Goal: Task Accomplishment & Management: Manage account settings

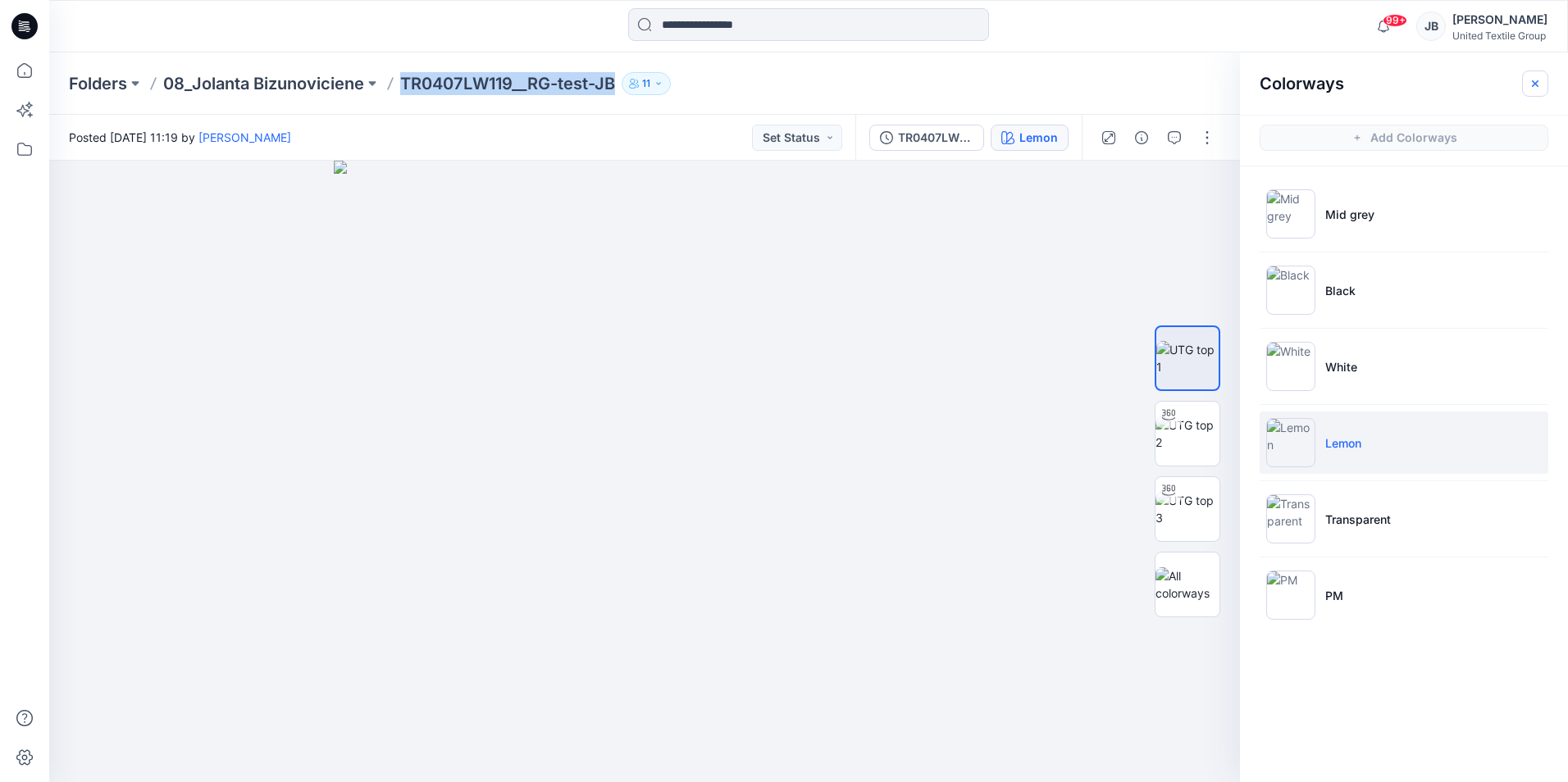
click at [1531, 84] on icon "button" at bounding box center [1535, 83] width 13 height 13
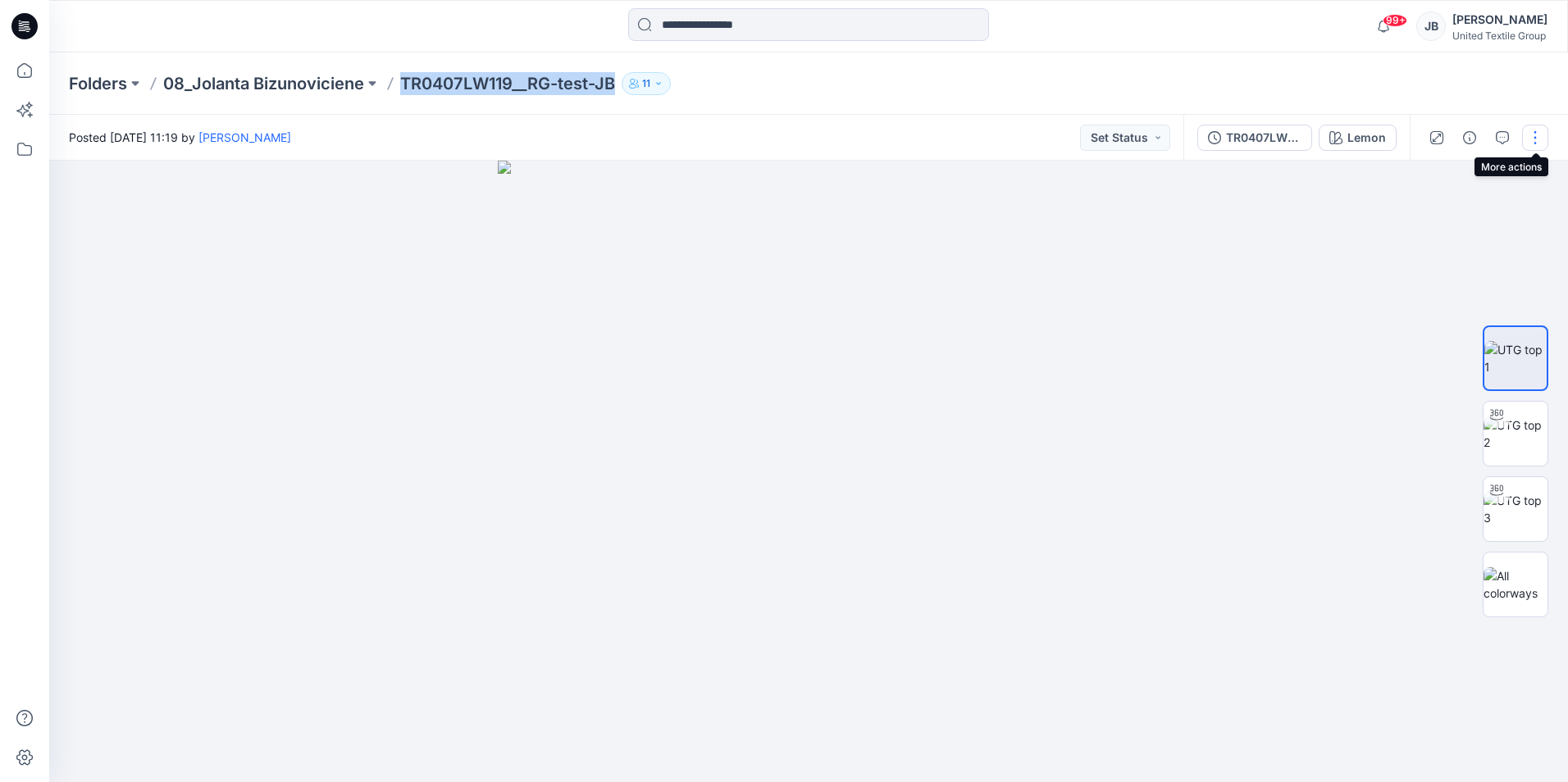
click at [1531, 136] on button "button" at bounding box center [1535, 137] width 26 height 26
click at [1419, 221] on button "Edit" at bounding box center [1466, 222] width 151 height 31
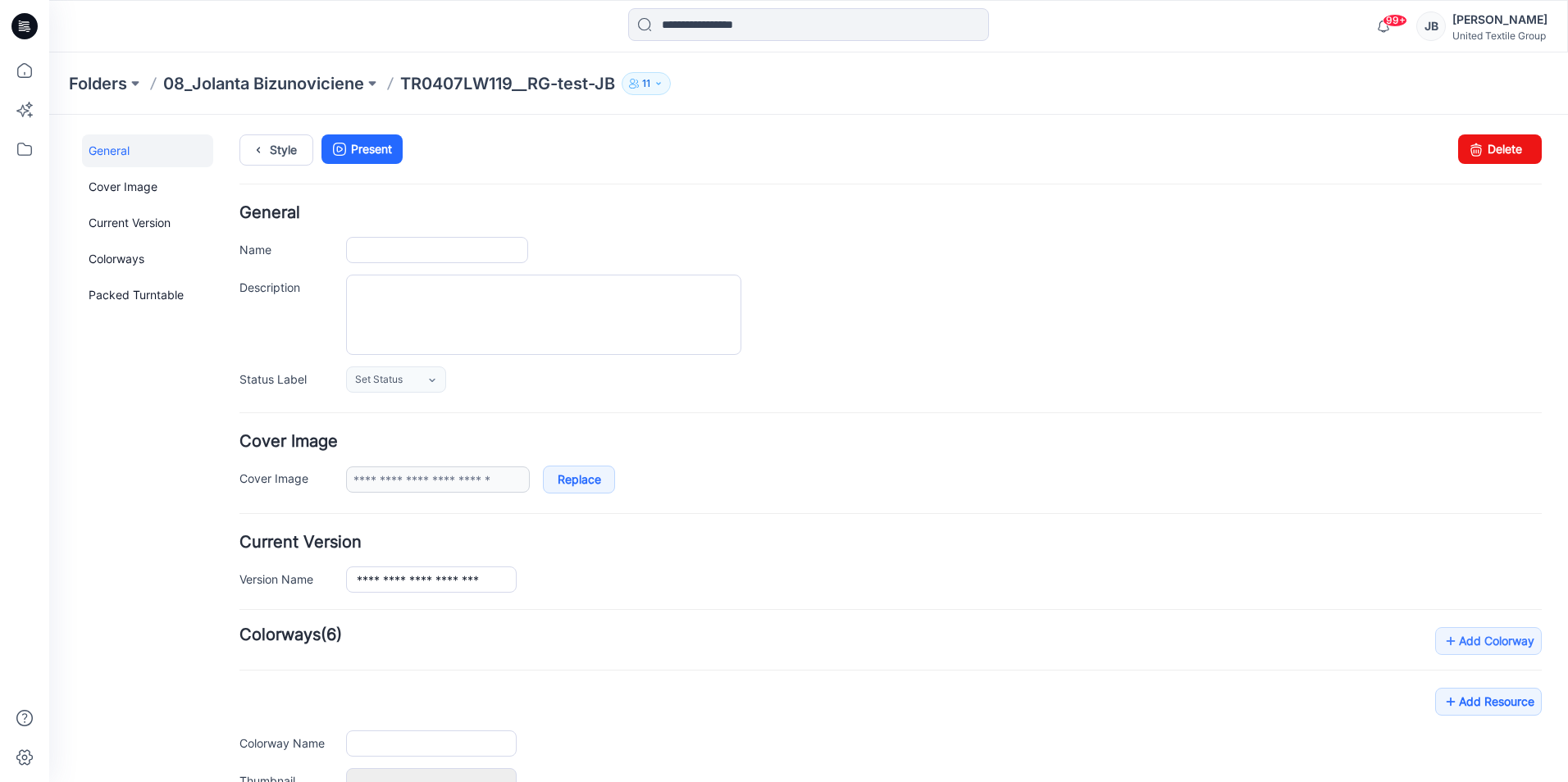
type input "**********"
type input "********"
type input "**********"
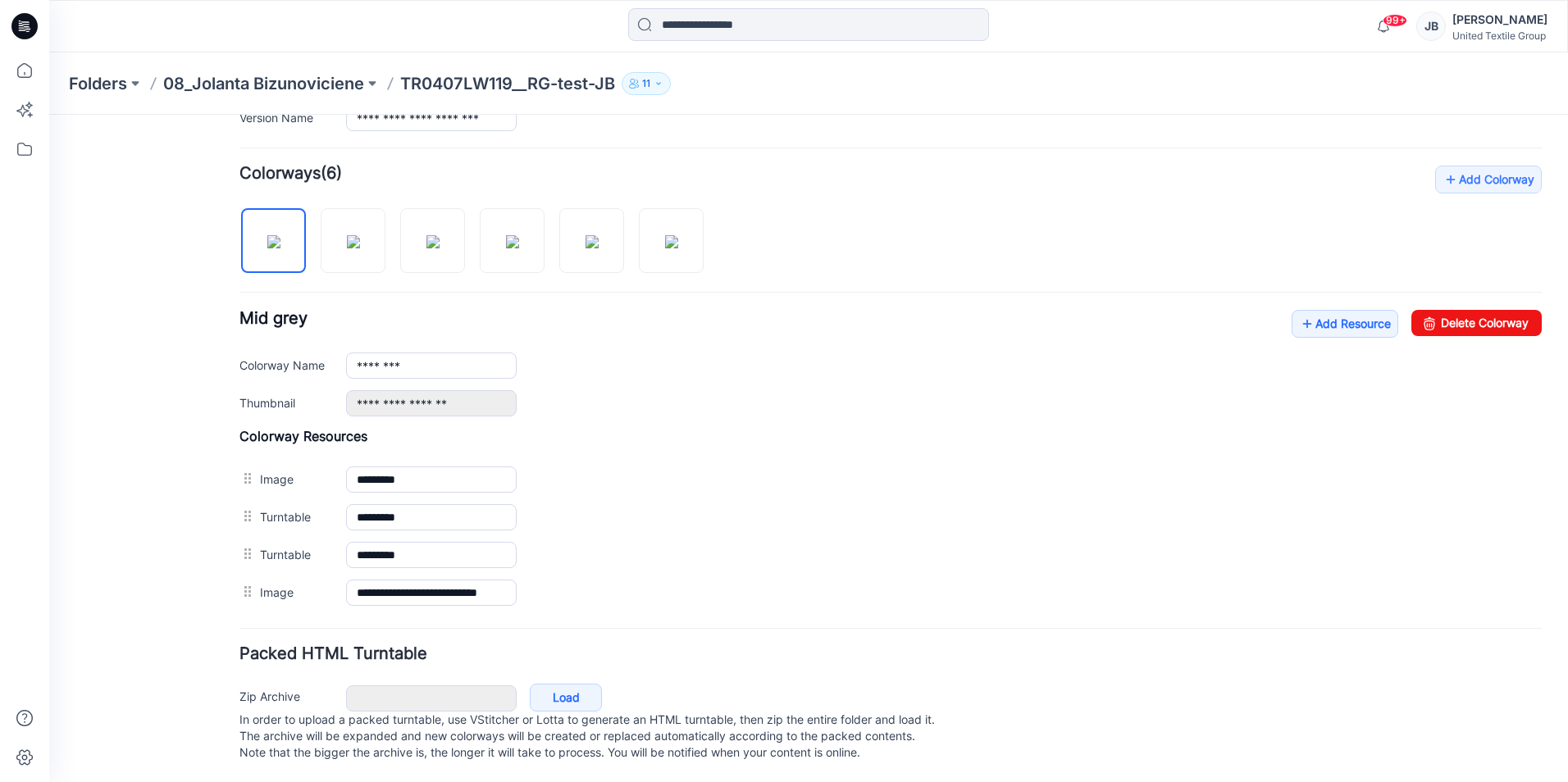
scroll to position [479, 0]
click at [1299, 310] on icon at bounding box center [1307, 323] width 17 height 26
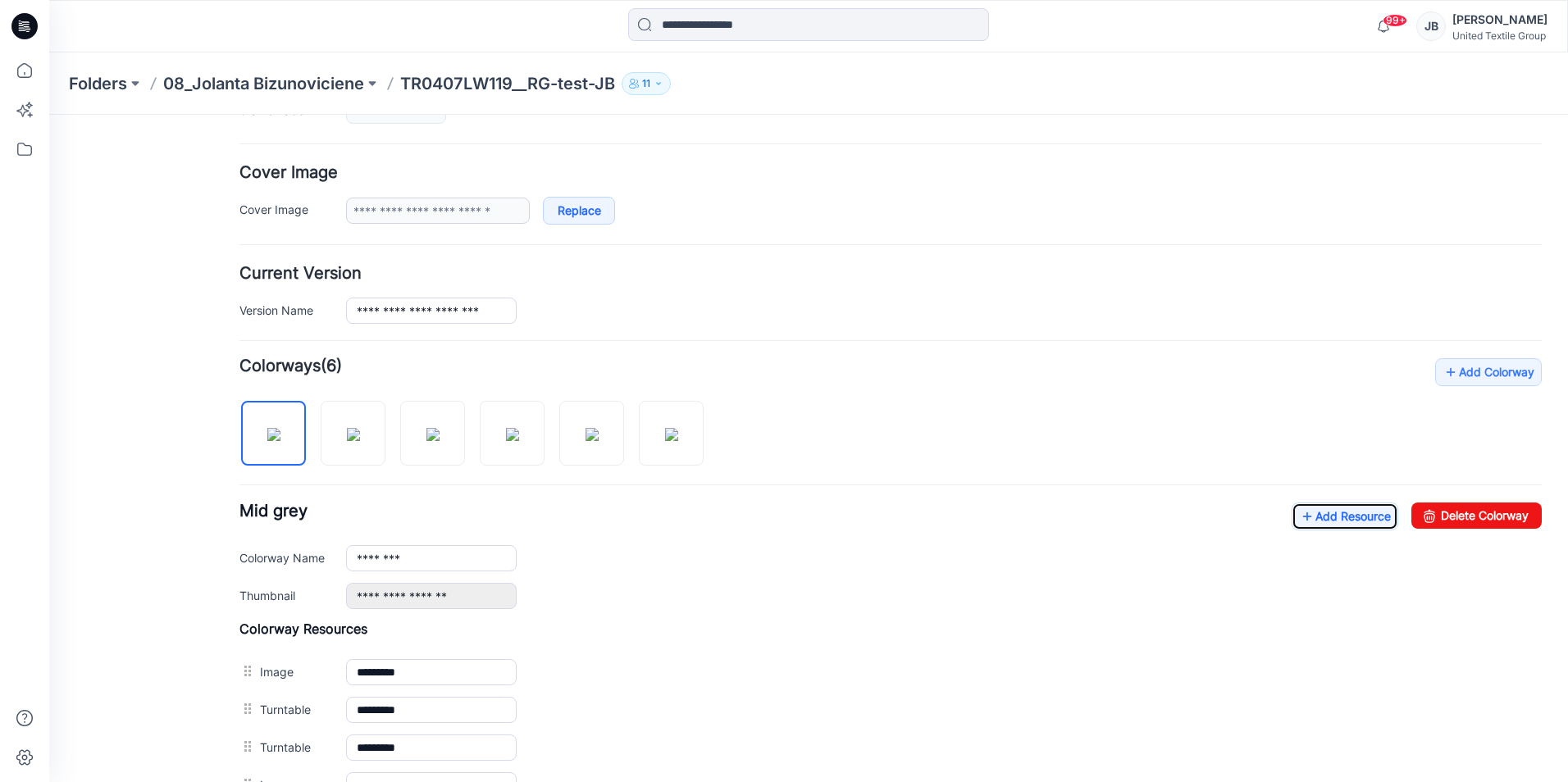
scroll to position [0, 0]
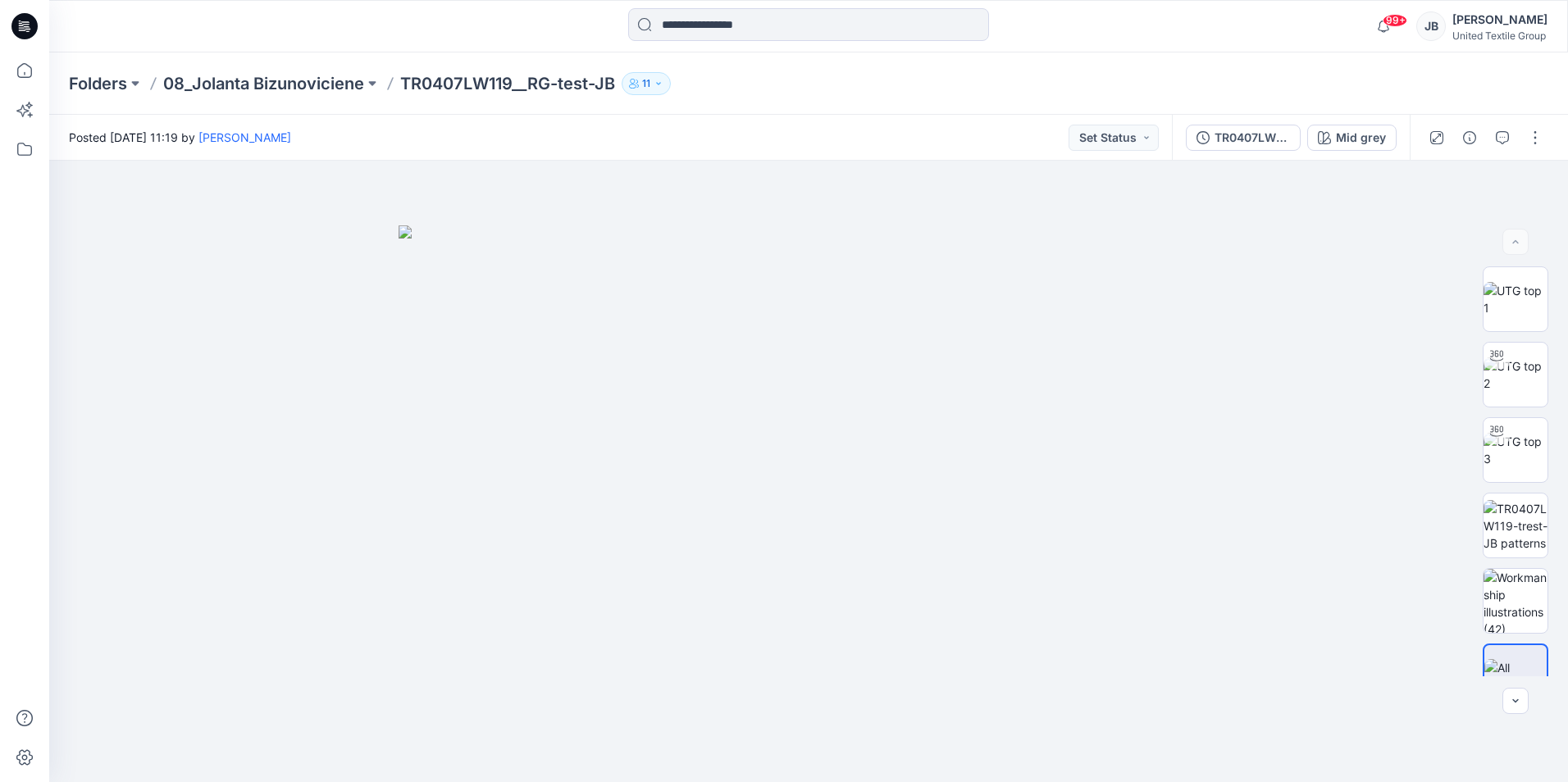
click at [13, 24] on icon at bounding box center [24, 26] width 26 height 26
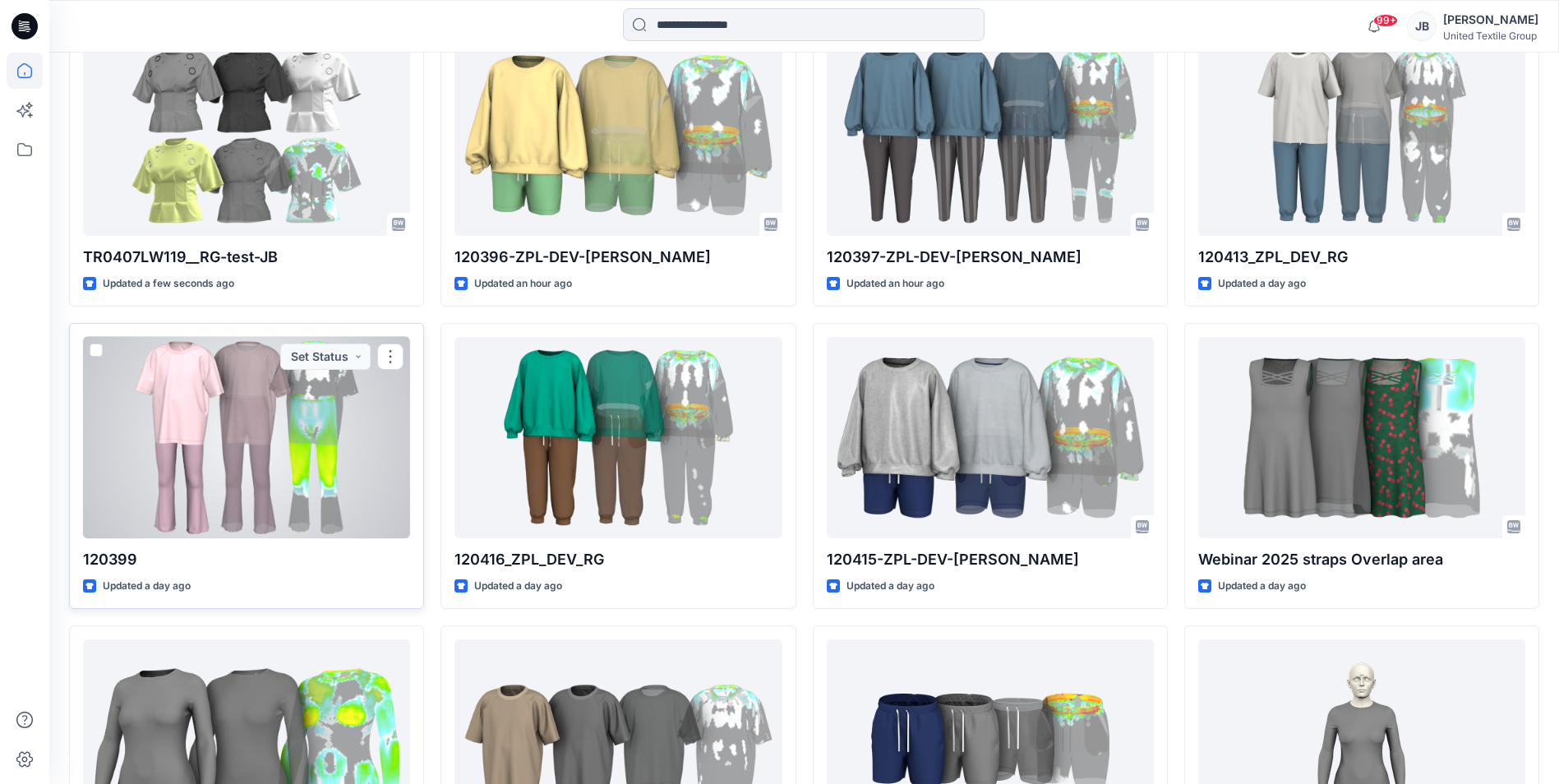
scroll to position [576, 0]
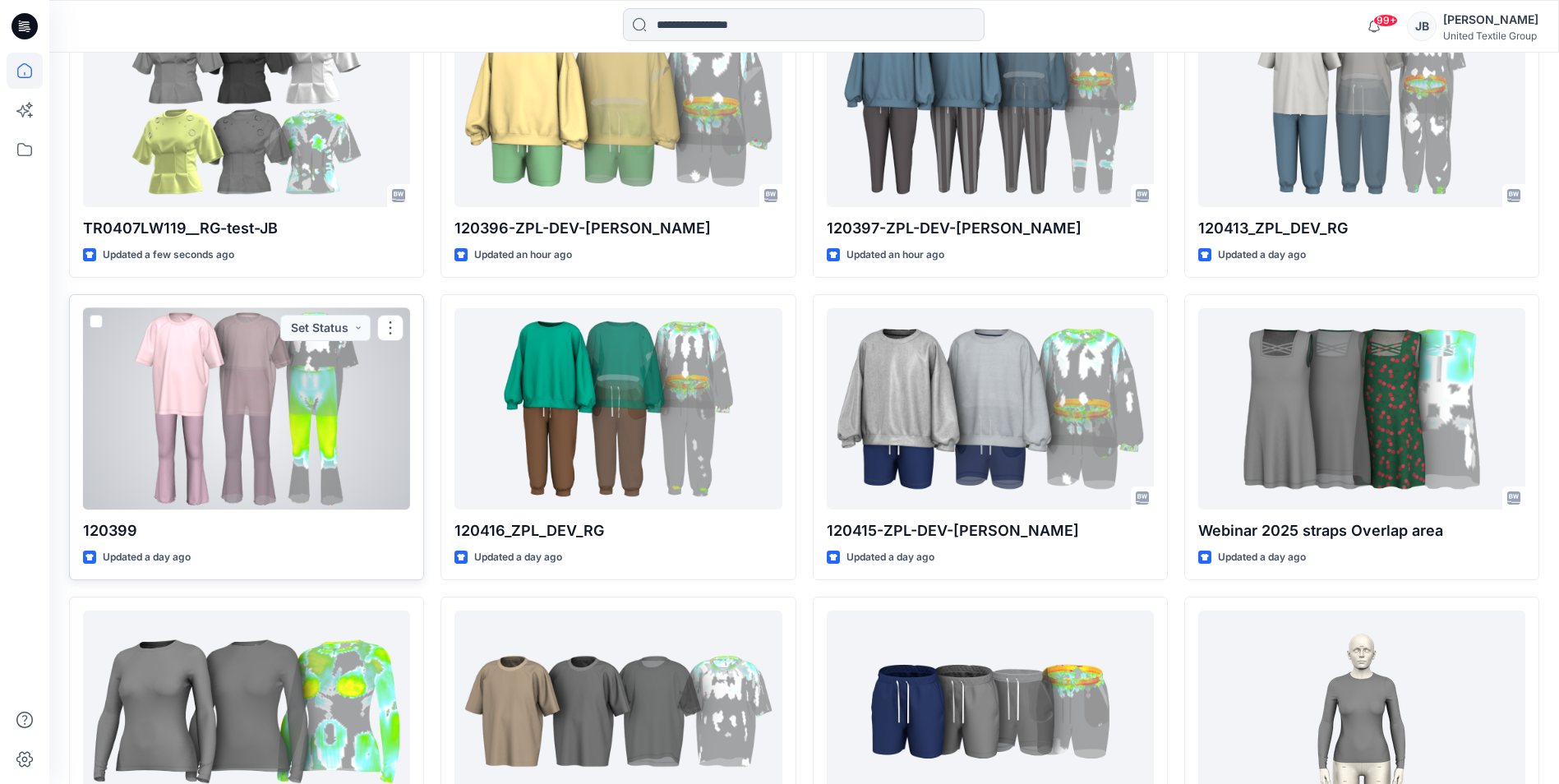
click at [294, 434] on div at bounding box center [247, 408] width 327 height 202
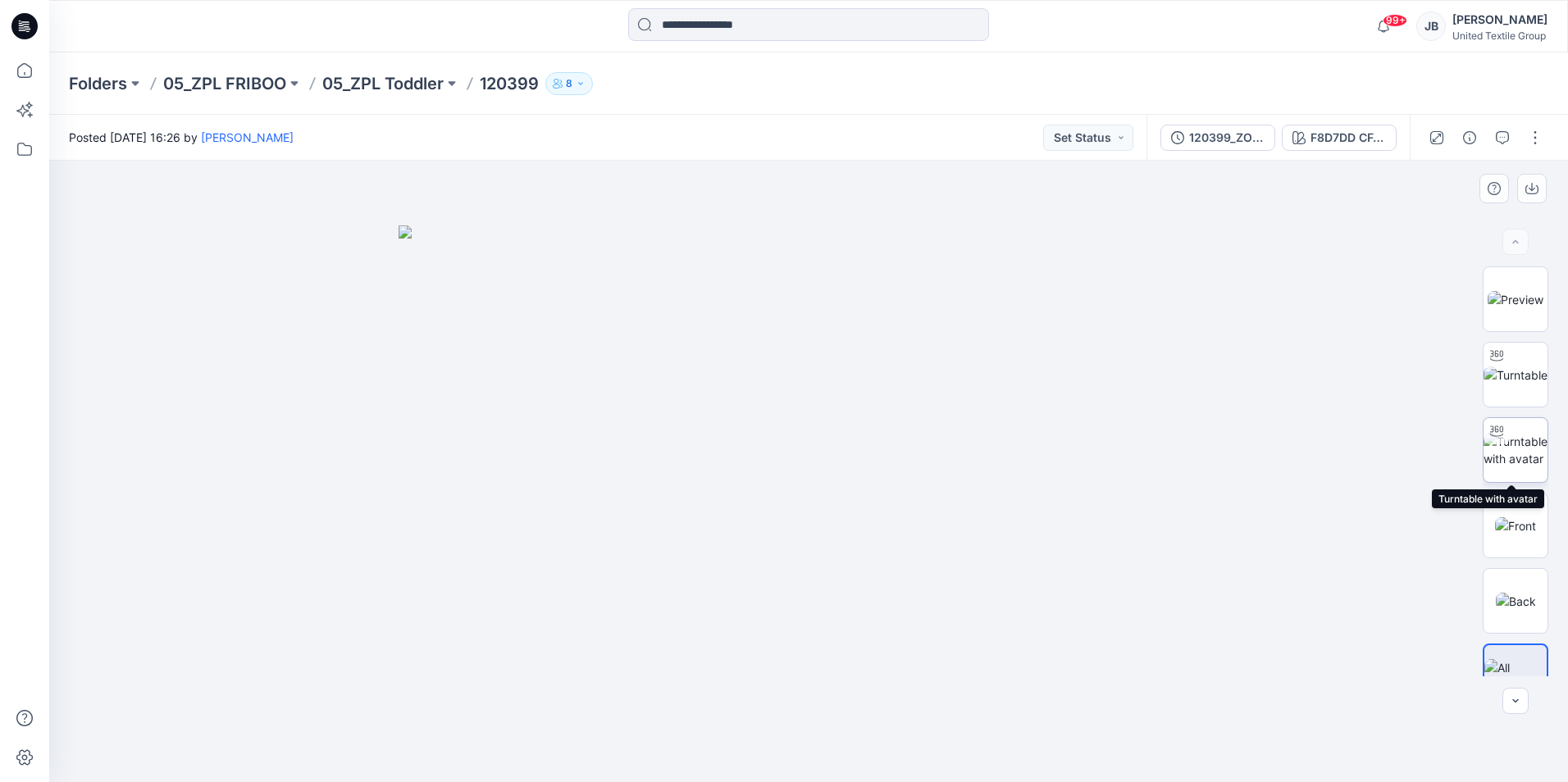
click at [1512, 437] on img at bounding box center [1515, 450] width 64 height 34
drag, startPoint x: 931, startPoint y: 441, endPoint x: 946, endPoint y: 339, distance: 103.1
drag, startPoint x: 1045, startPoint y: 313, endPoint x: 1015, endPoint y: 472, distance: 161.8
drag, startPoint x: 1062, startPoint y: 315, endPoint x: 1020, endPoint y: 524, distance: 213.2
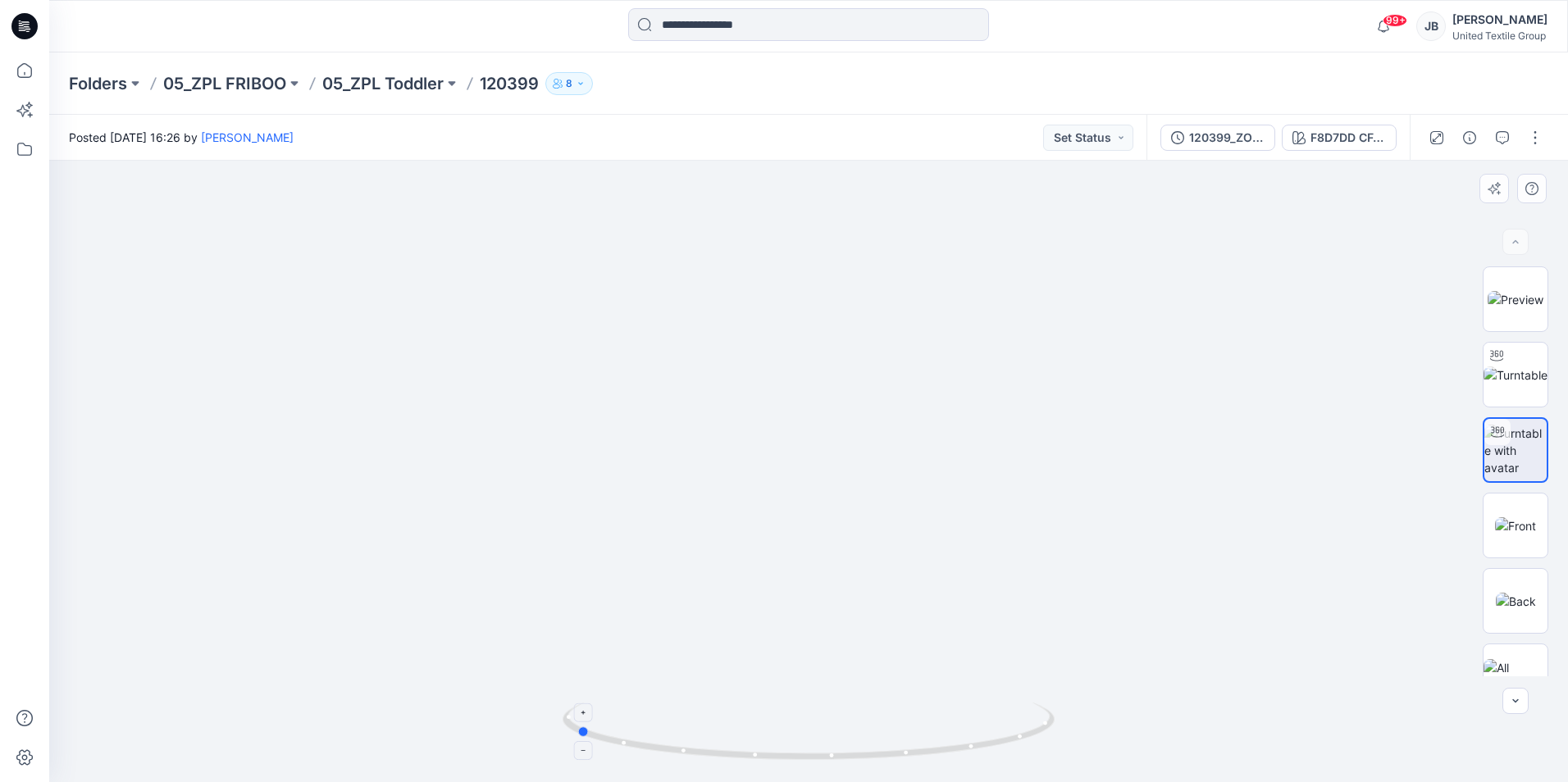
drag, startPoint x: 808, startPoint y: 763, endPoint x: 582, endPoint y: 731, distance: 228.3
click at [582, 731] on icon at bounding box center [810, 733] width 496 height 61
click at [18, 14] on icon at bounding box center [24, 26] width 26 height 53
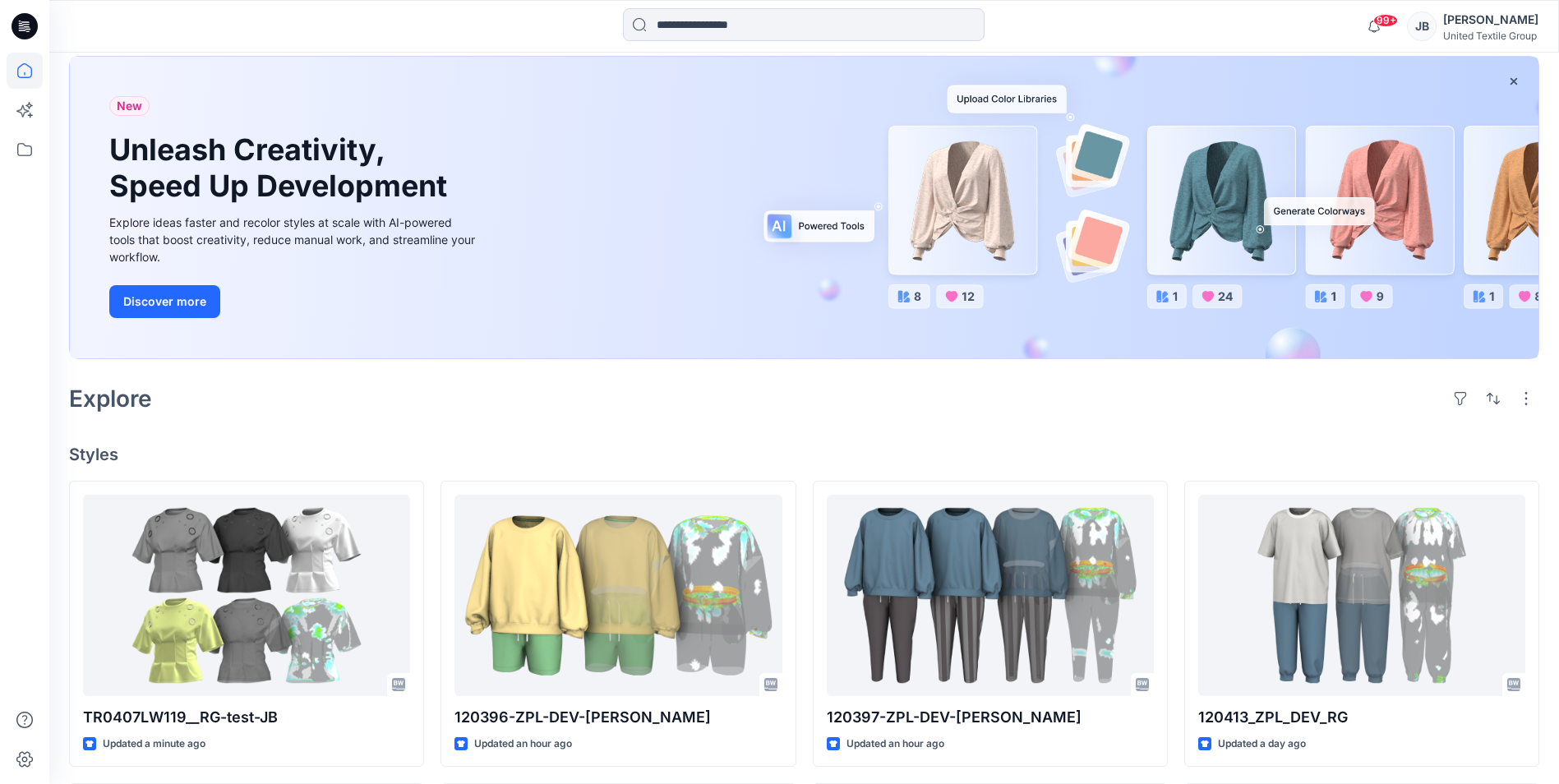
scroll to position [328, 0]
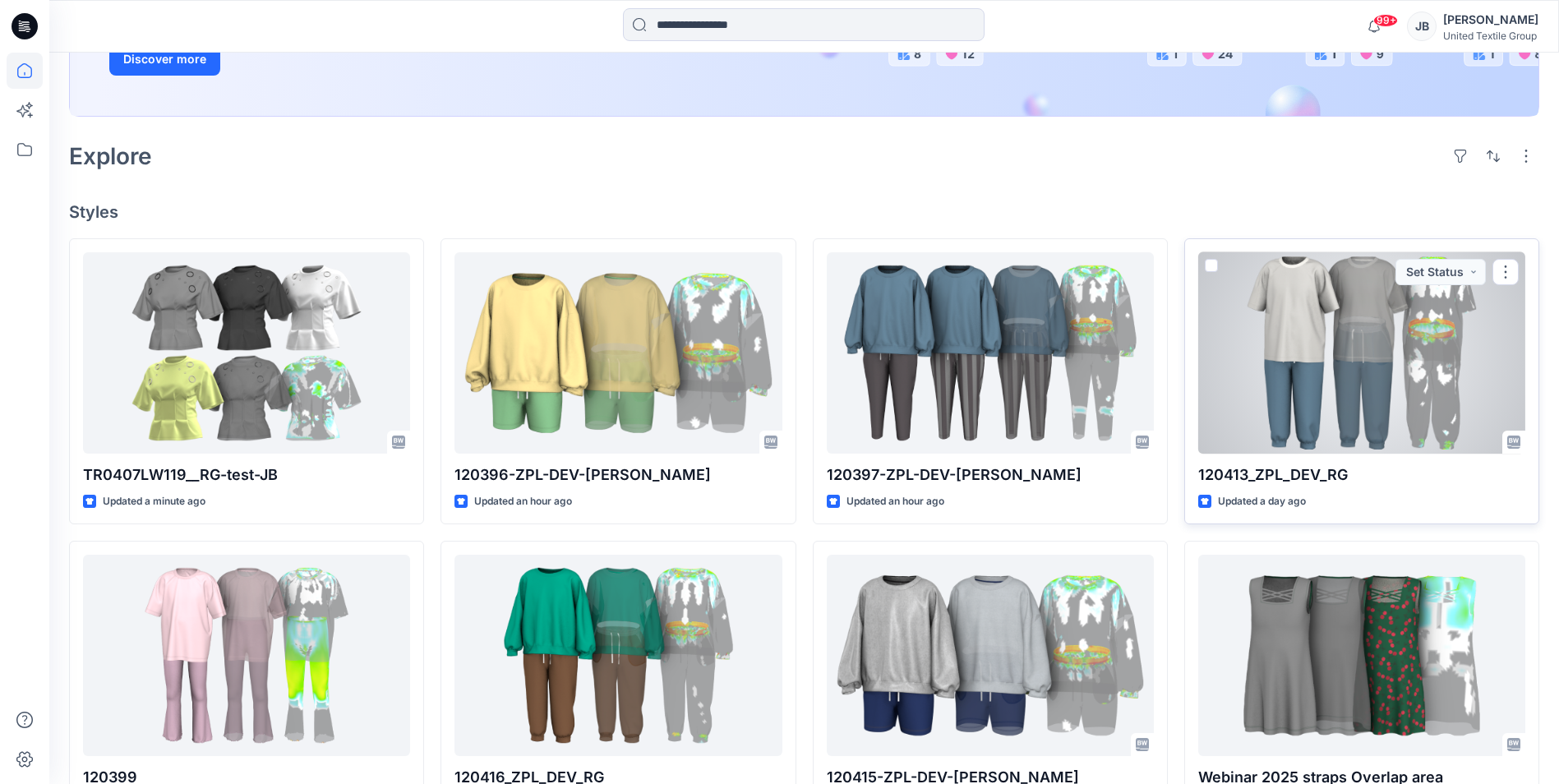
click at [1301, 356] on div at bounding box center [1363, 352] width 327 height 202
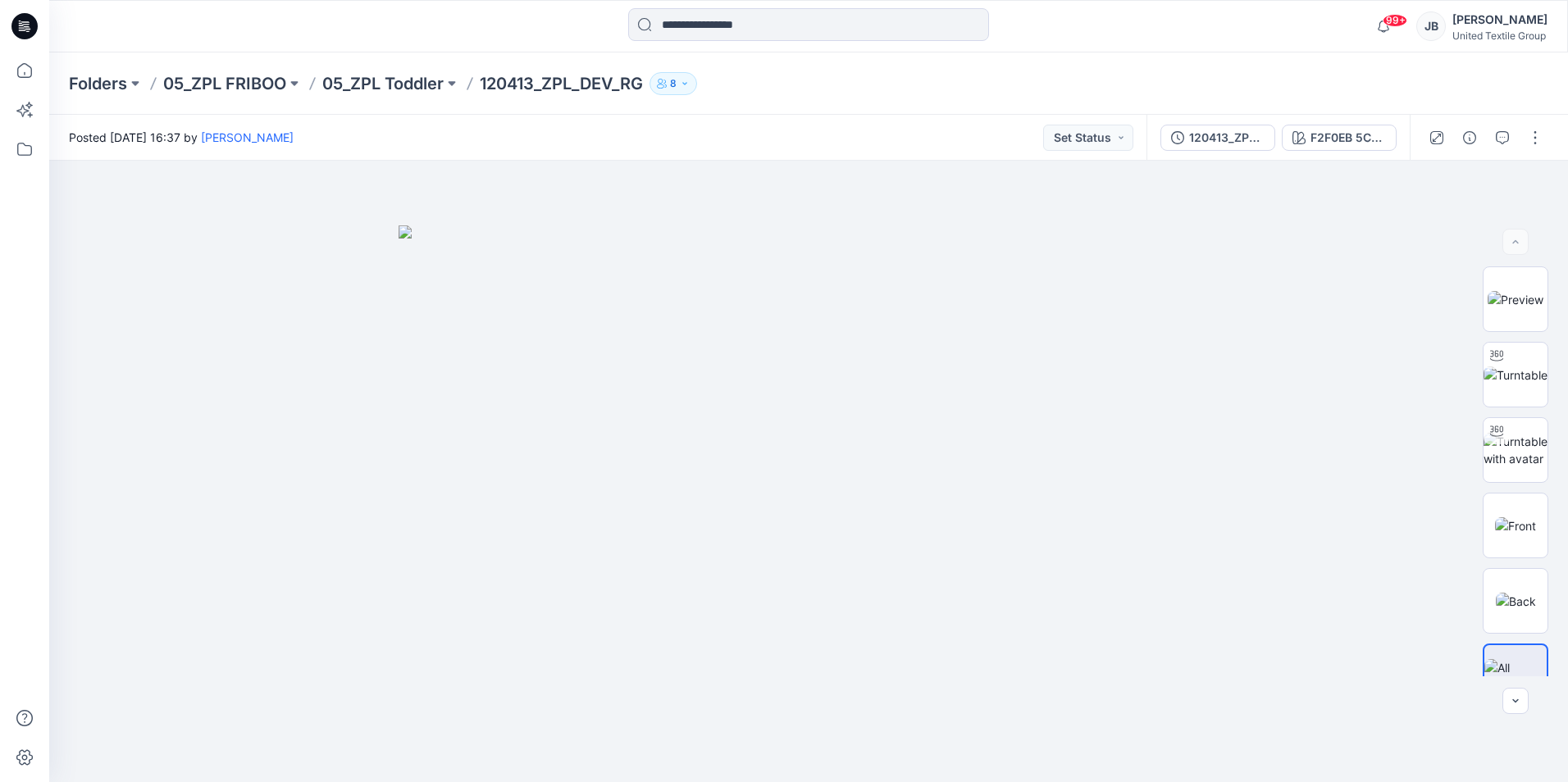
click at [845, 93] on div "Folders 05_ZPL FRIBOO 05_ZPL Toddler 120413_ZPL_DEV_RG 8" at bounding box center [744, 83] width 1351 height 23
click at [14, 21] on icon at bounding box center [24, 26] width 26 height 26
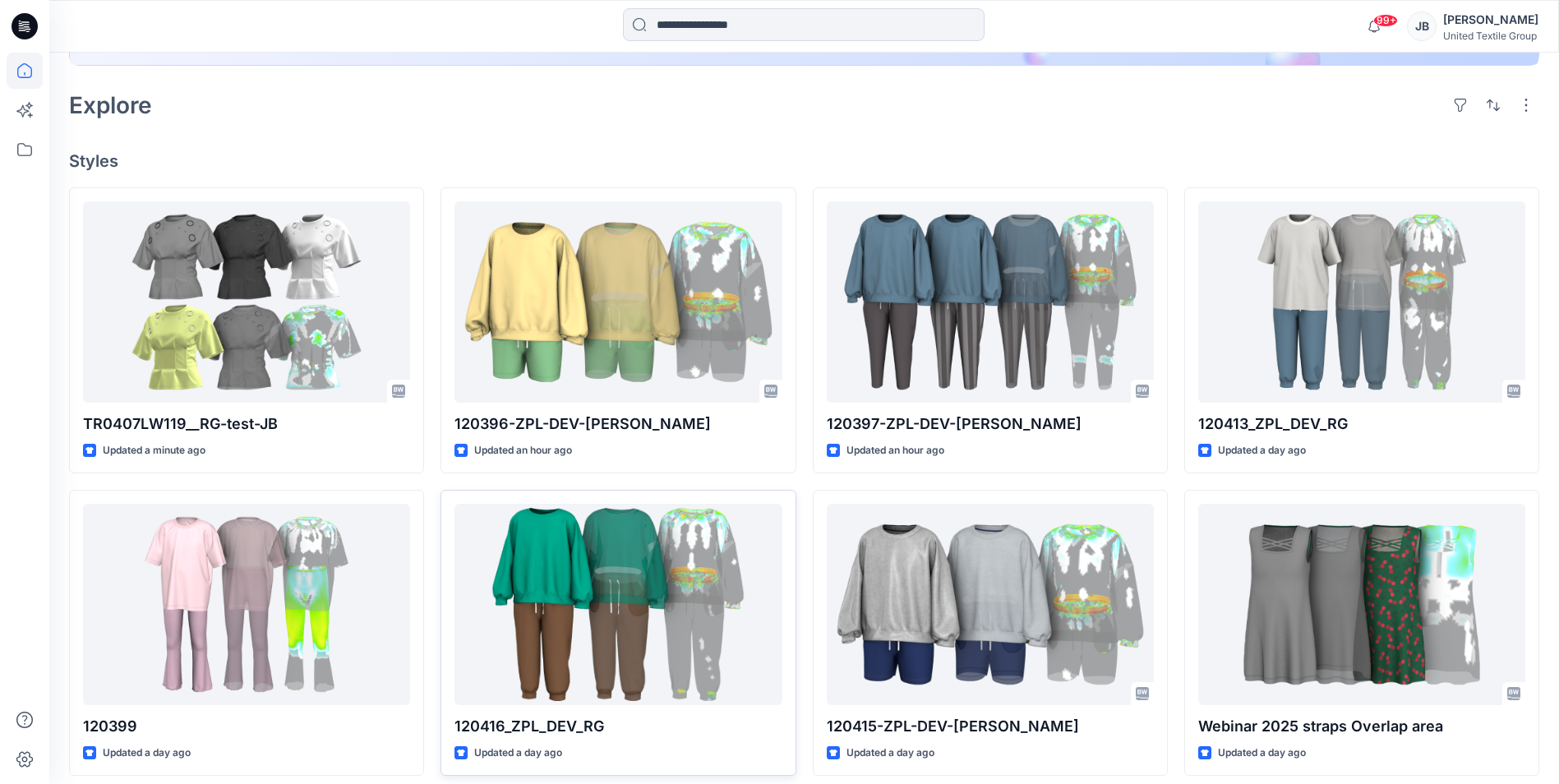
scroll to position [411, 0]
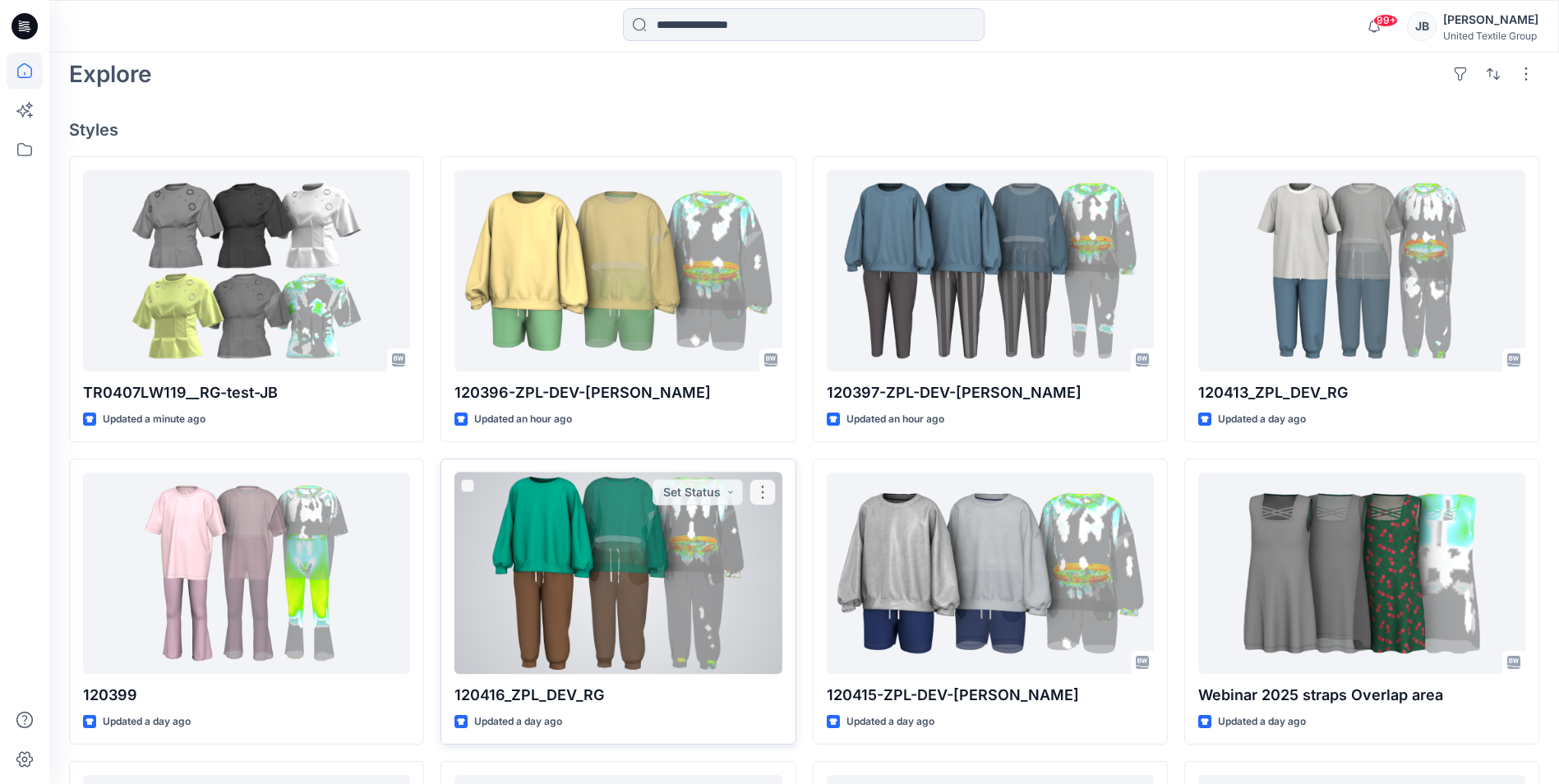
click at [547, 592] on div at bounding box center [619, 573] width 327 height 202
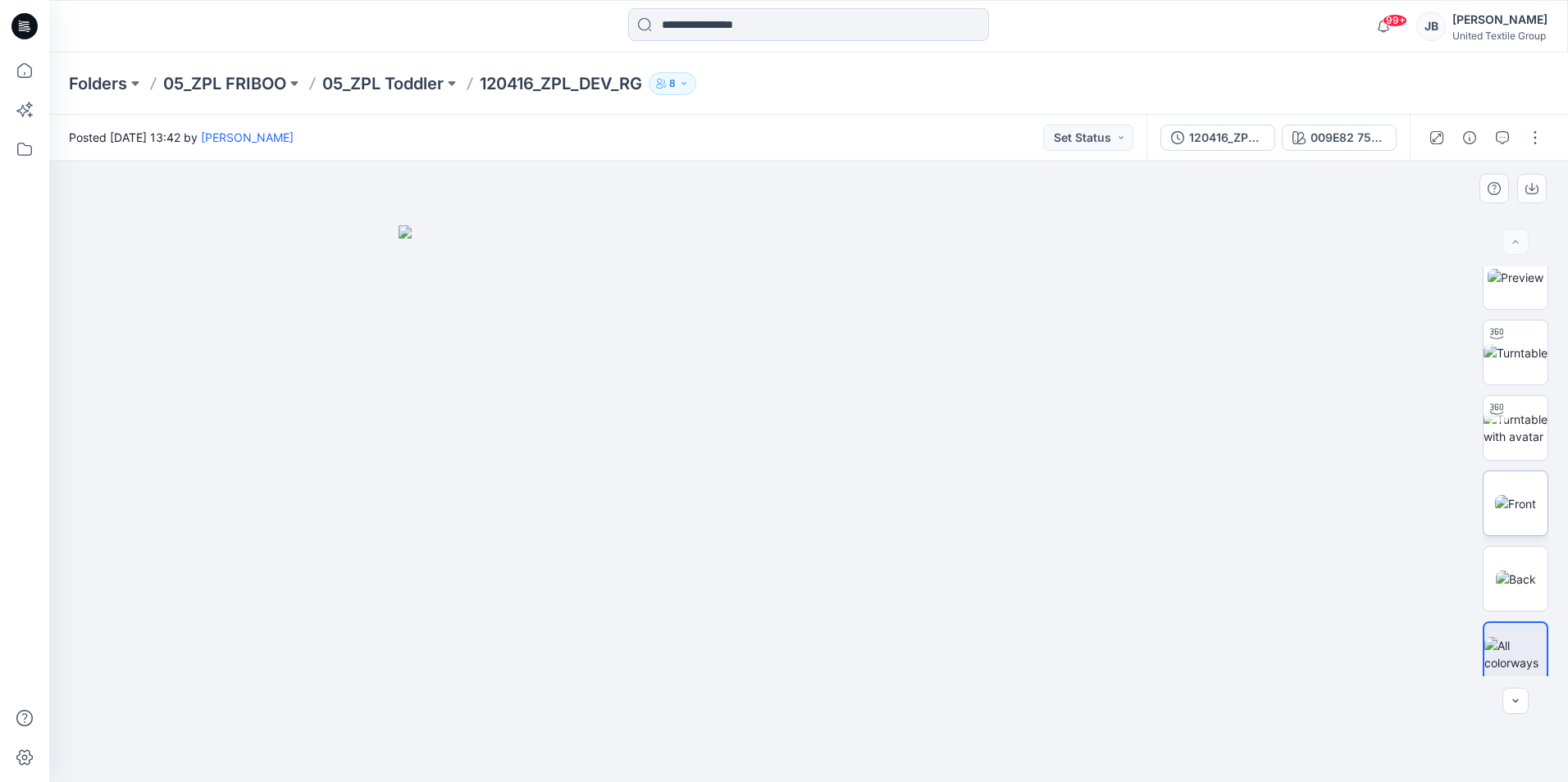
scroll to position [32, 0]
click at [19, 29] on icon at bounding box center [24, 26] width 26 height 26
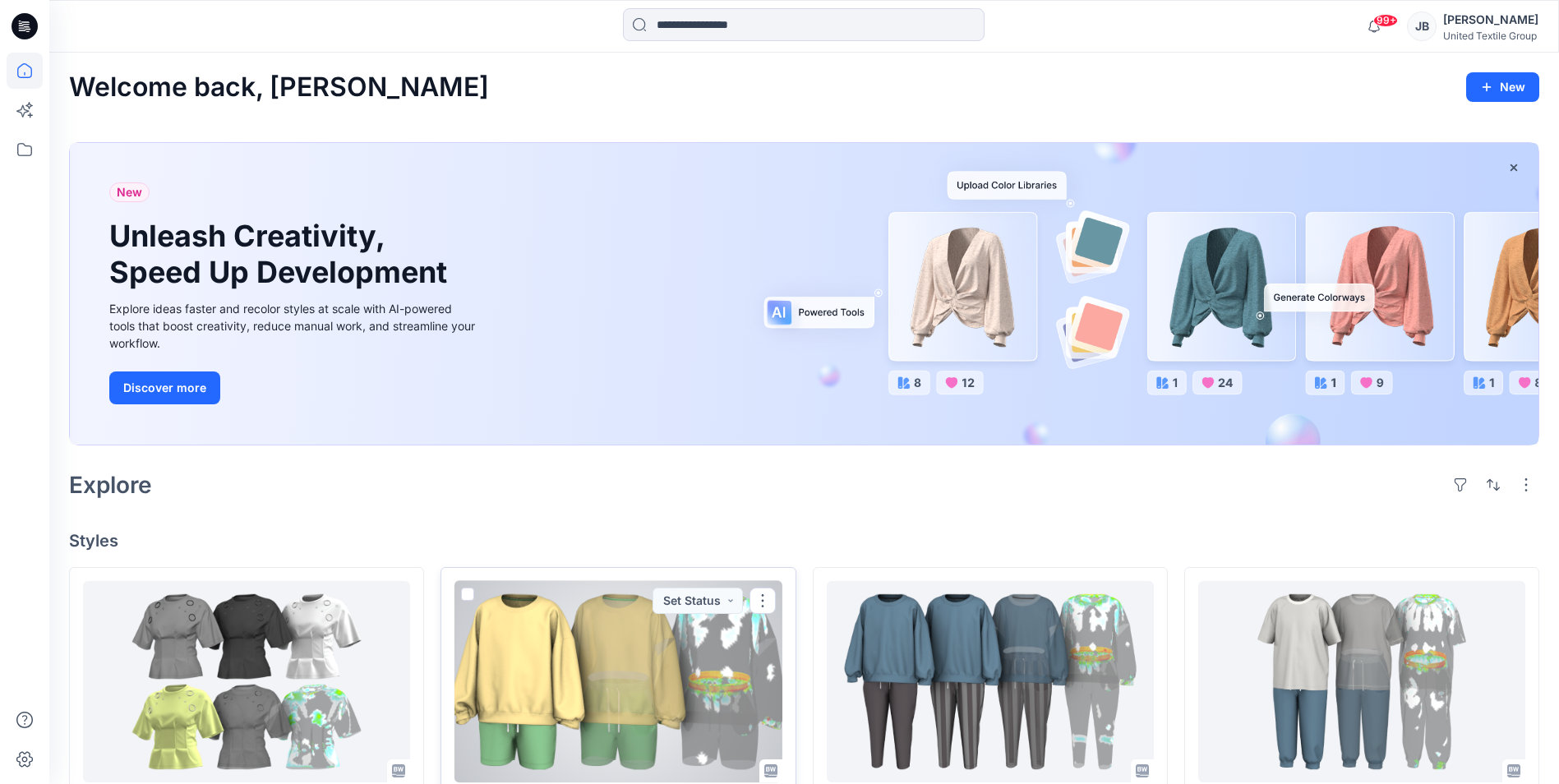
click at [536, 710] on div at bounding box center [619, 682] width 327 height 202
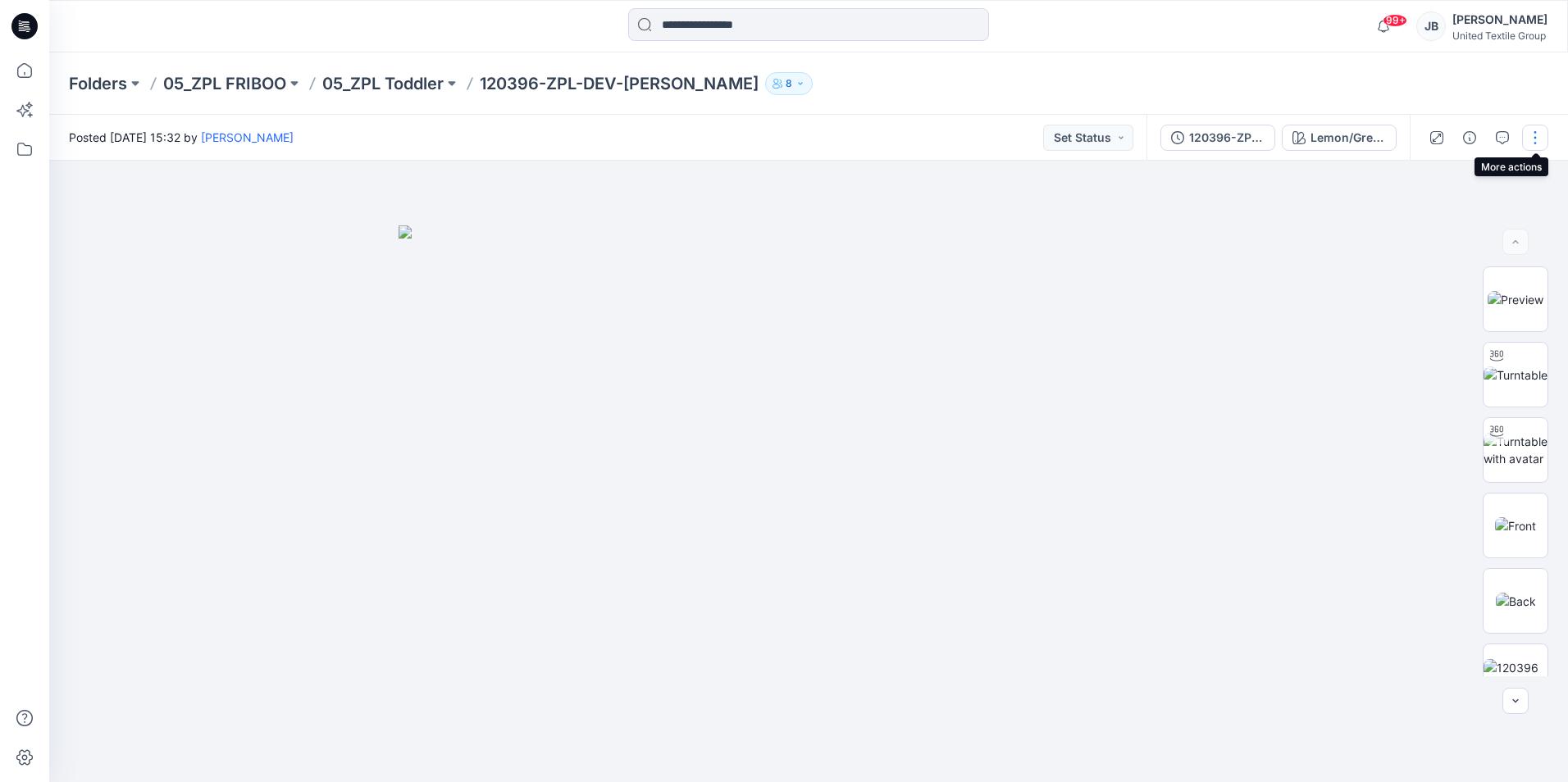
click at [1537, 135] on button "button" at bounding box center [1535, 137] width 26 height 26
click at [1425, 215] on p "Edit" at bounding box center [1431, 222] width 20 height 18
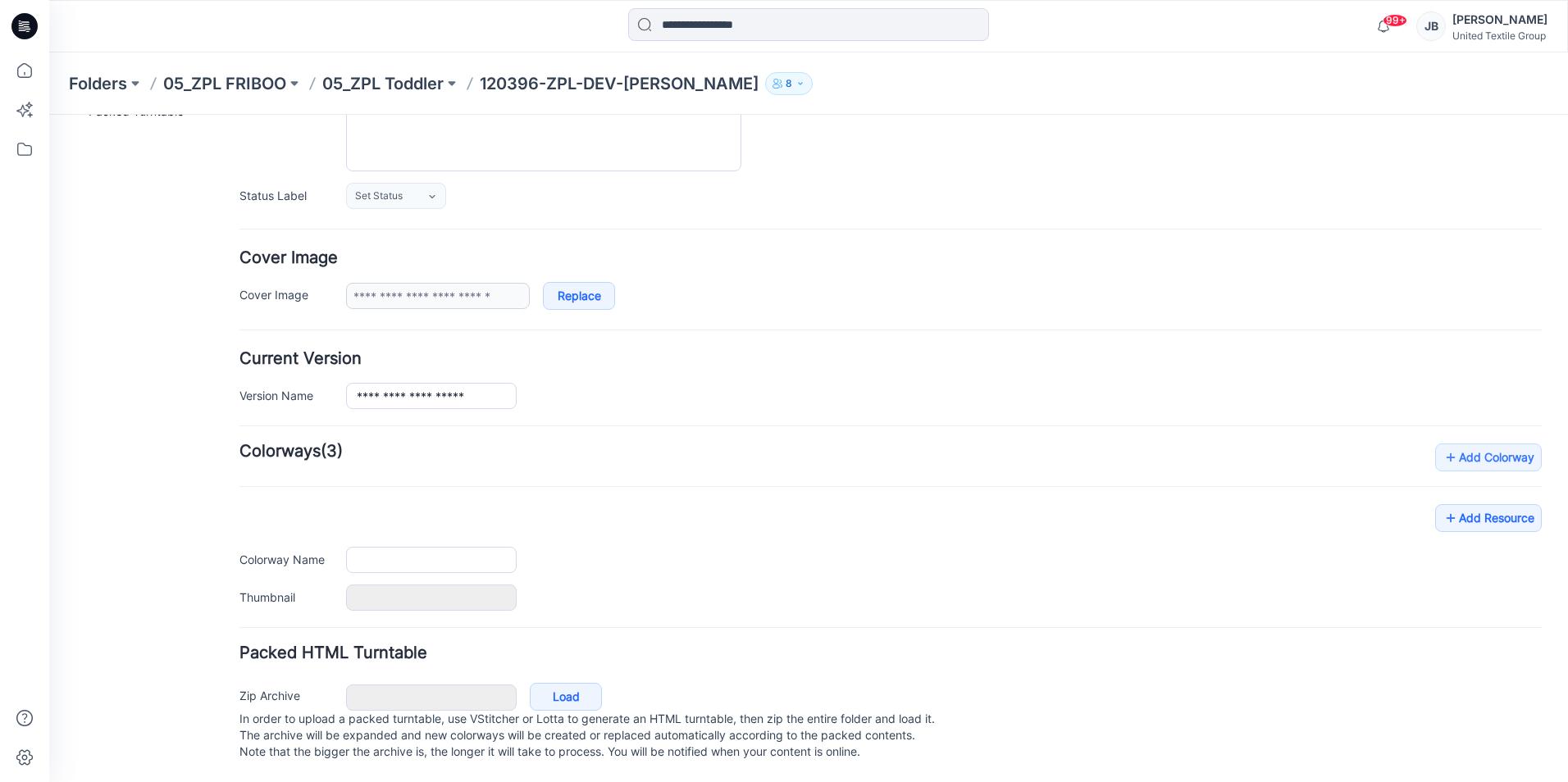
type input "**********"
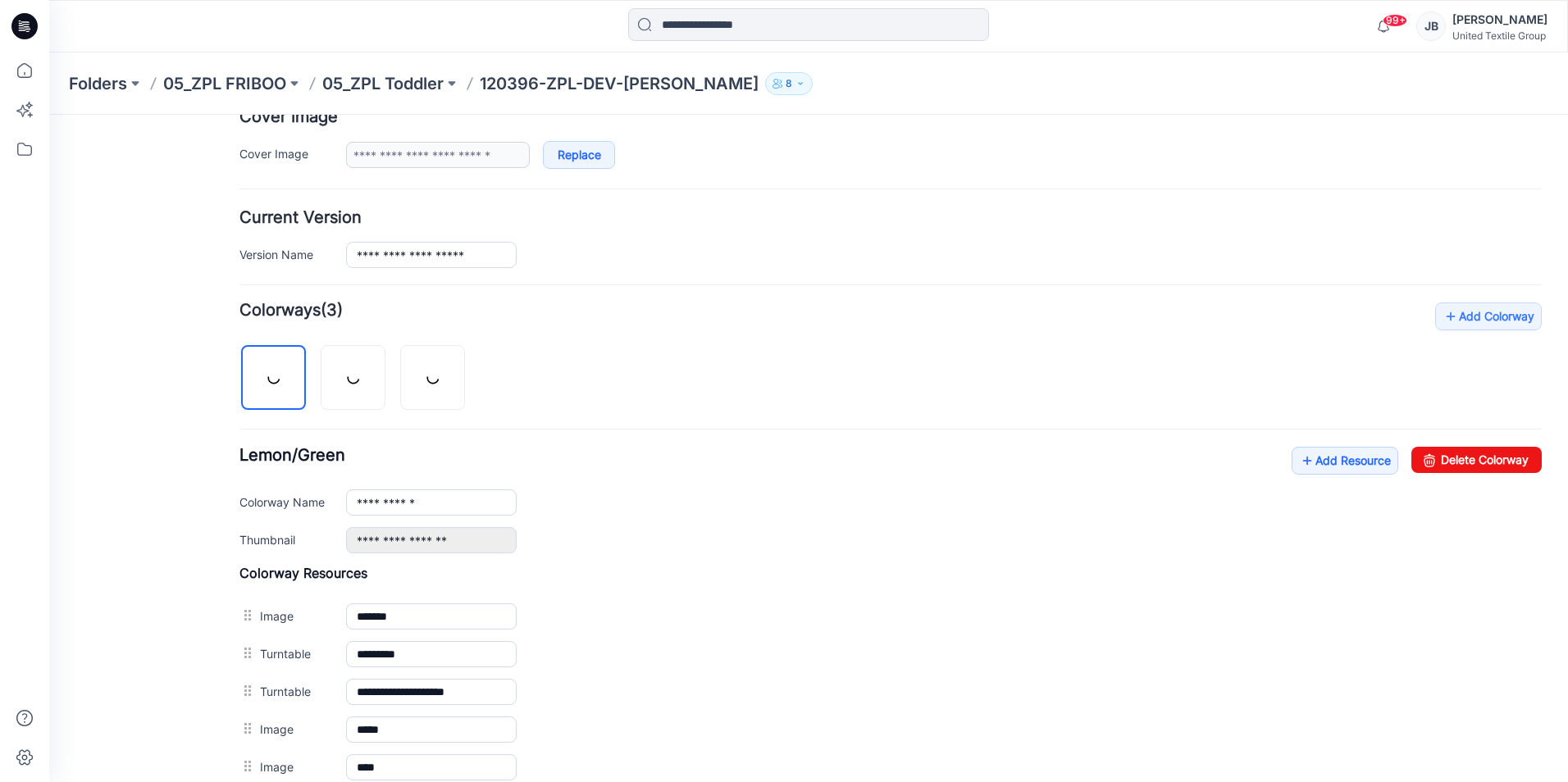
scroll to position [528, 0]
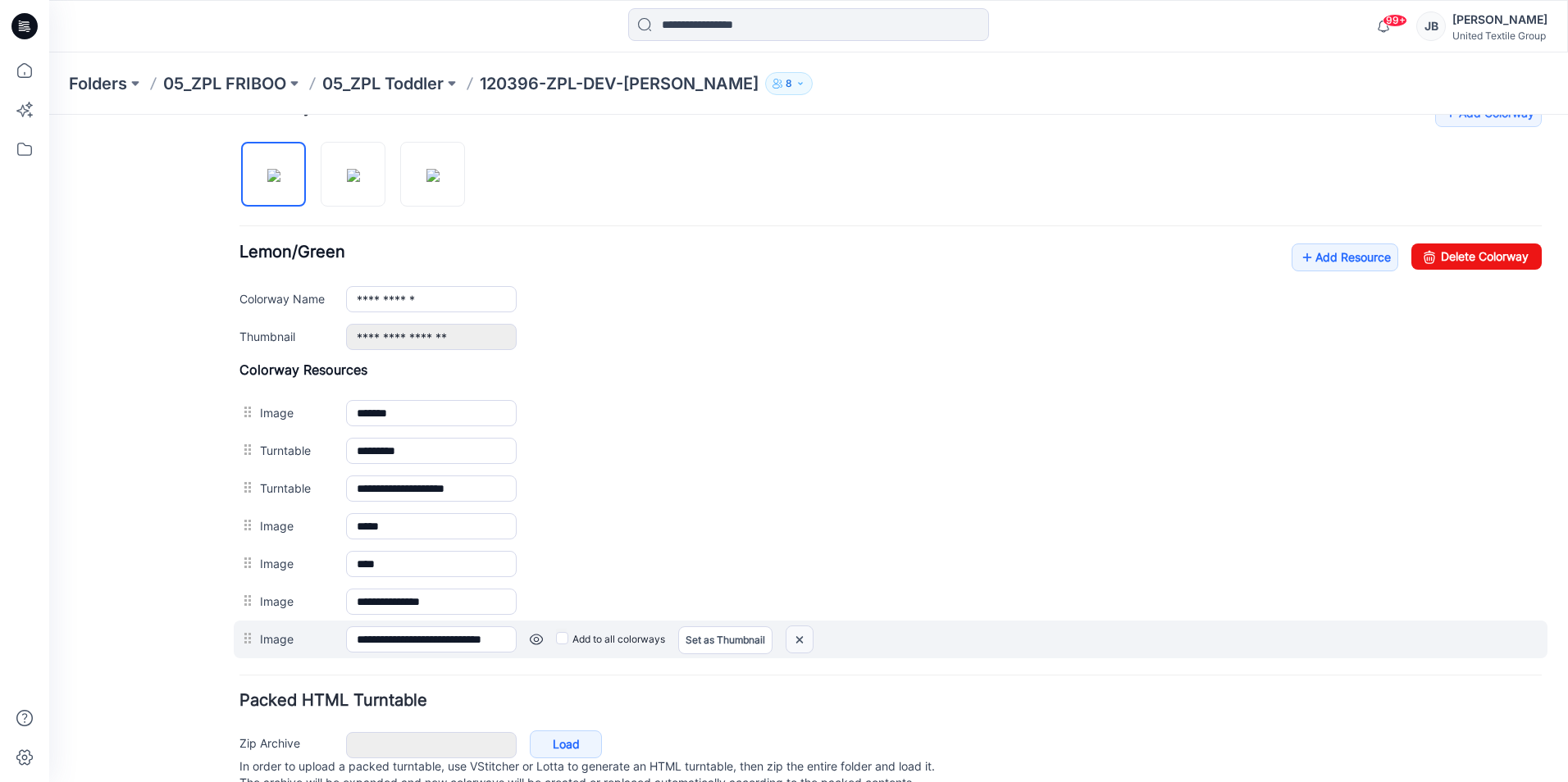
drag, startPoint x: 802, startPoint y: 639, endPoint x: 913, endPoint y: 182, distance: 470.3
click at [49, 115] on img at bounding box center [49, 115] width 0 height 0
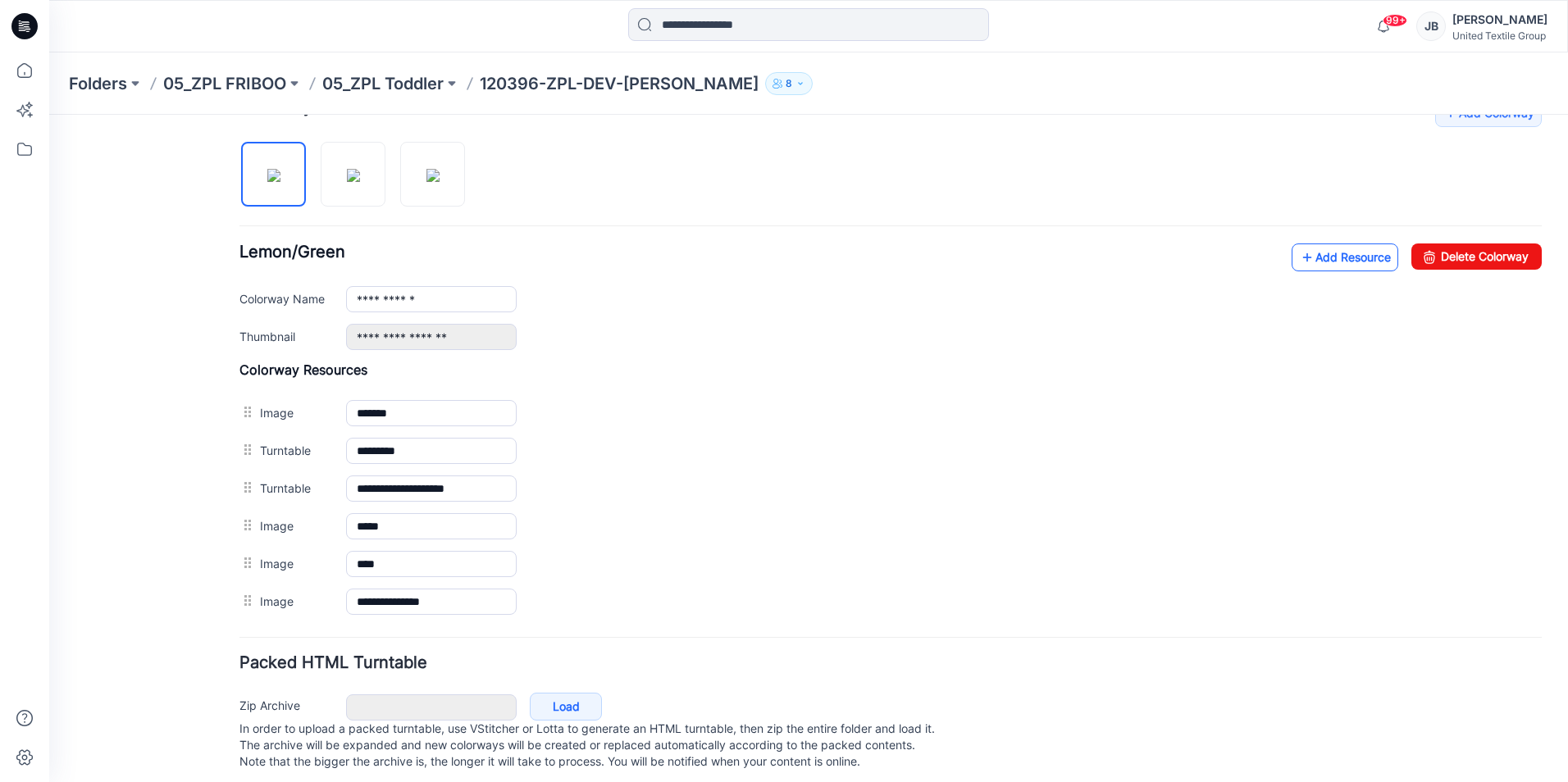
click at [1299, 254] on icon at bounding box center [1307, 257] width 17 height 26
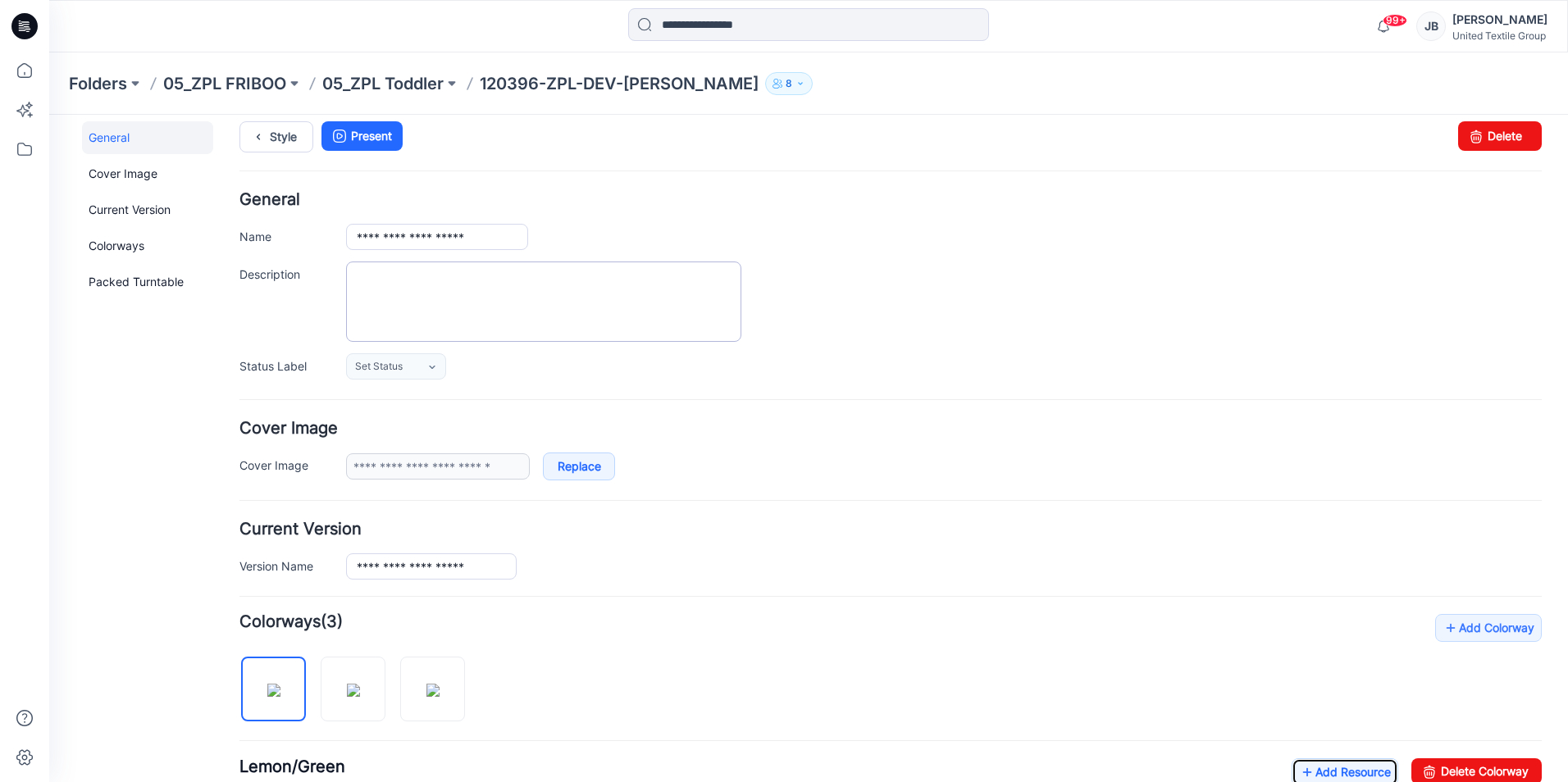
scroll to position [0, 0]
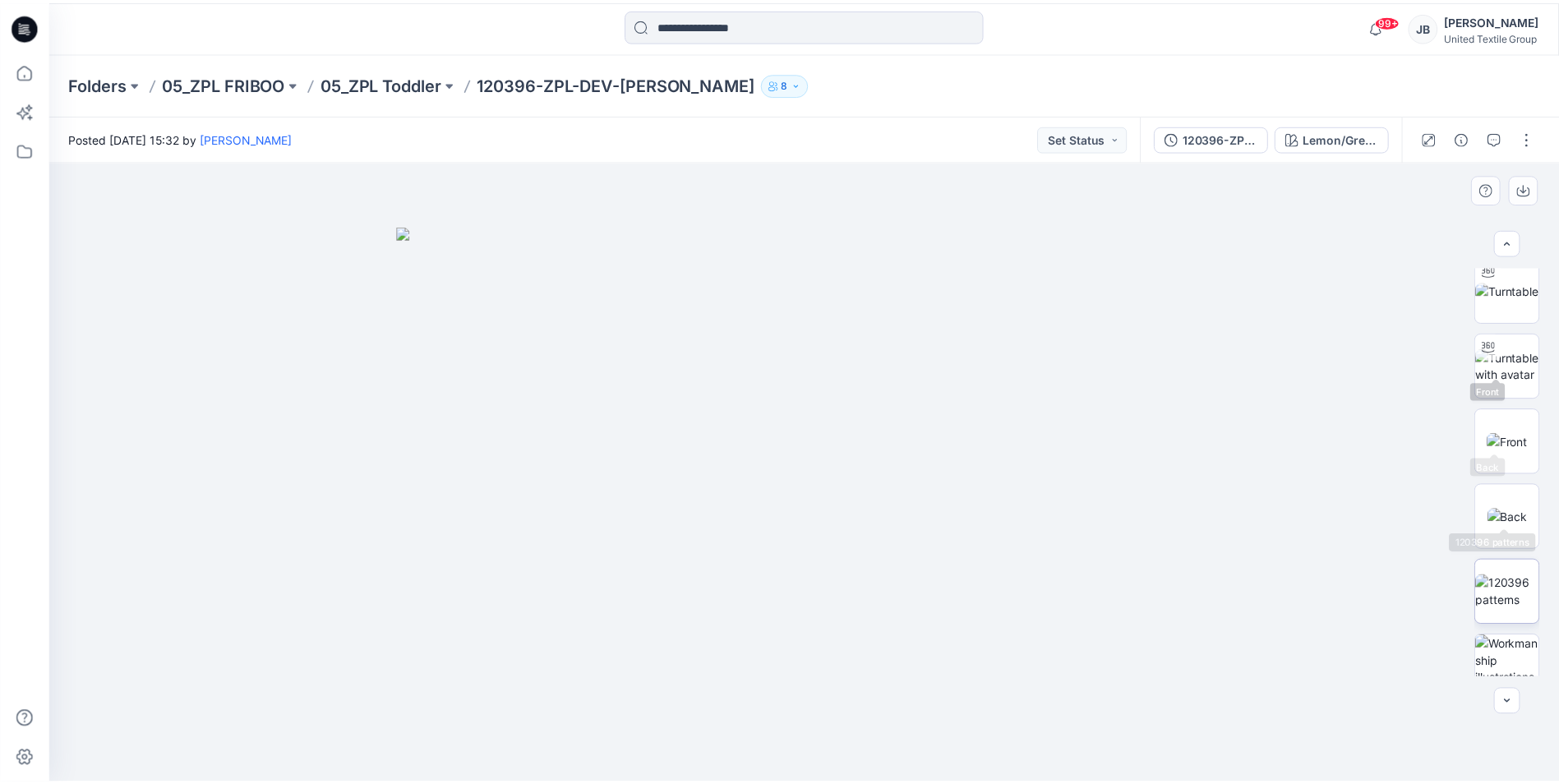
scroll to position [184, 0]
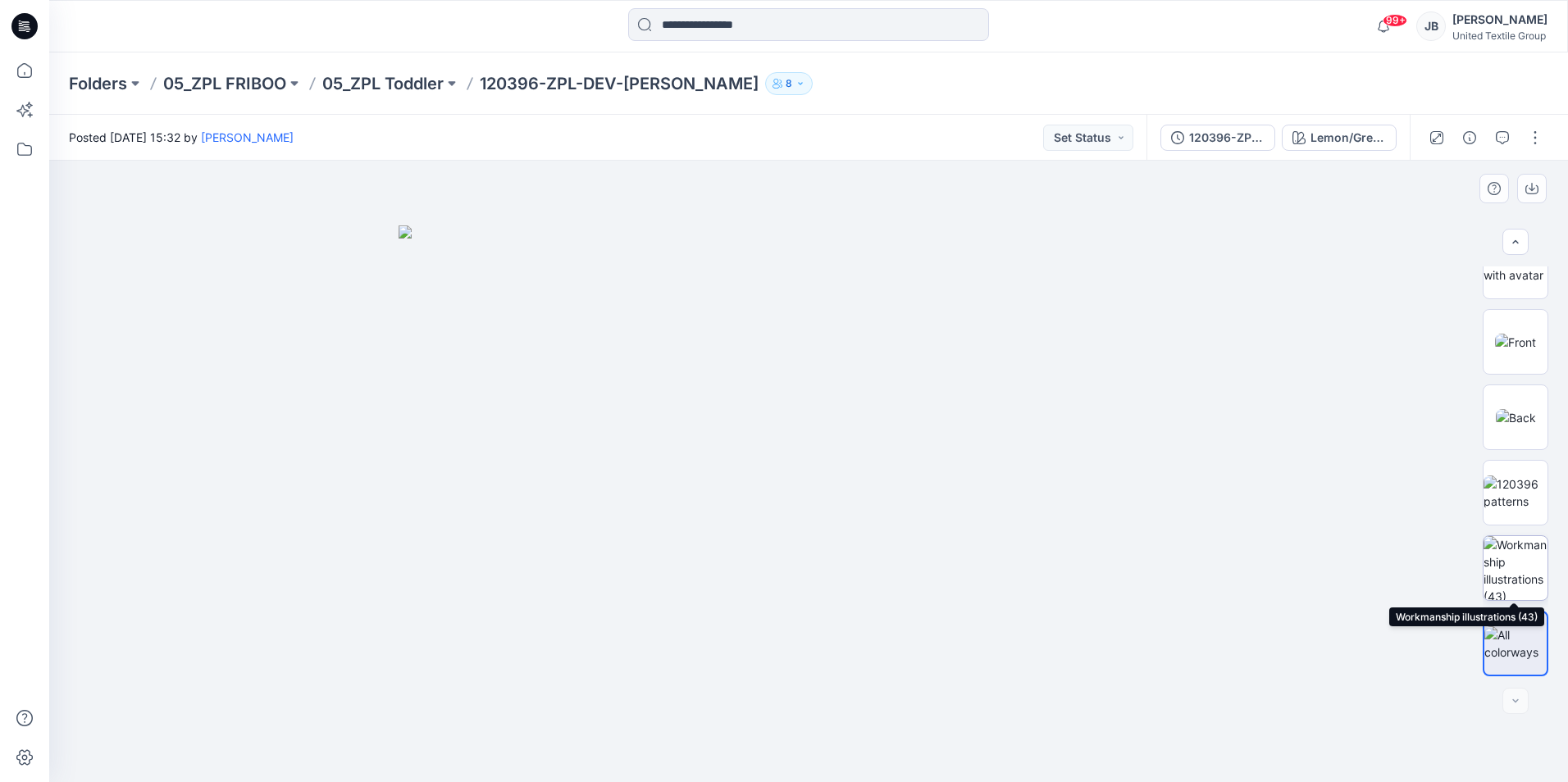
click at [1523, 579] on img at bounding box center [1515, 568] width 64 height 64
click at [1365, 301] on div at bounding box center [808, 471] width 1519 height 622
click at [21, 18] on icon at bounding box center [24, 26] width 26 height 26
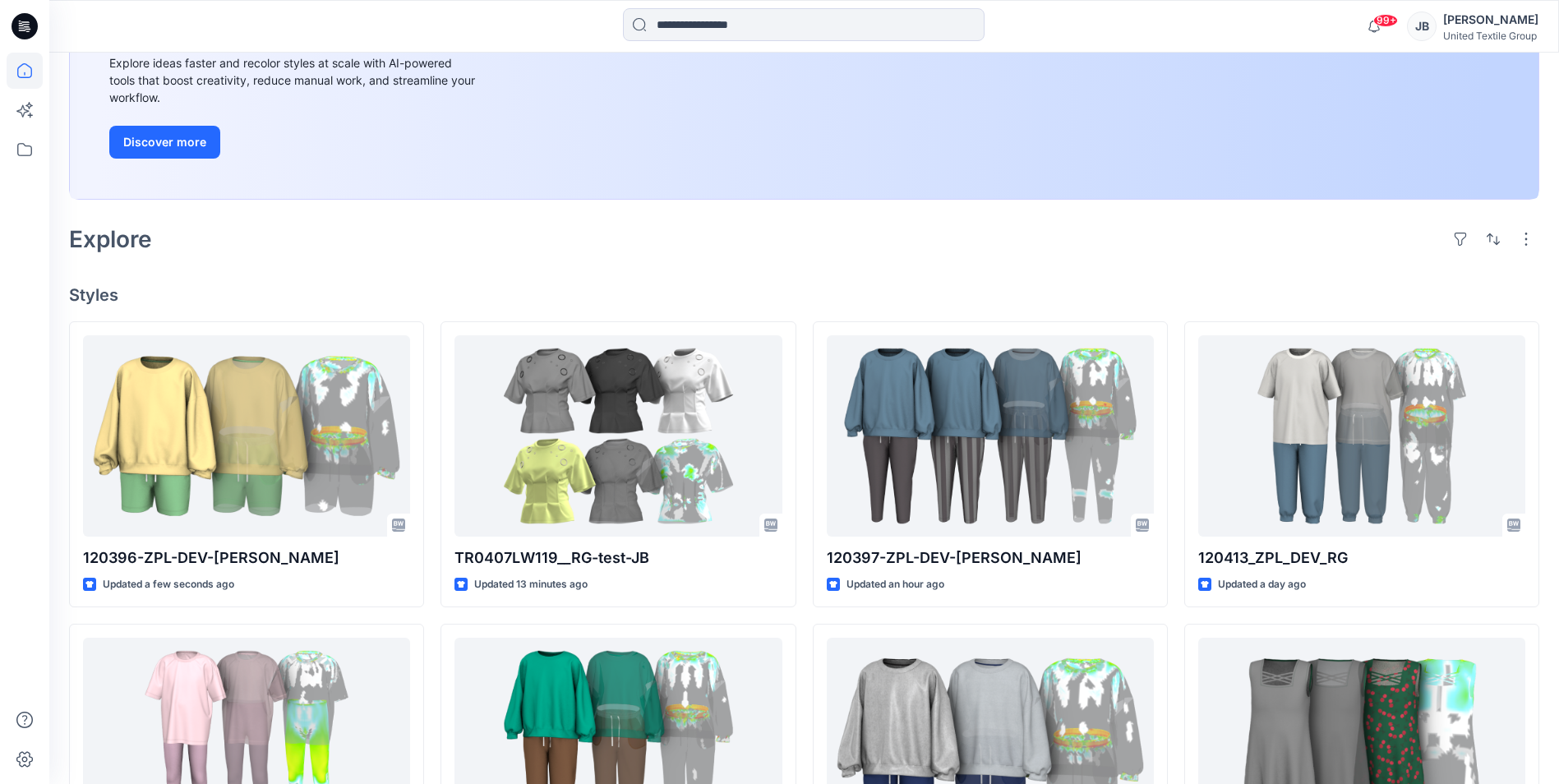
scroll to position [246, 0]
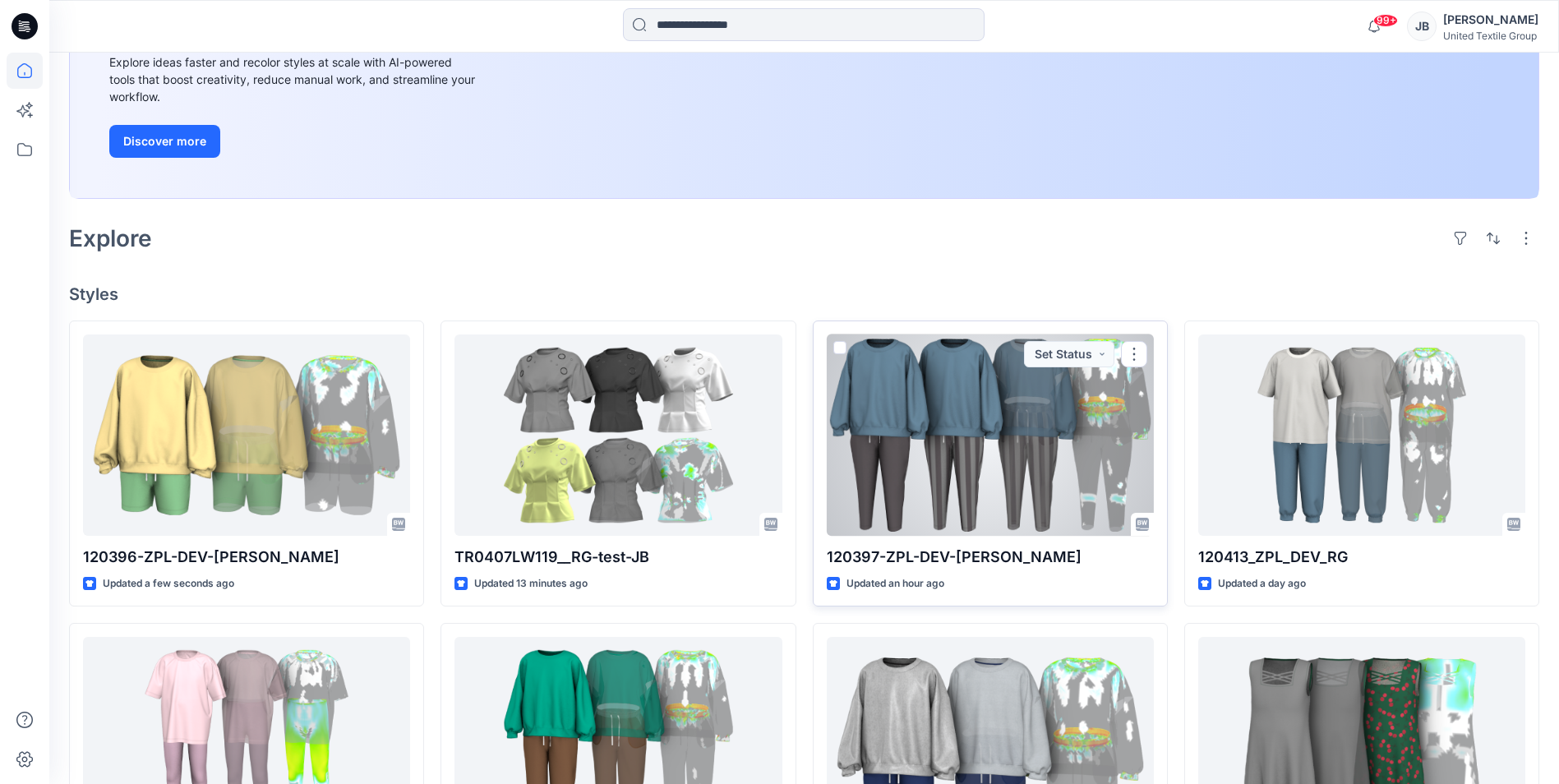
click at [986, 447] on div at bounding box center [991, 435] width 327 height 202
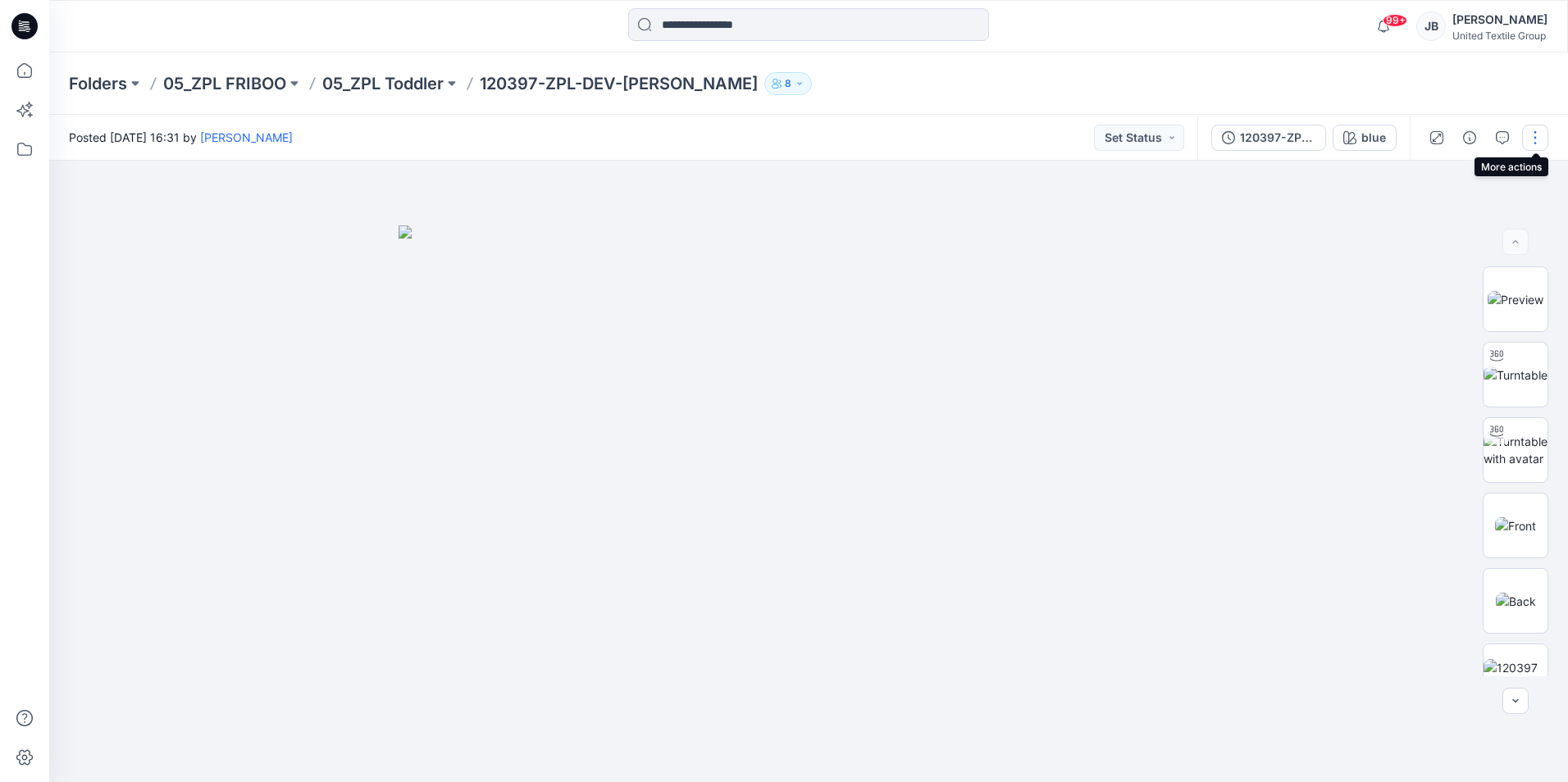
click at [1534, 135] on button "button" at bounding box center [1535, 137] width 26 height 26
click at [1425, 221] on p "Edit" at bounding box center [1431, 222] width 20 height 18
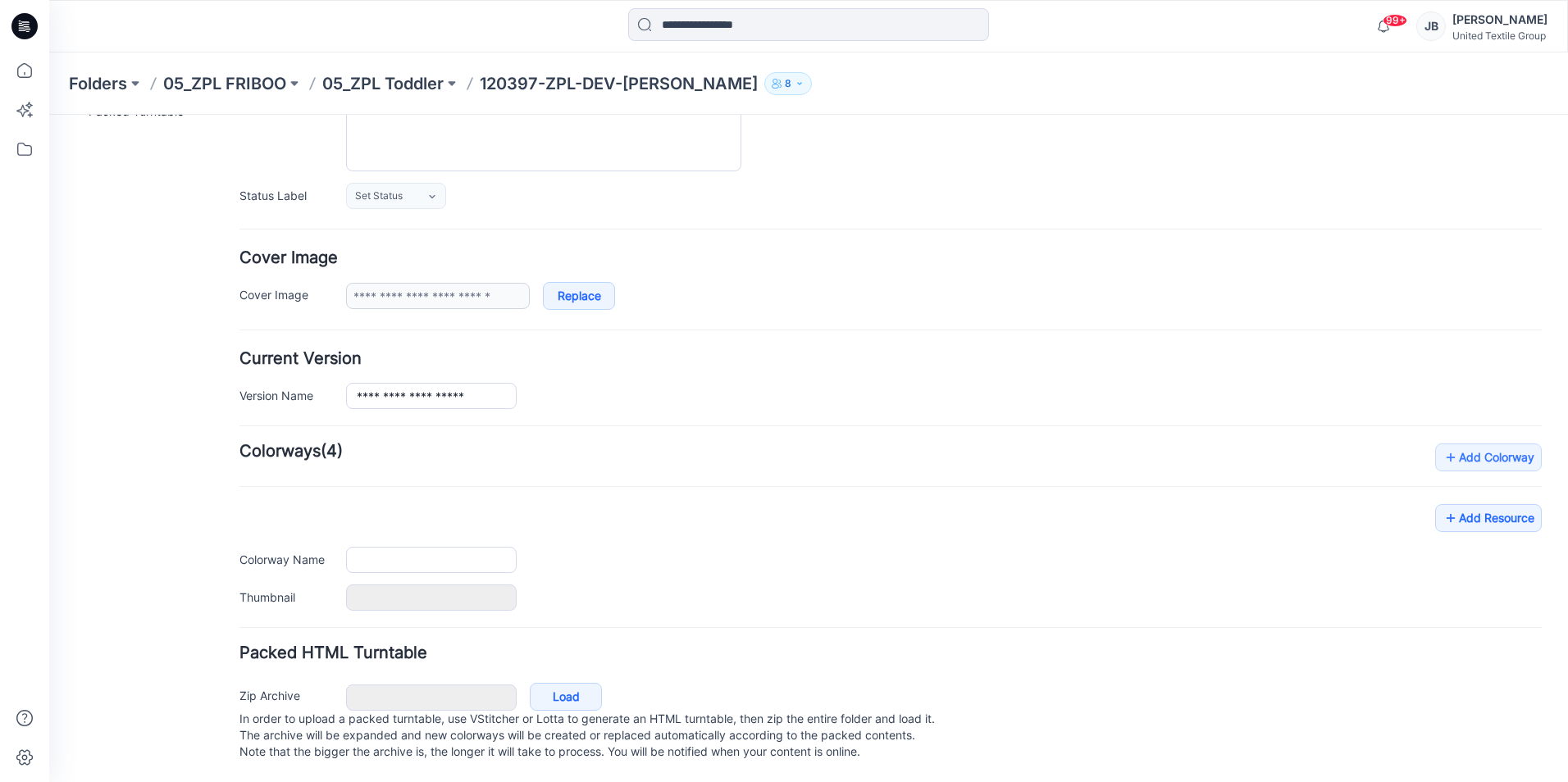
type input "**********"
type input "****"
type input "**********"
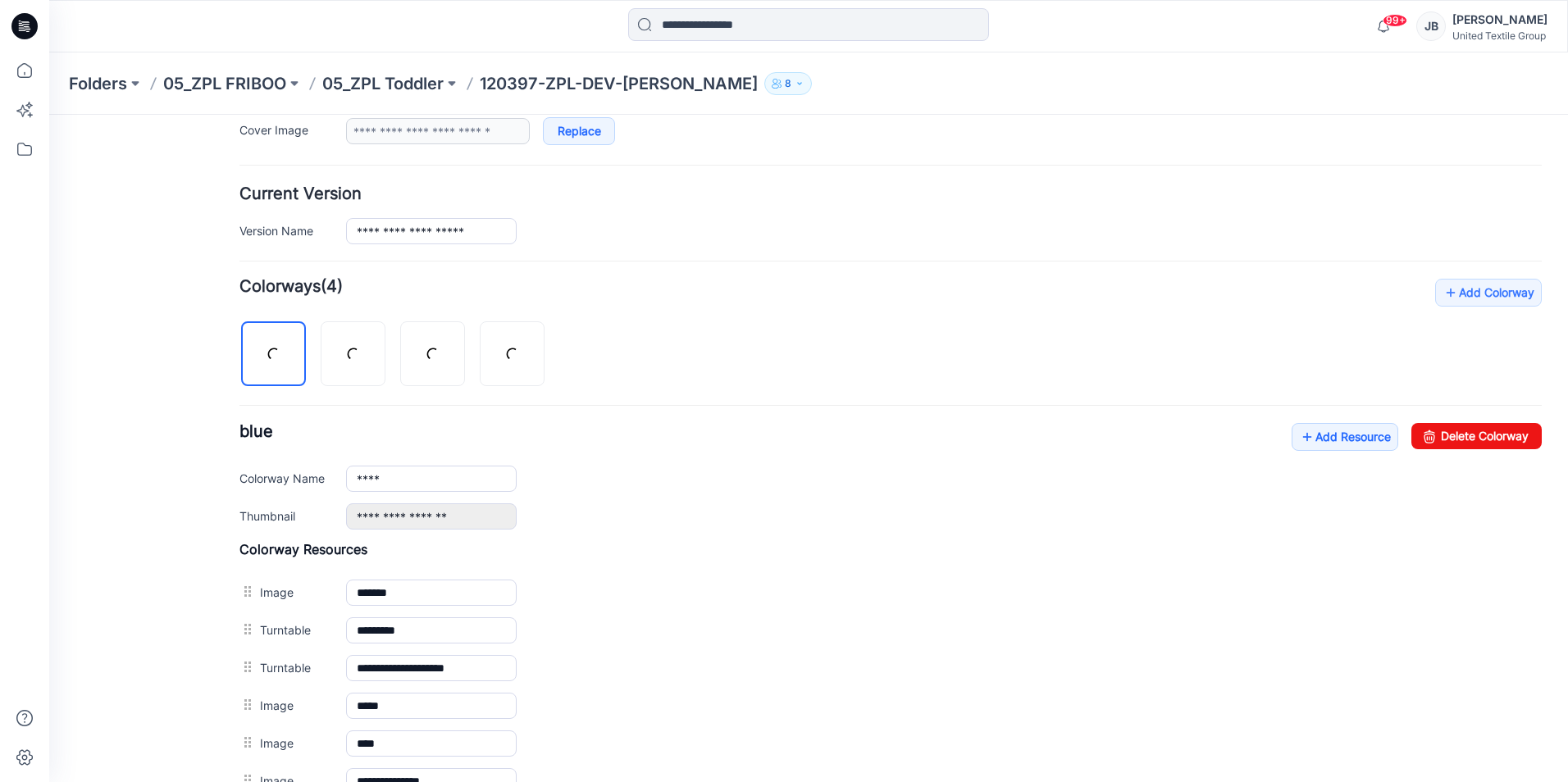
scroll to position [592, 0]
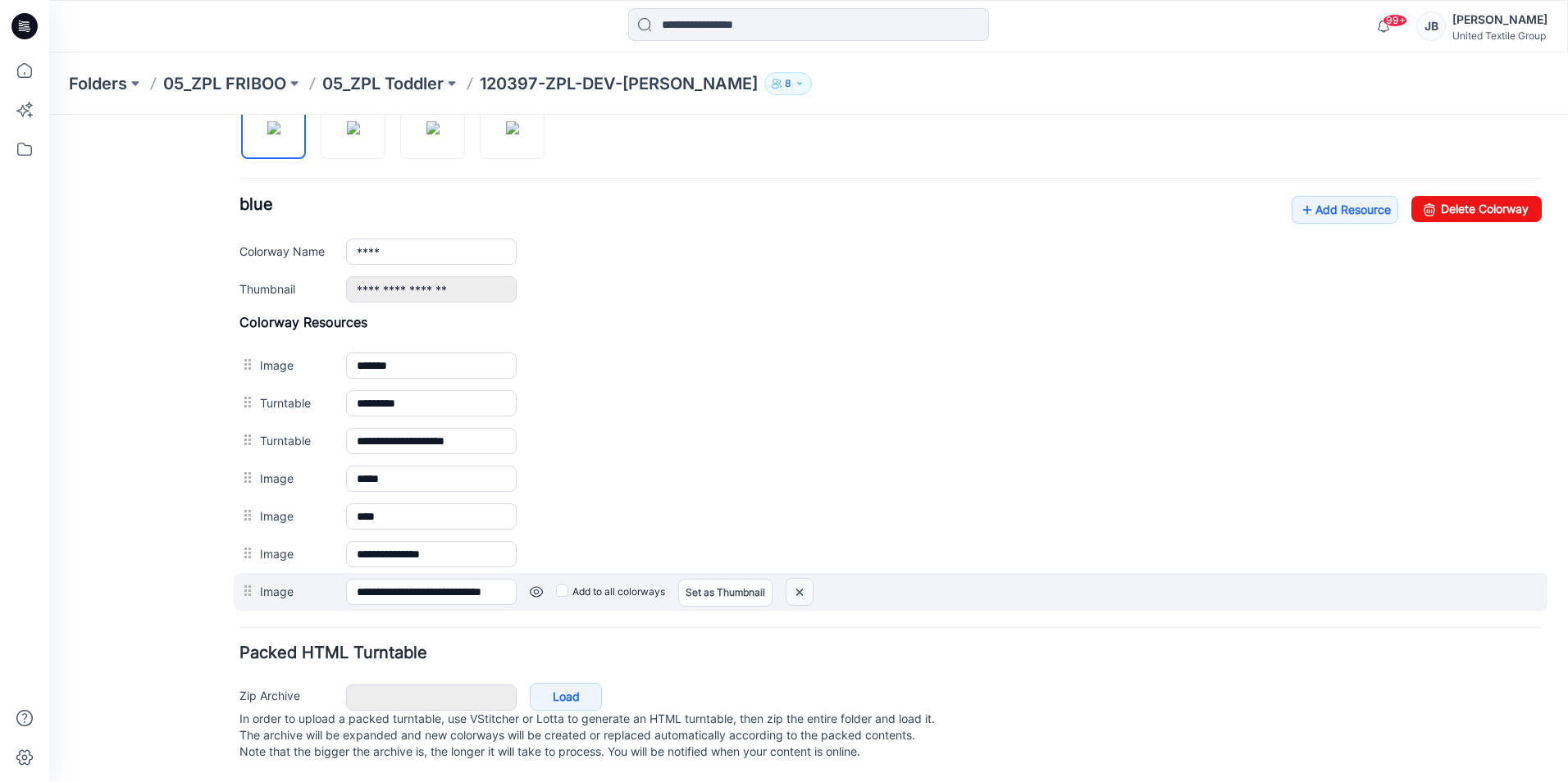
drag, startPoint x: 801, startPoint y: 573, endPoint x: 912, endPoint y: 191, distance: 397.8
click at [49, 115] on img at bounding box center [49, 115] width 0 height 0
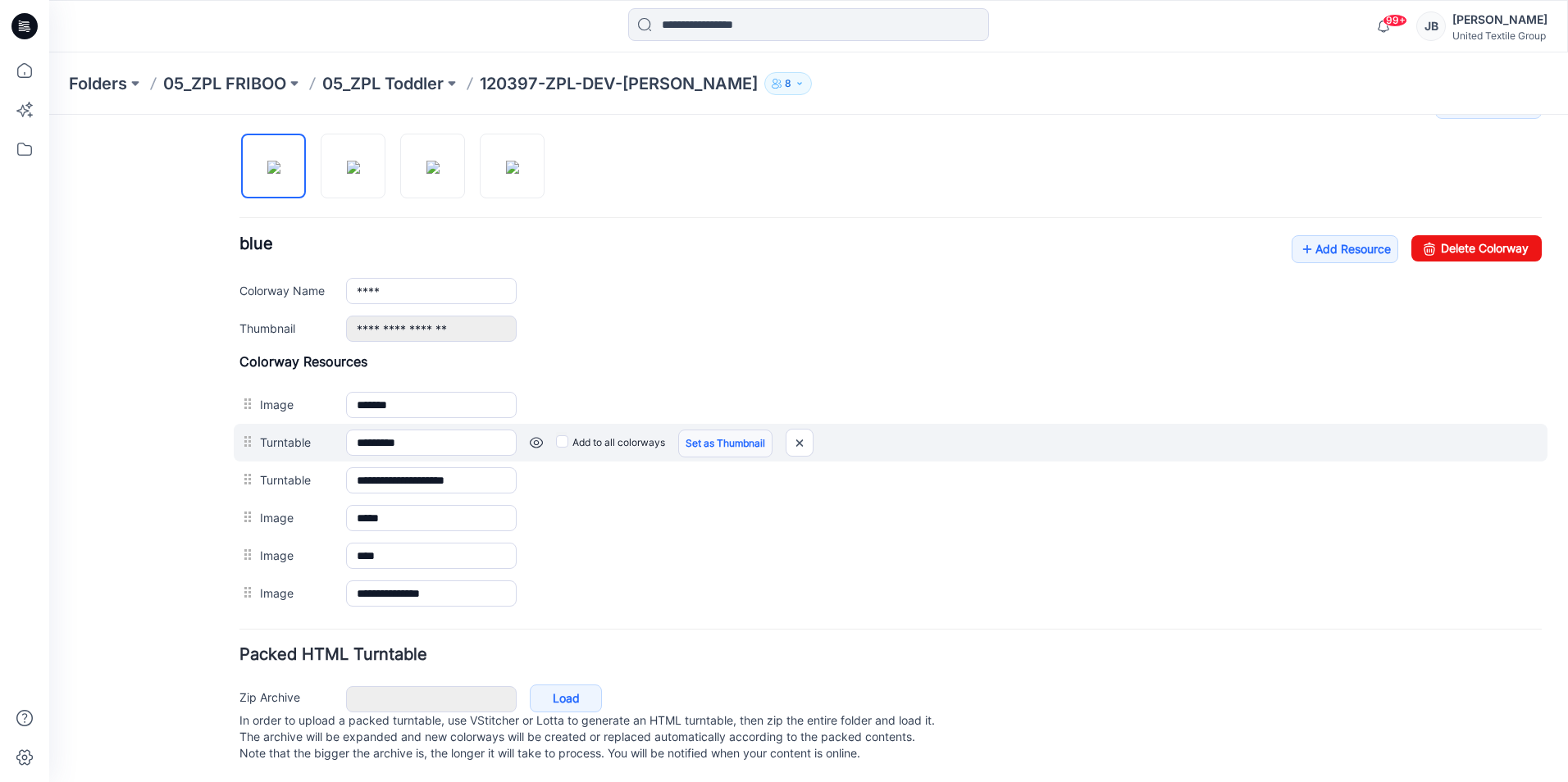
scroll to position [554, 0]
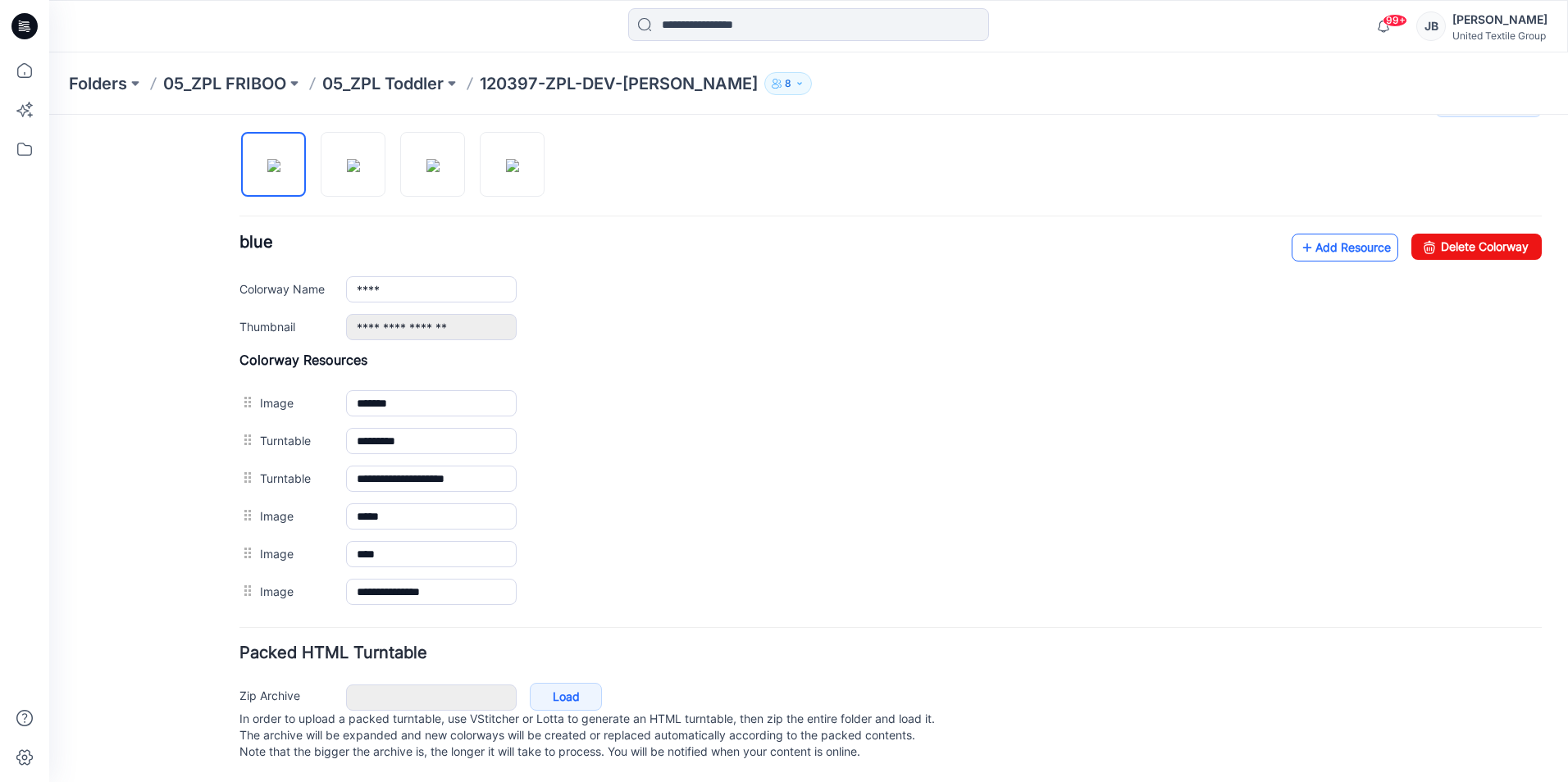
click at [1299, 235] on icon at bounding box center [1307, 248] width 17 height 26
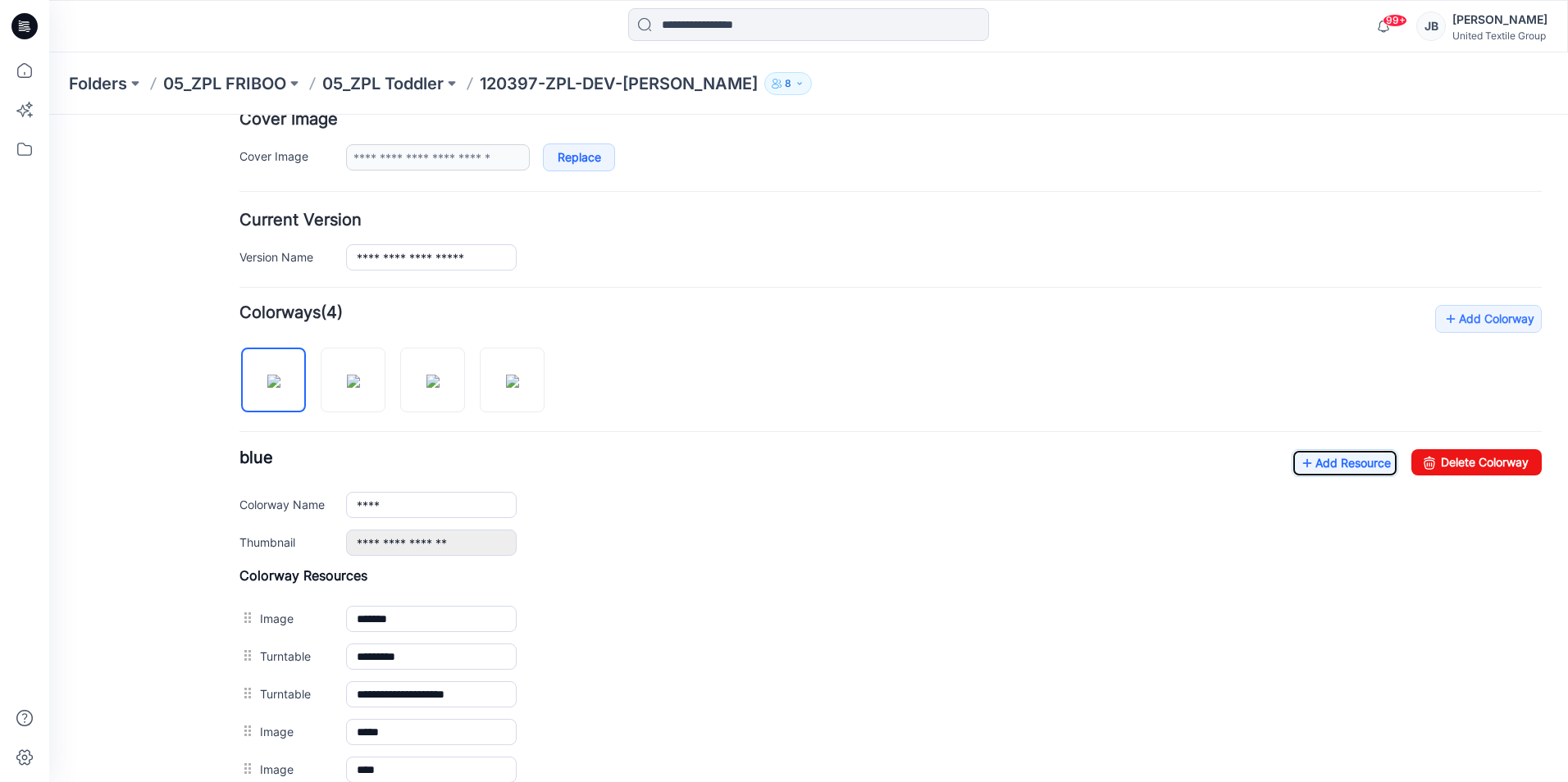
scroll to position [0, 0]
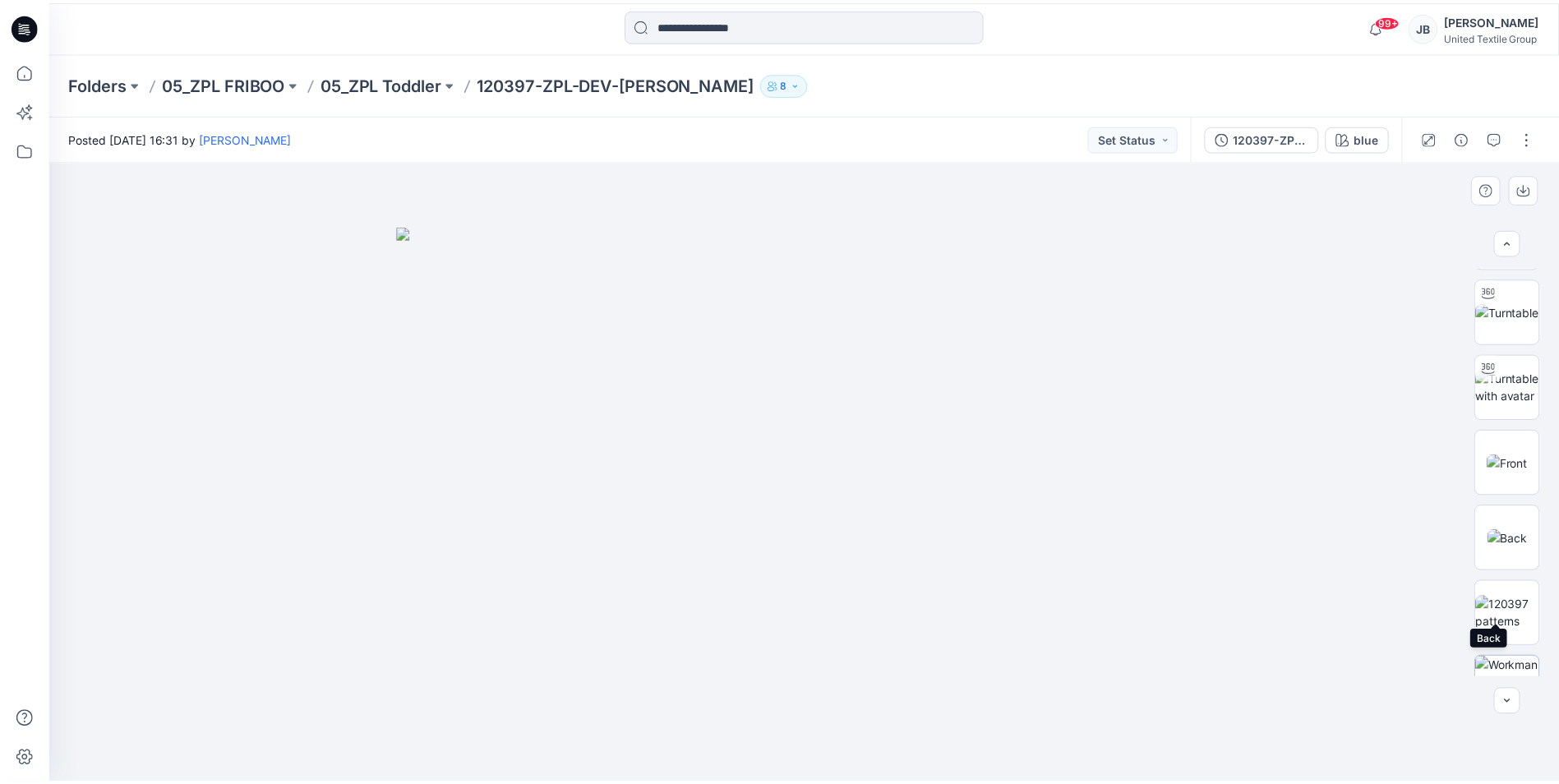
scroll to position [184, 0]
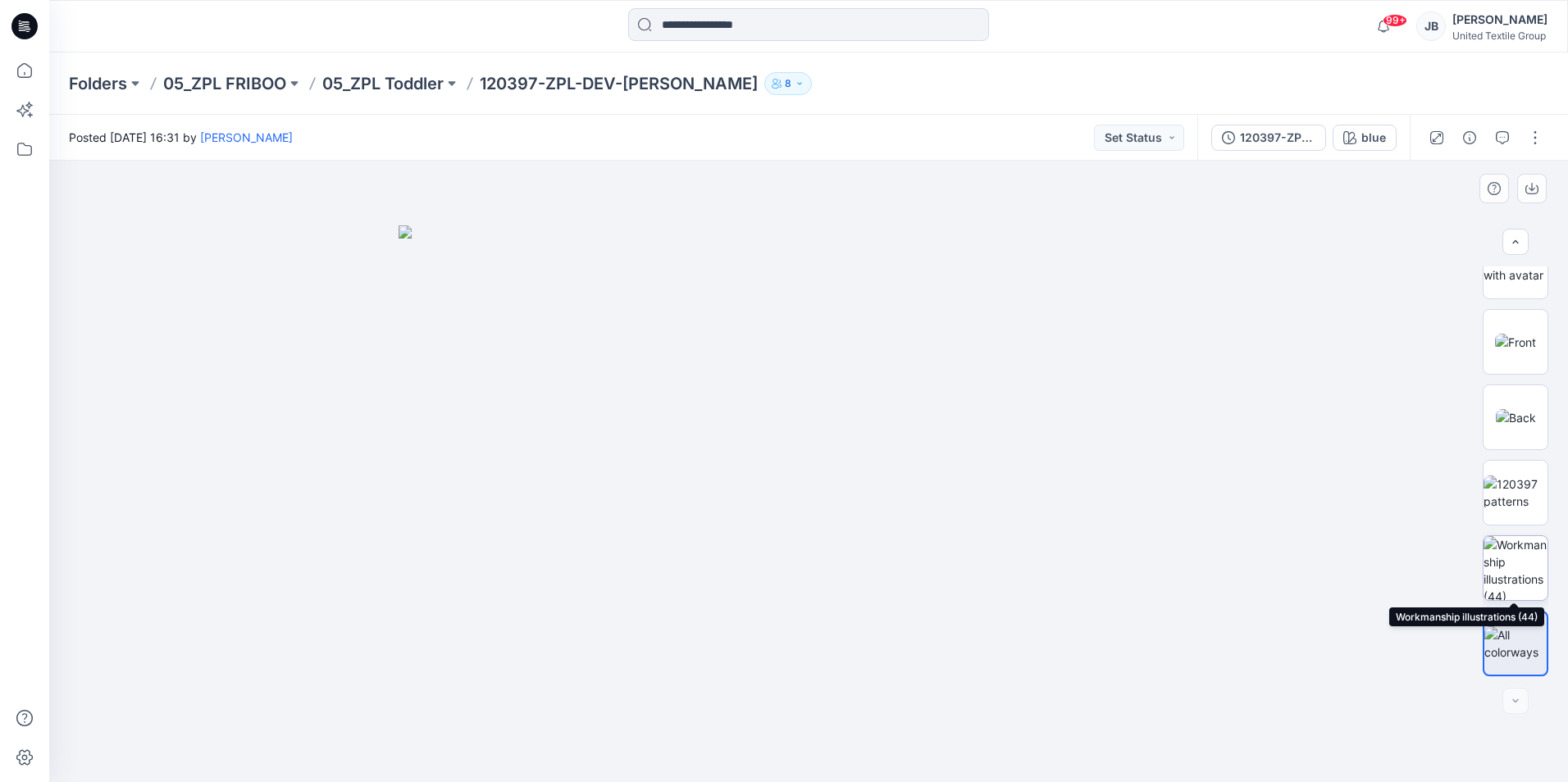
click at [1518, 566] on img at bounding box center [1515, 568] width 64 height 64
click at [22, 27] on icon at bounding box center [24, 26] width 26 height 26
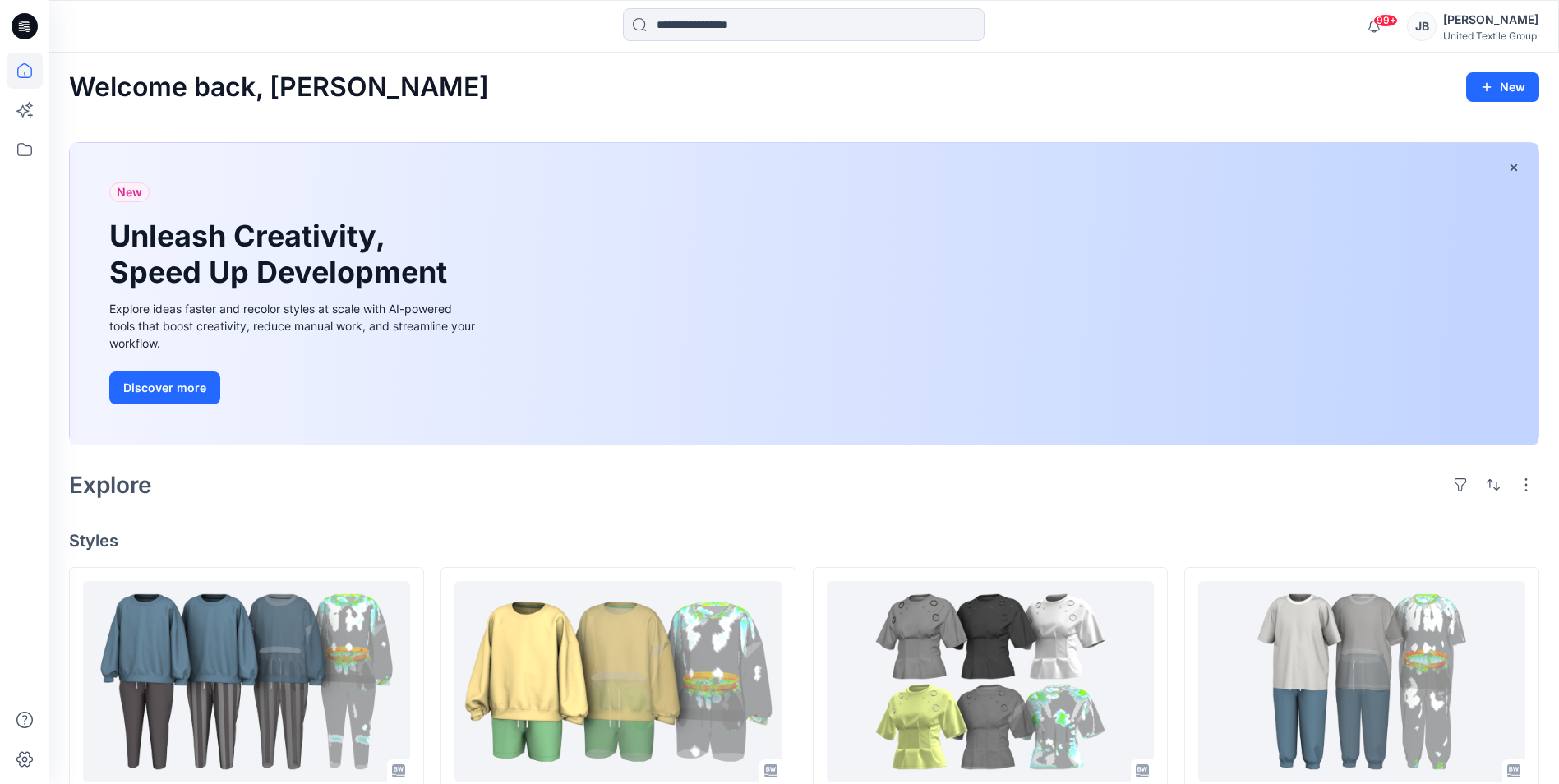
scroll to position [411, 0]
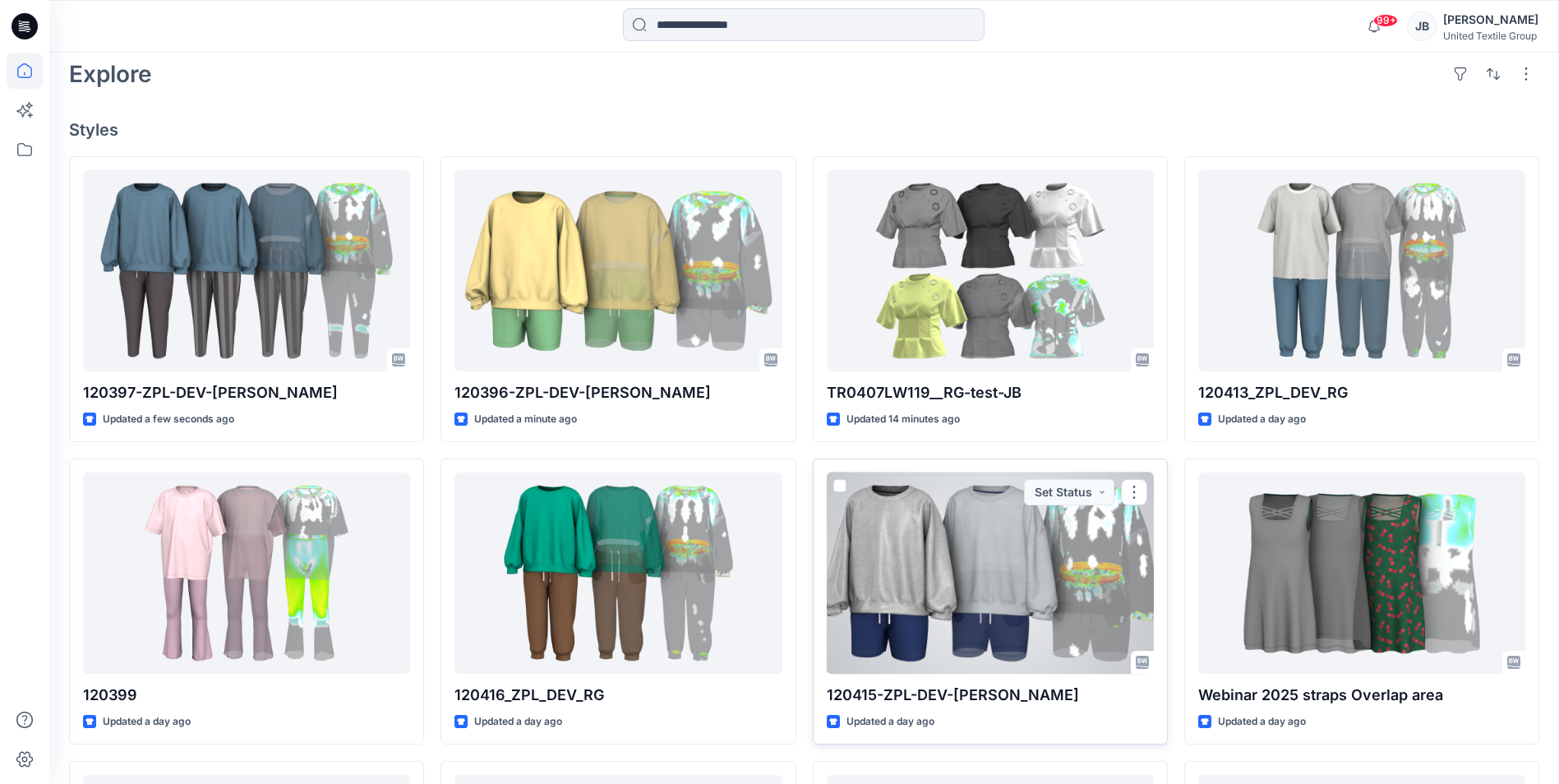
click at [993, 584] on div at bounding box center [991, 573] width 327 height 202
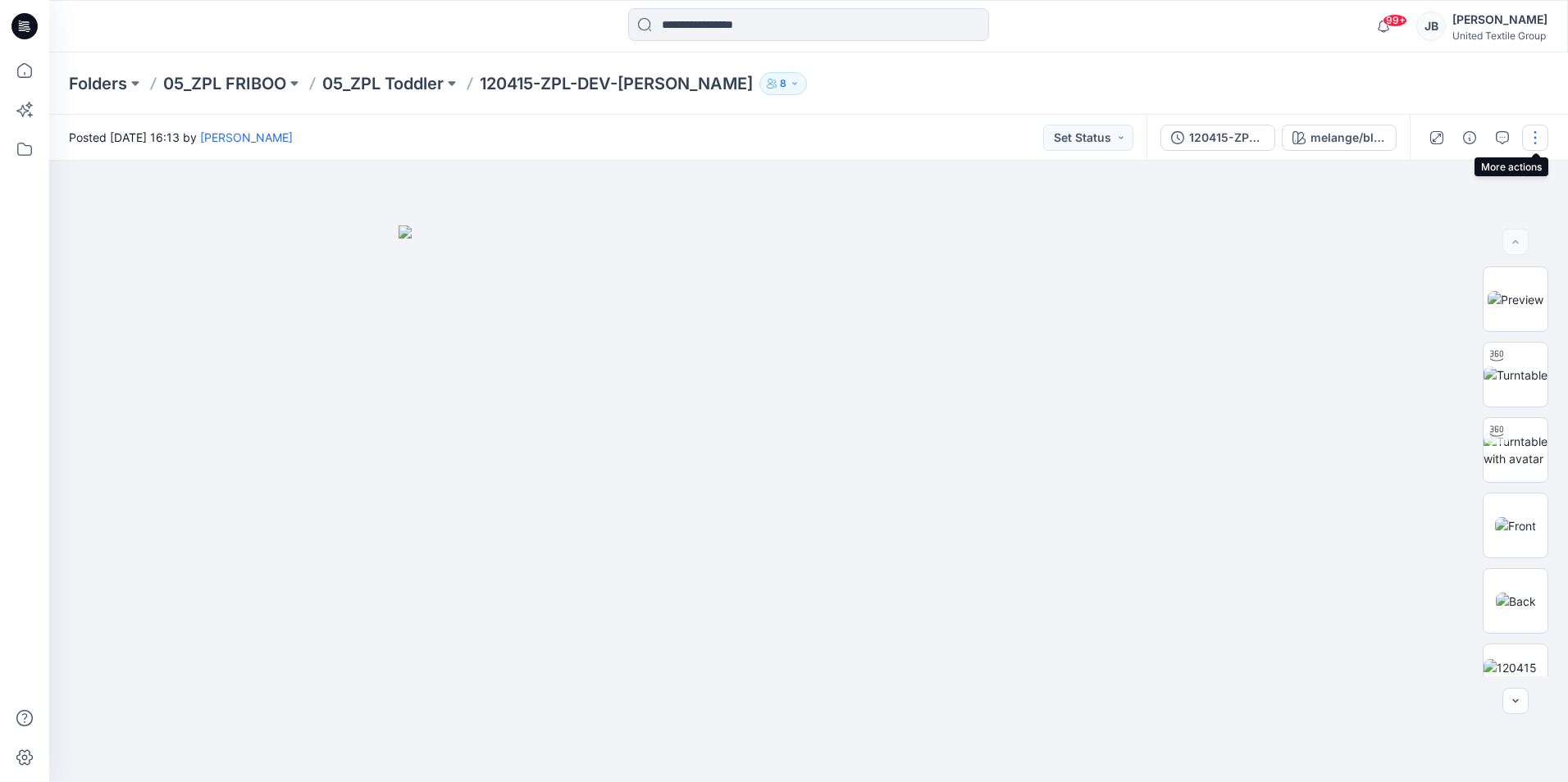
click at [1535, 136] on button "button" at bounding box center [1535, 137] width 26 height 26
click at [1414, 221] on button "Edit" at bounding box center [1466, 222] width 151 height 31
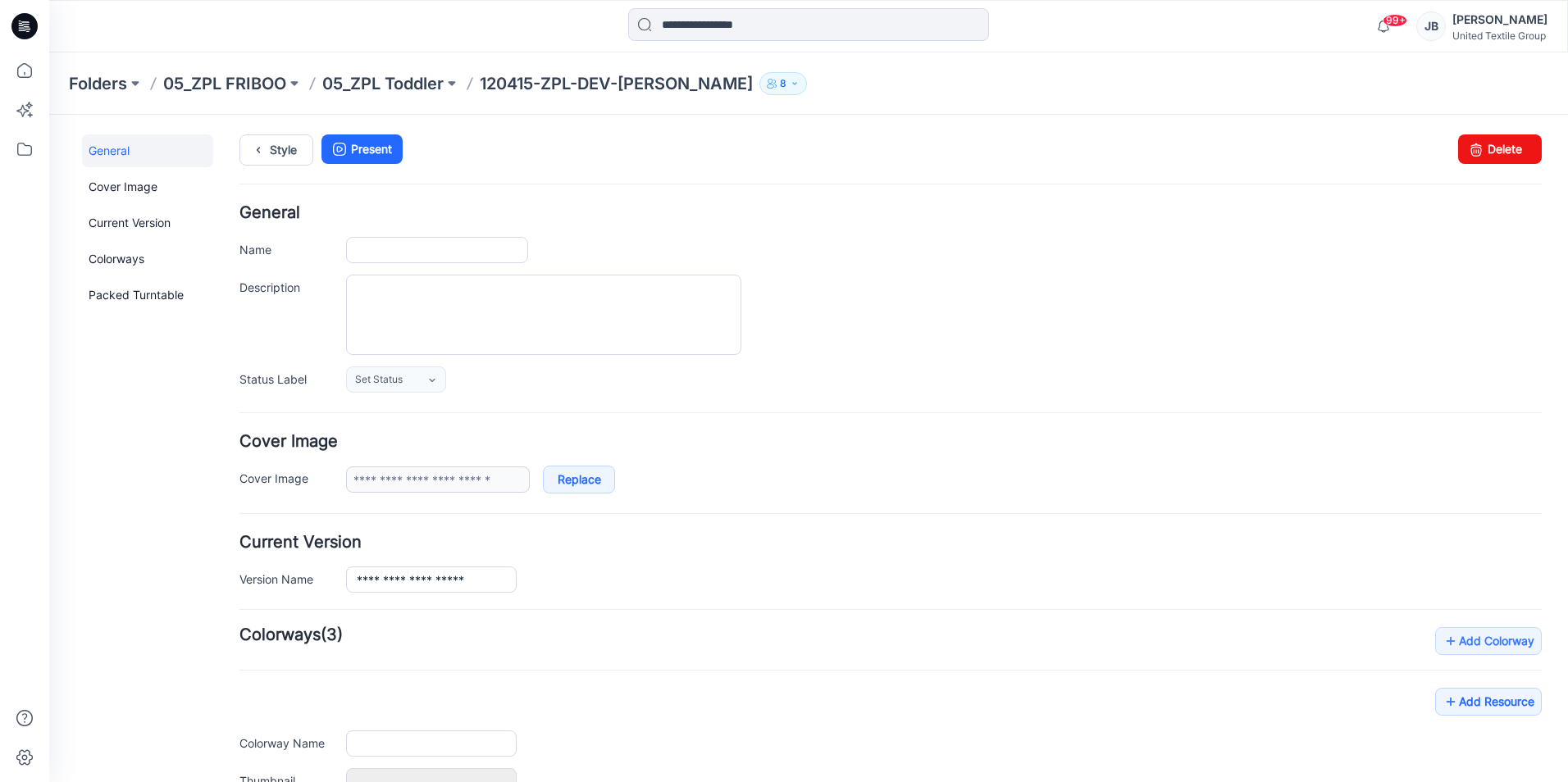
type input "**********"
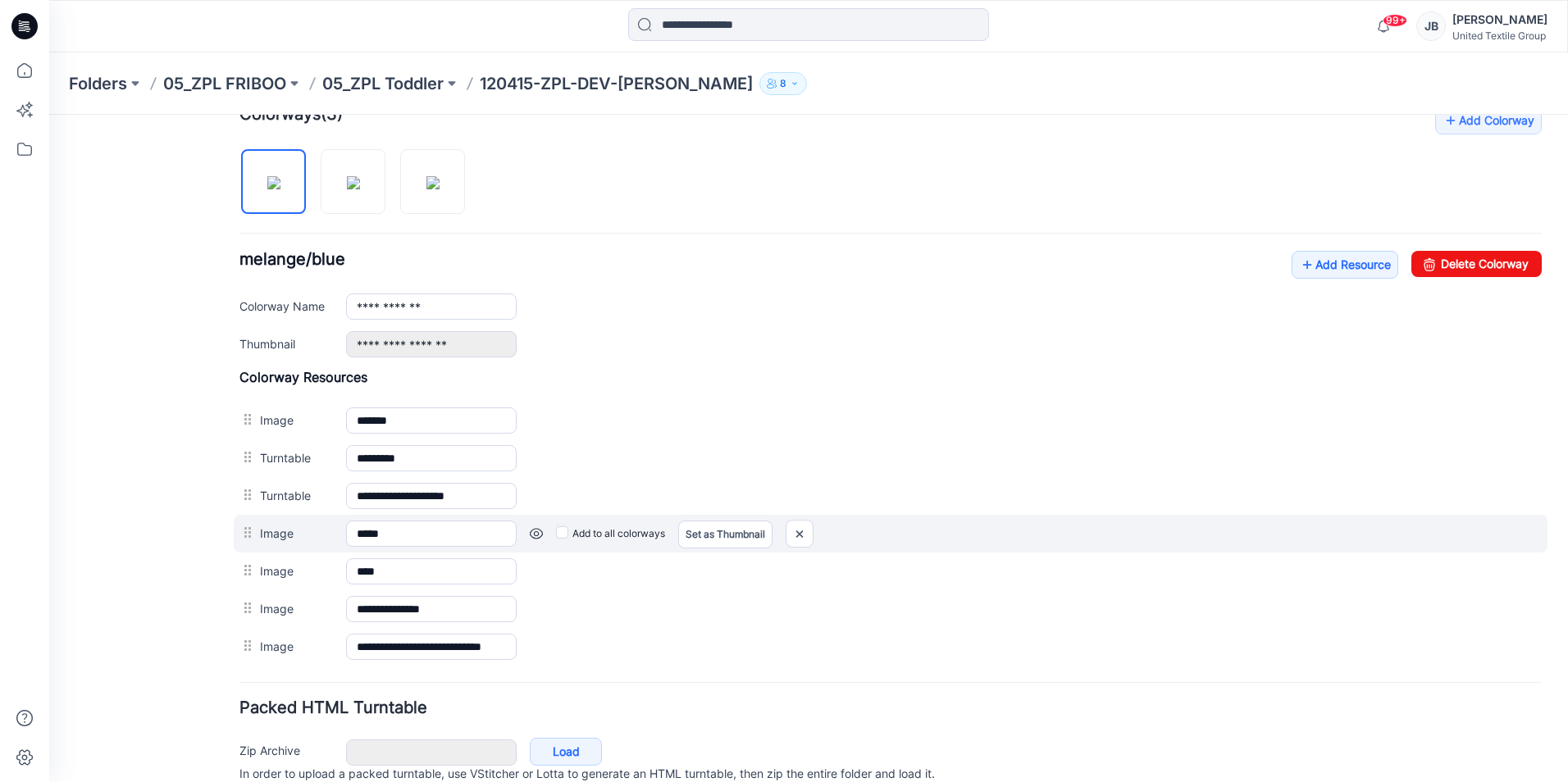
scroll to position [592, 0]
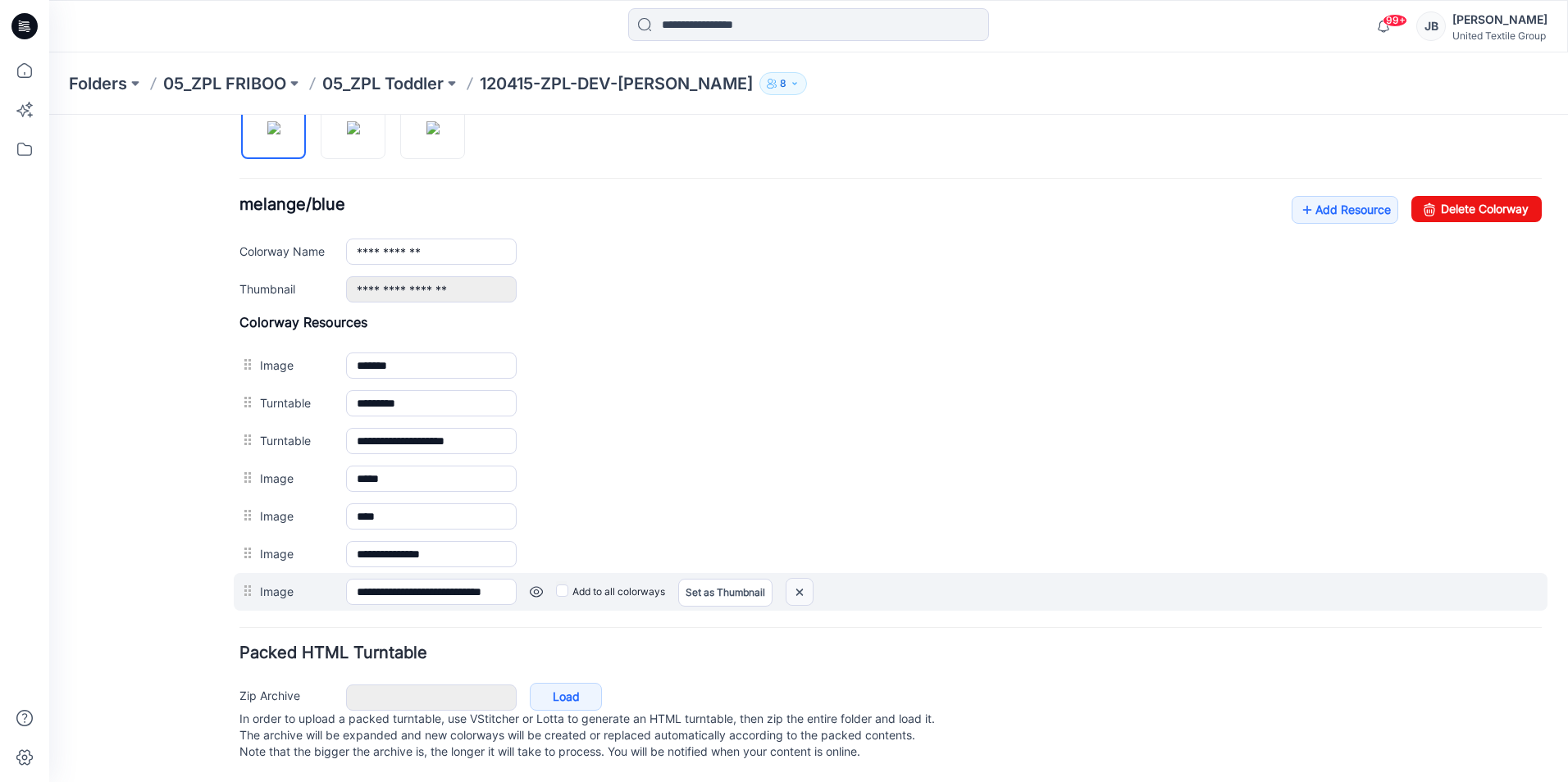
drag, startPoint x: 804, startPoint y: 573, endPoint x: 913, endPoint y: 186, distance: 402.1
click at [49, 115] on img at bounding box center [49, 115] width 0 height 0
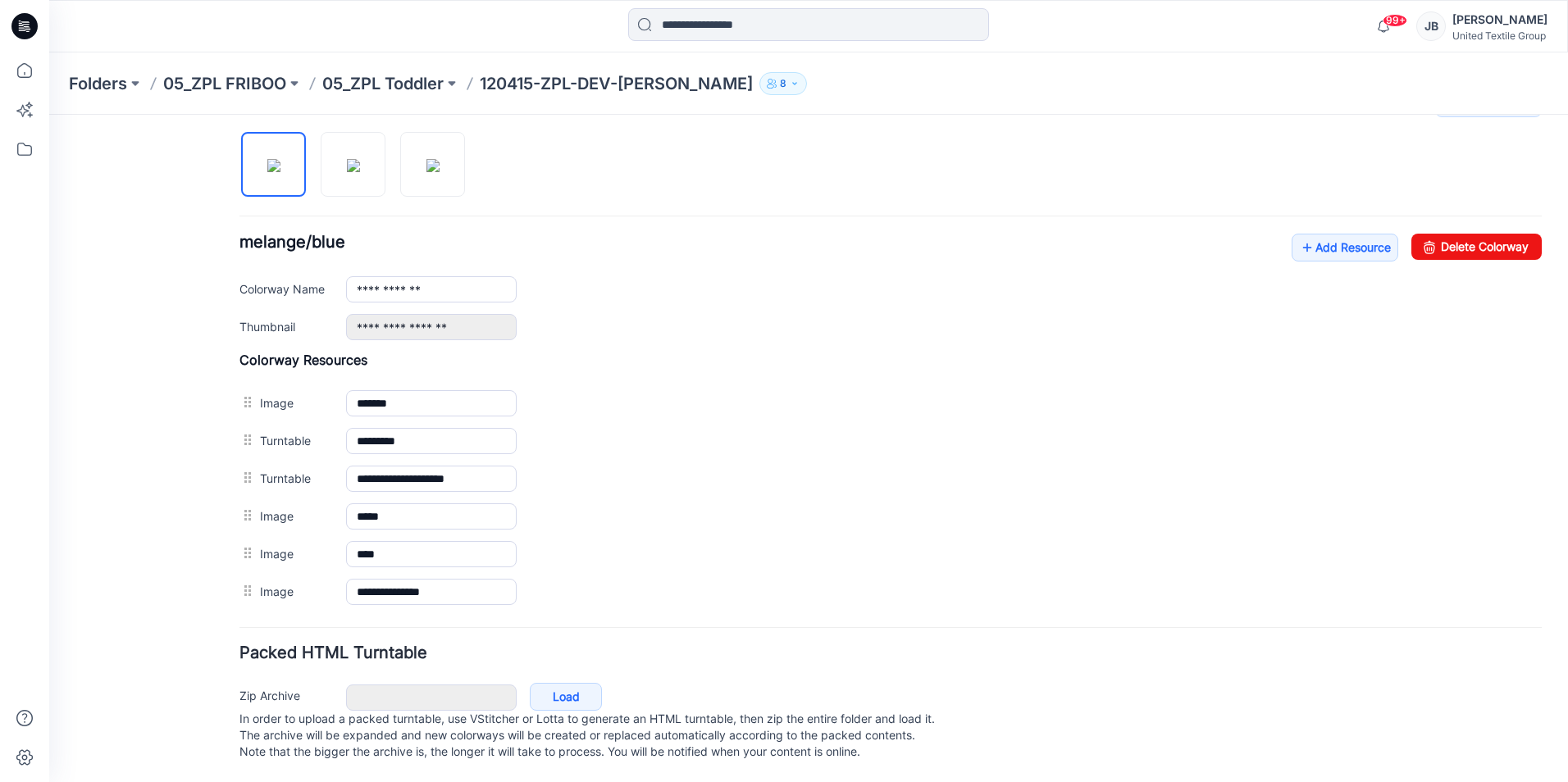
scroll to position [554, 0]
click at [1299, 235] on icon at bounding box center [1307, 248] width 17 height 26
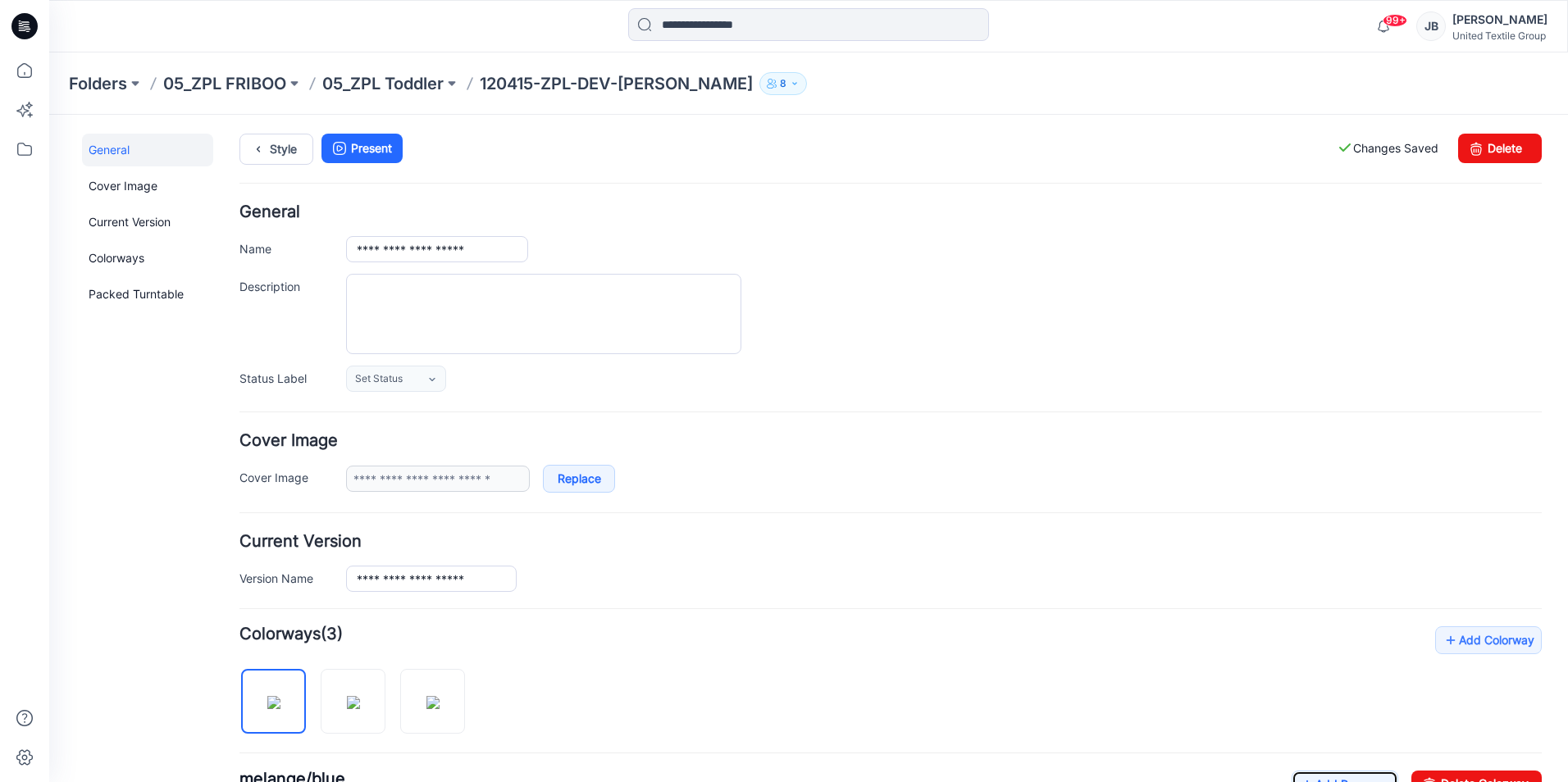
scroll to position [0, 0]
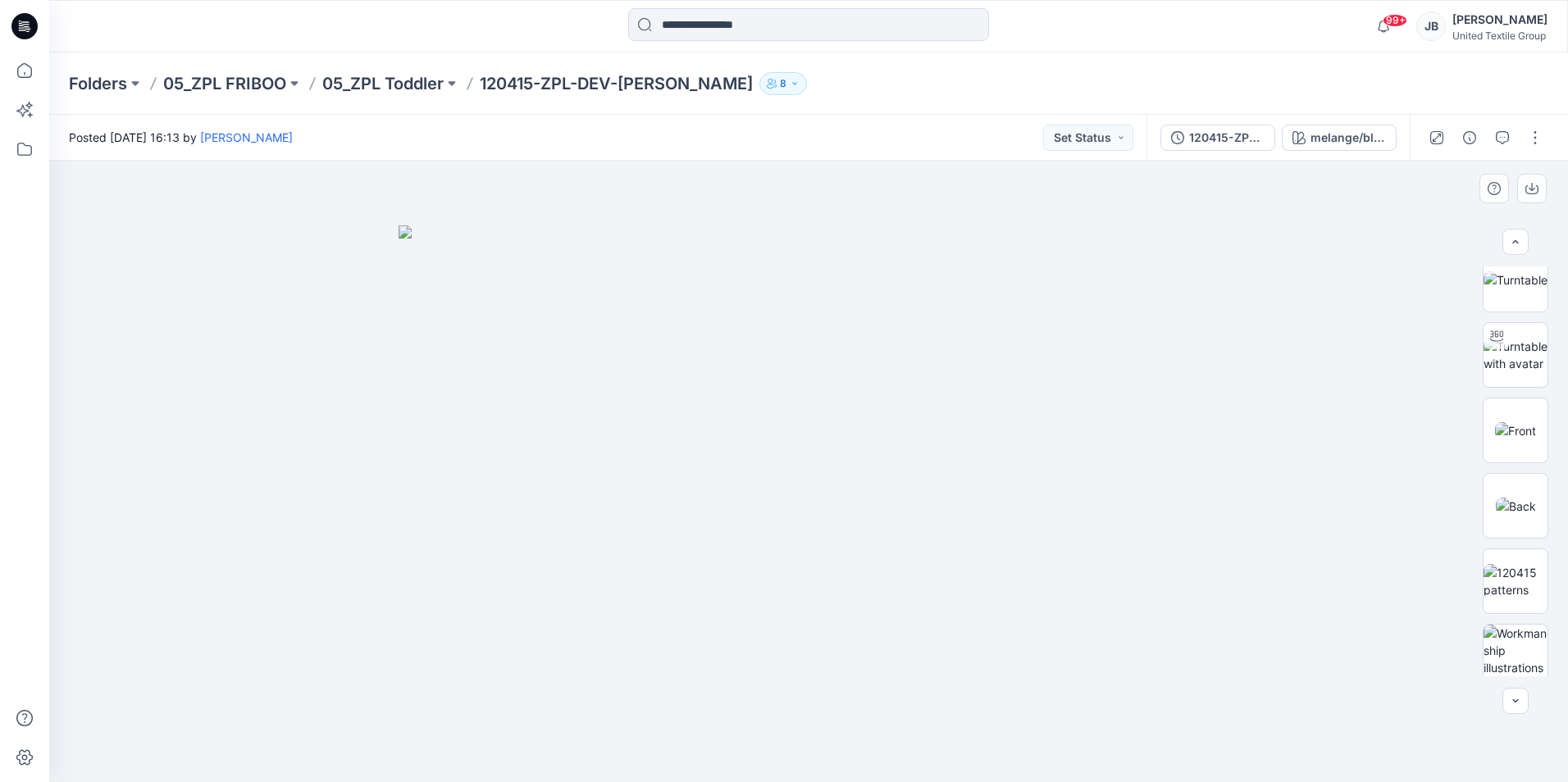
scroll to position [184, 0]
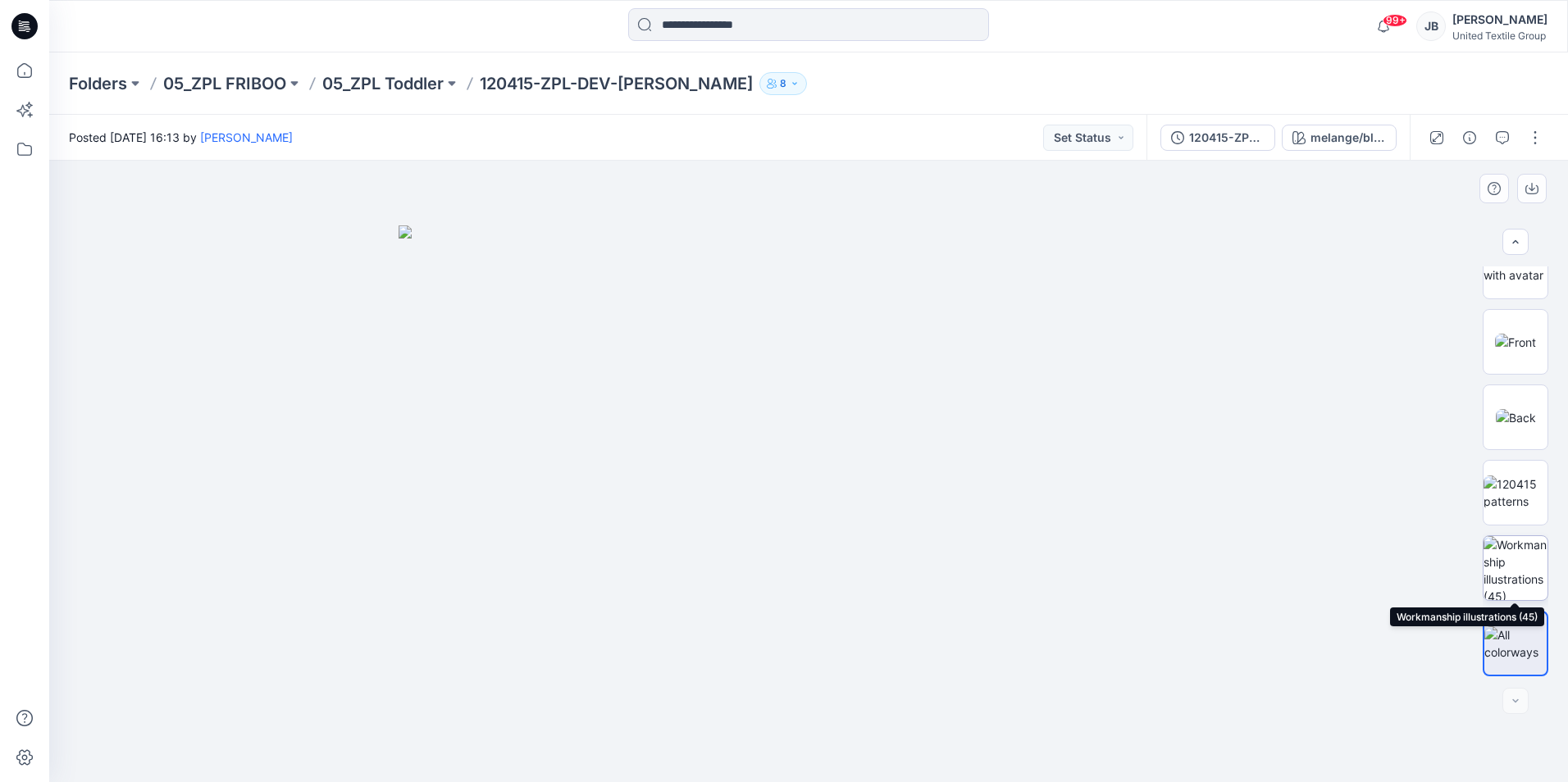
click at [1526, 563] on img at bounding box center [1515, 568] width 64 height 64
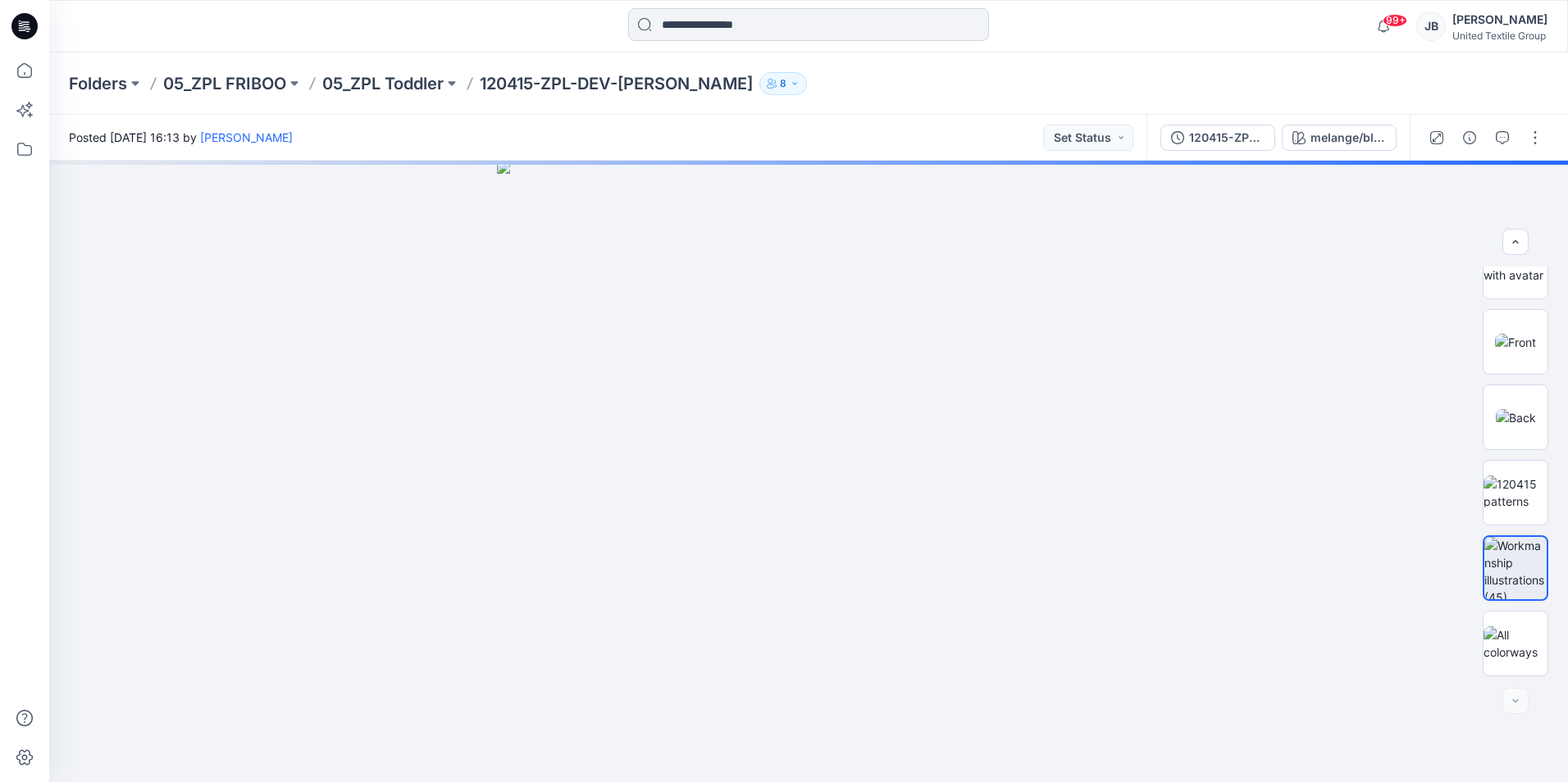
click at [709, 25] on input at bounding box center [808, 24] width 361 height 32
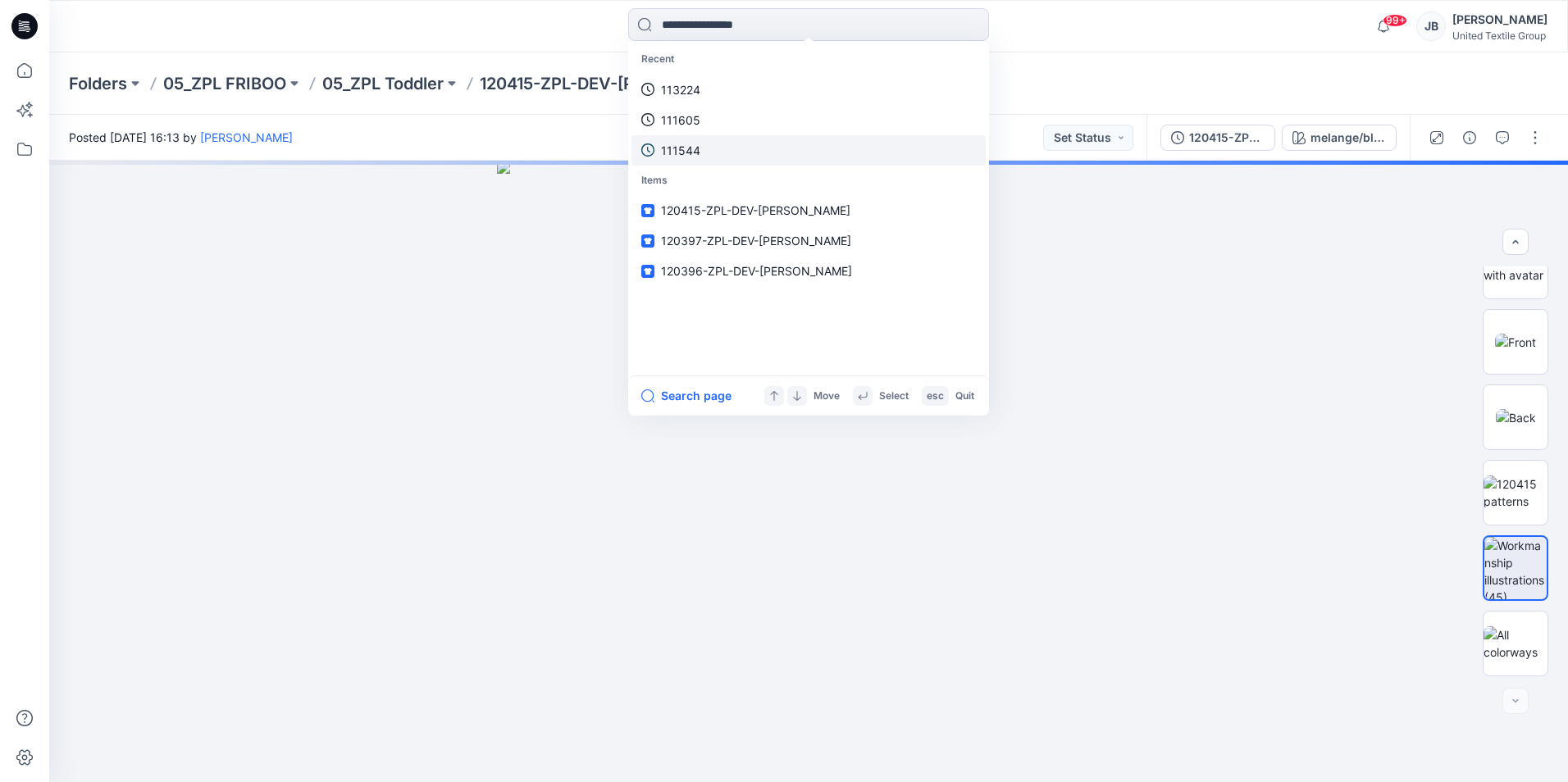
click at [705, 151] on link "111544" at bounding box center [808, 150] width 354 height 31
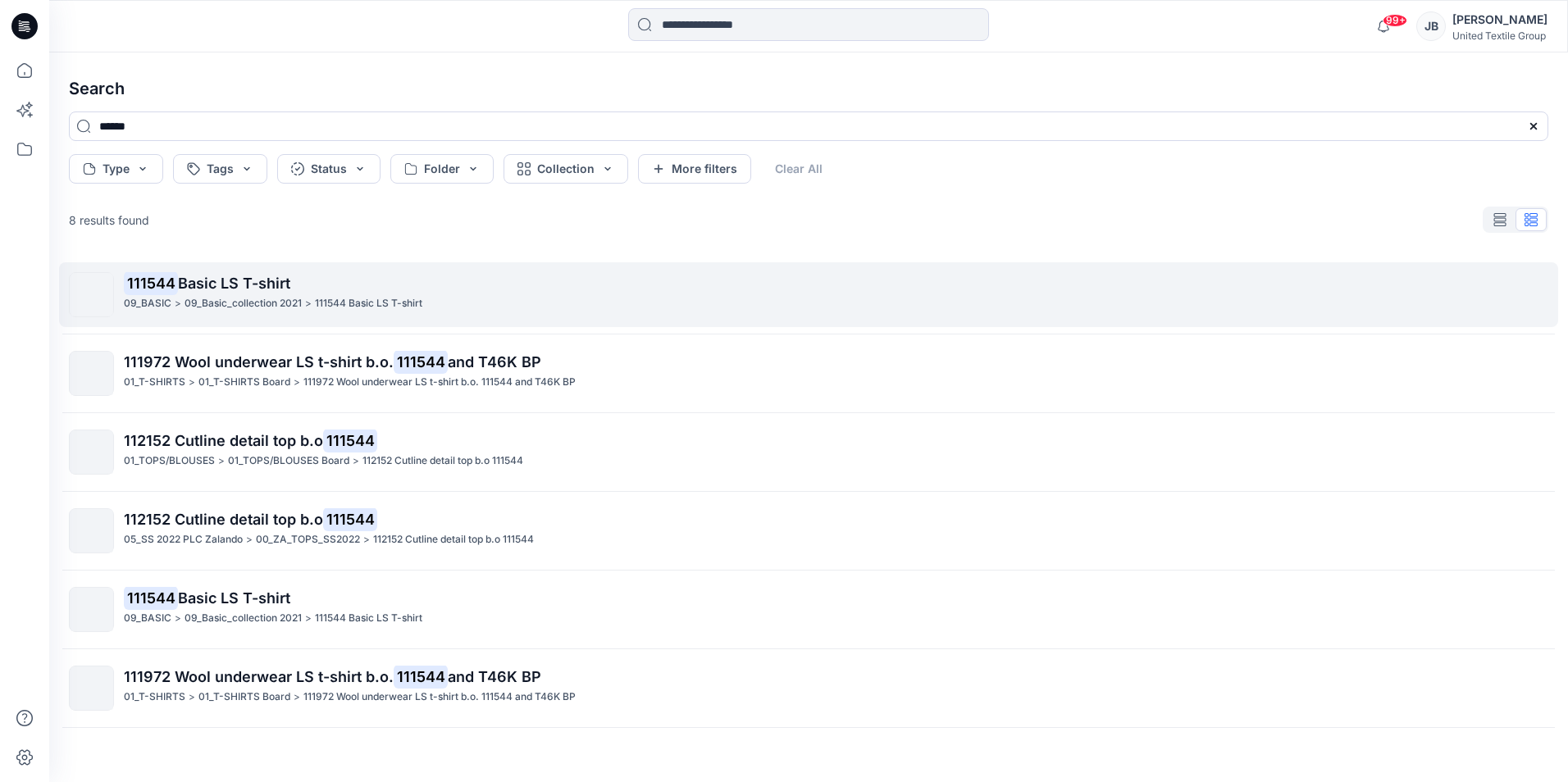
click at [151, 286] on mark "111544" at bounding box center [150, 283] width 54 height 23
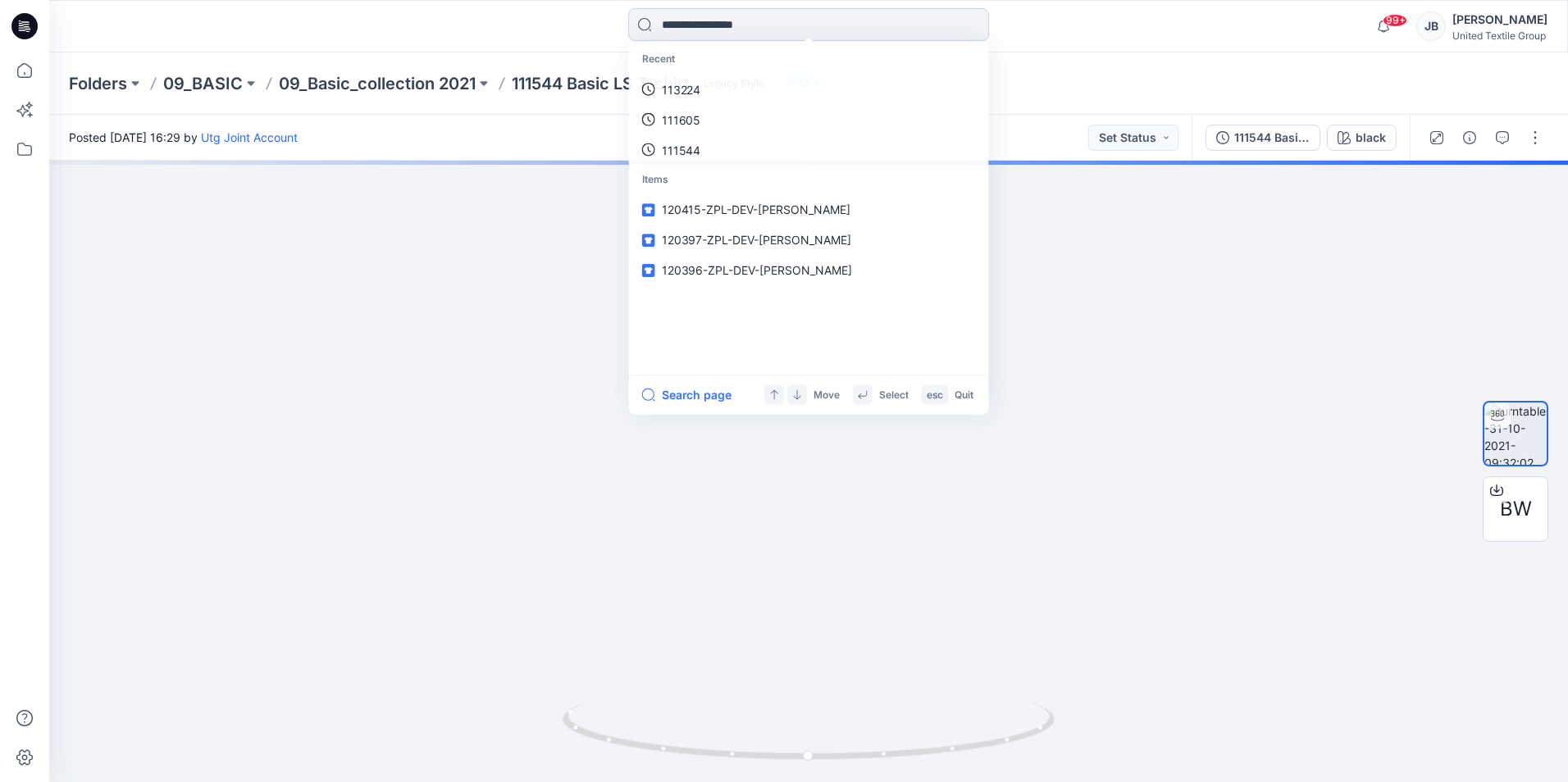
click at [734, 20] on input at bounding box center [808, 24] width 361 height 32
click at [693, 95] on p "111544" at bounding box center [680, 89] width 39 height 18
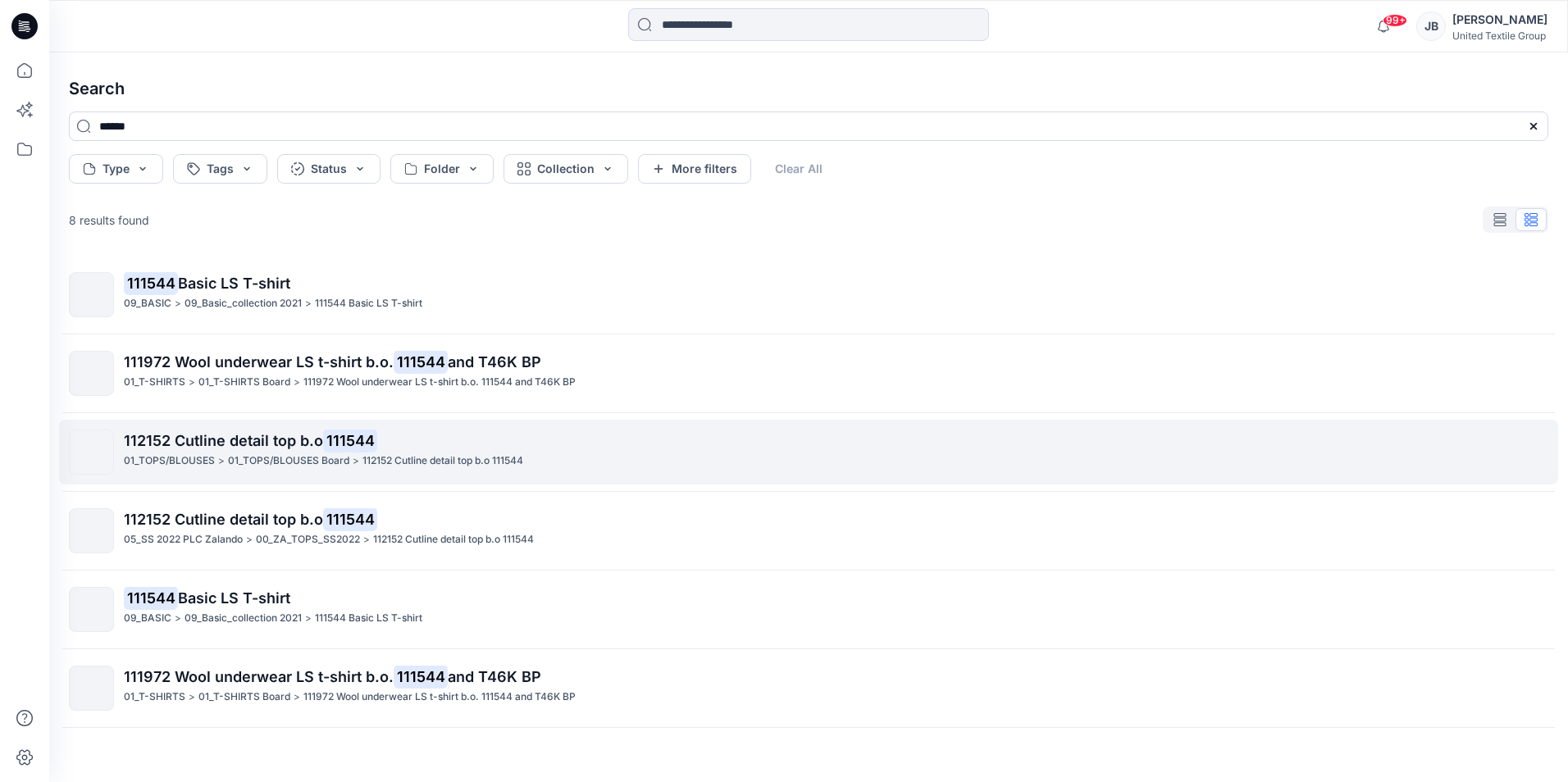
click at [173, 442] on span "112152 Cutline detail top b.o" at bounding box center [223, 441] width 199 height 18
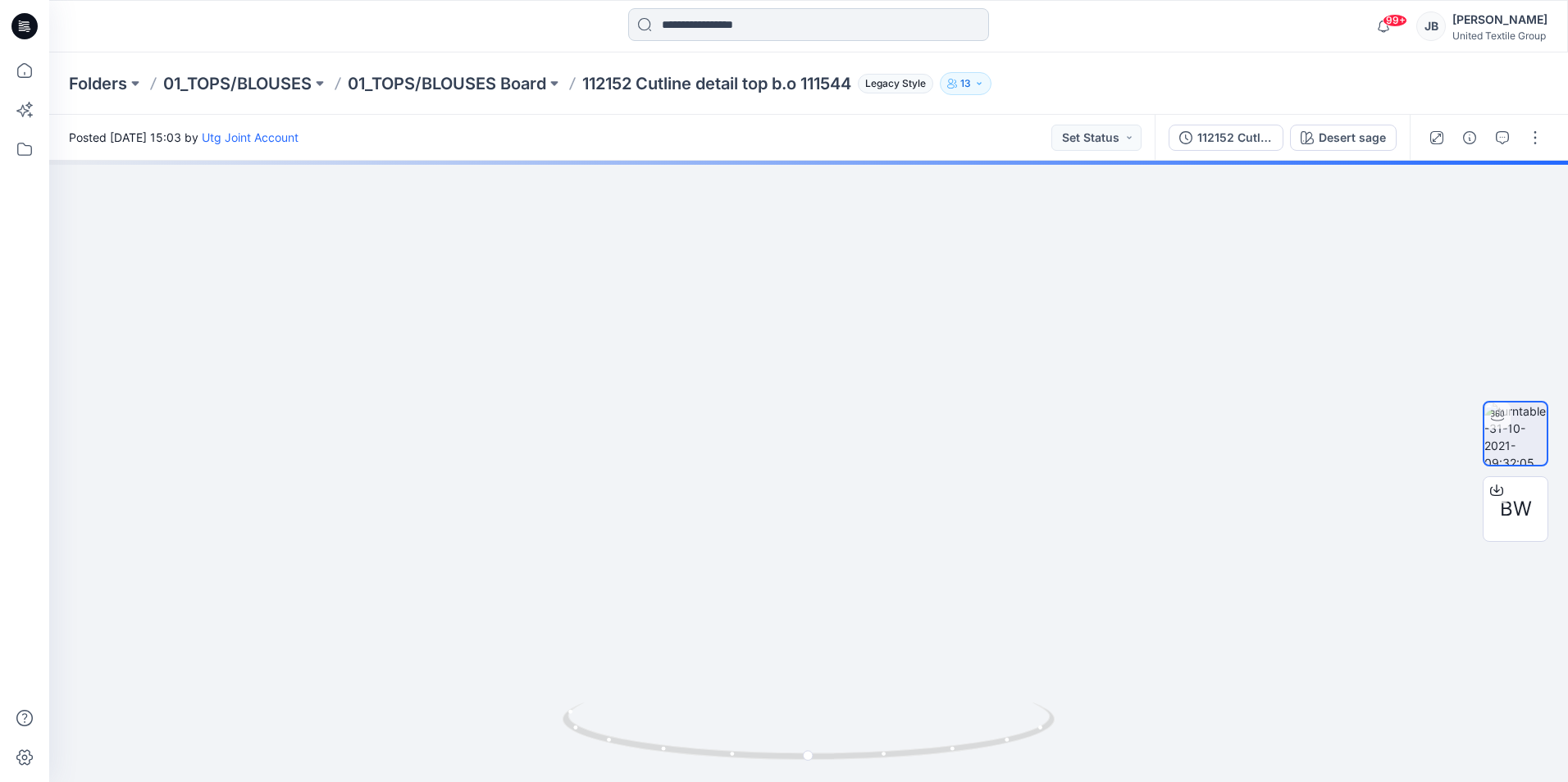
click at [678, 19] on input at bounding box center [808, 24] width 361 height 32
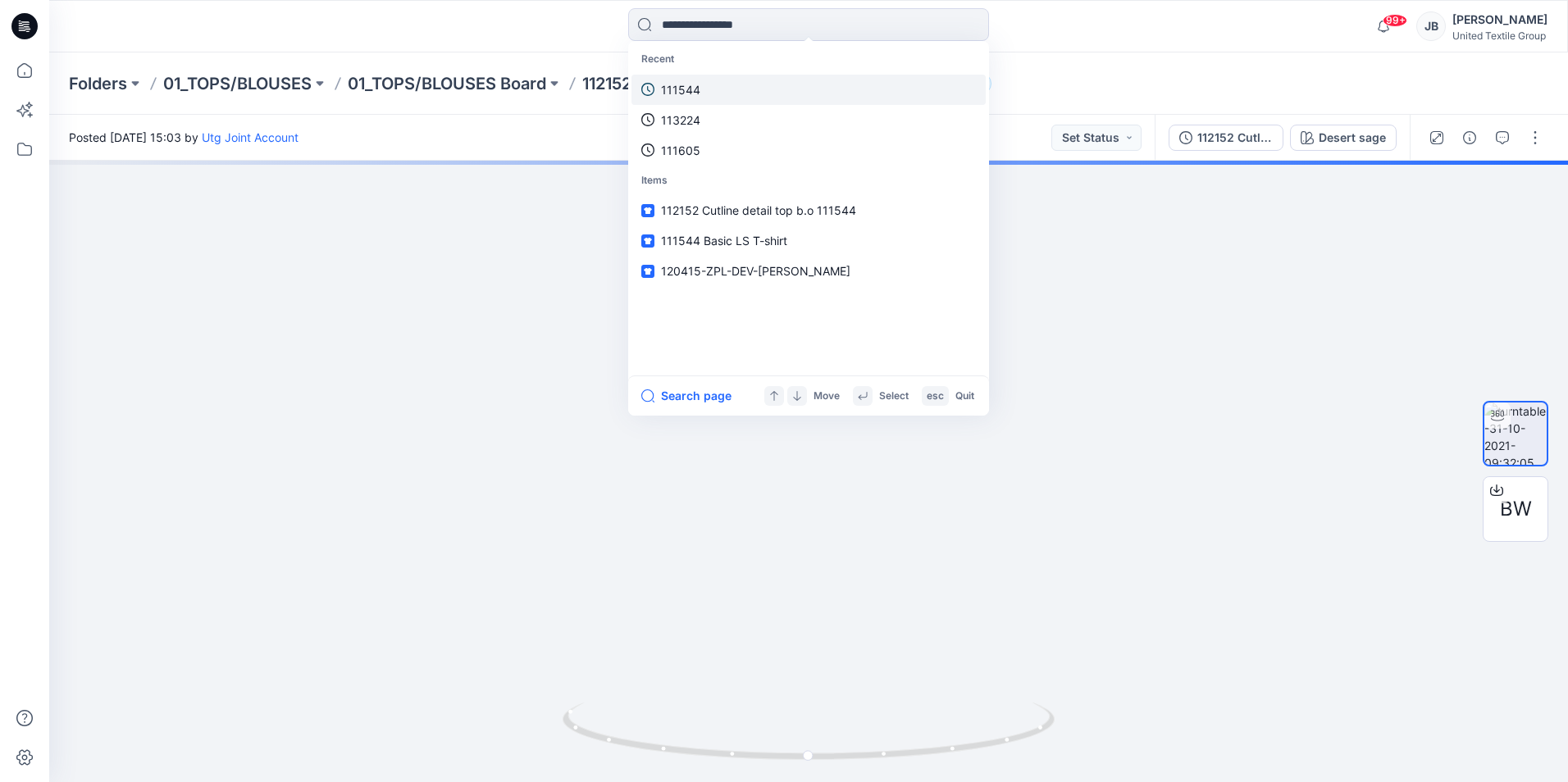
click at [683, 84] on p "111544" at bounding box center [680, 89] width 39 height 18
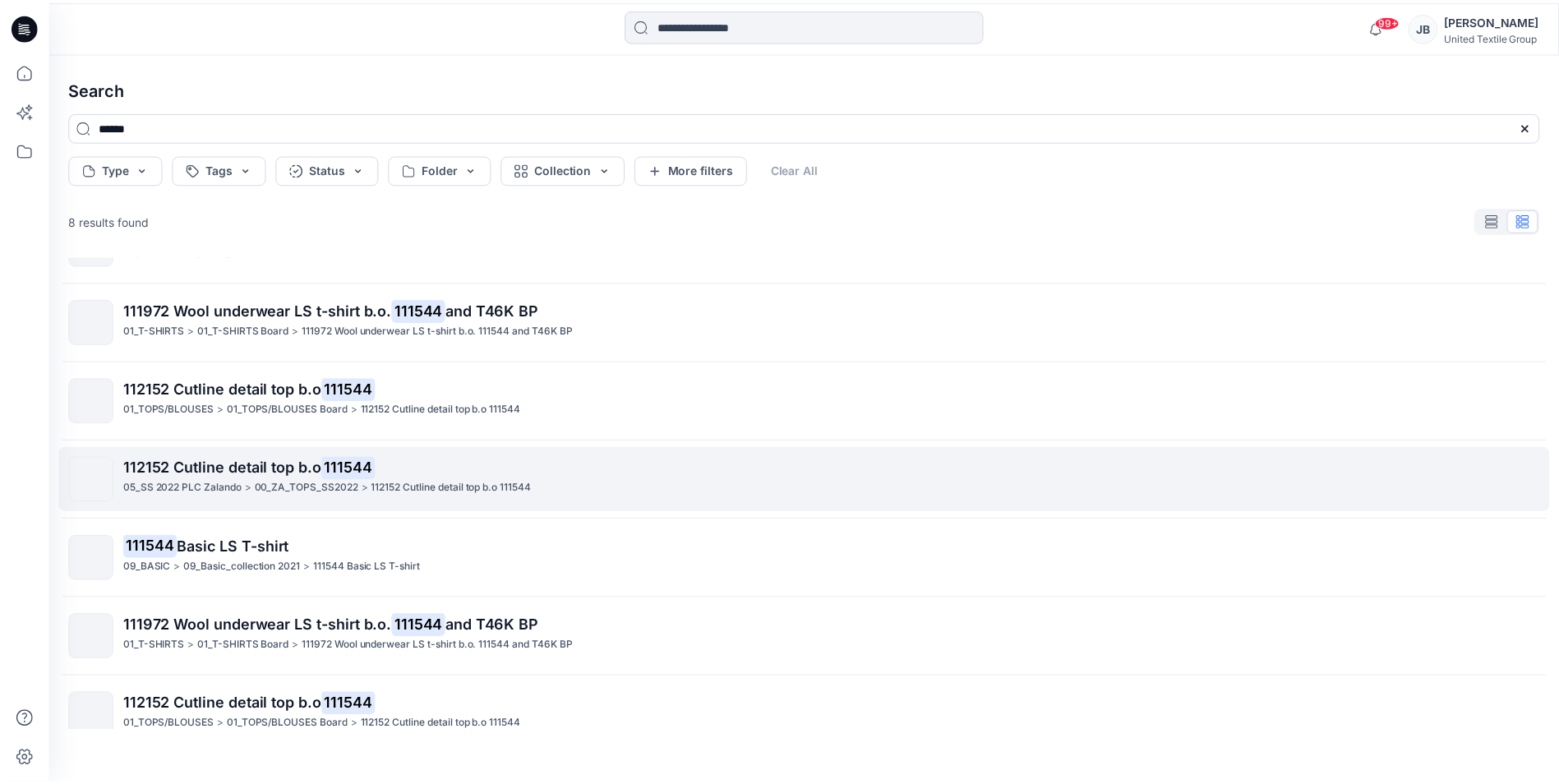
scroll to position [82, 0]
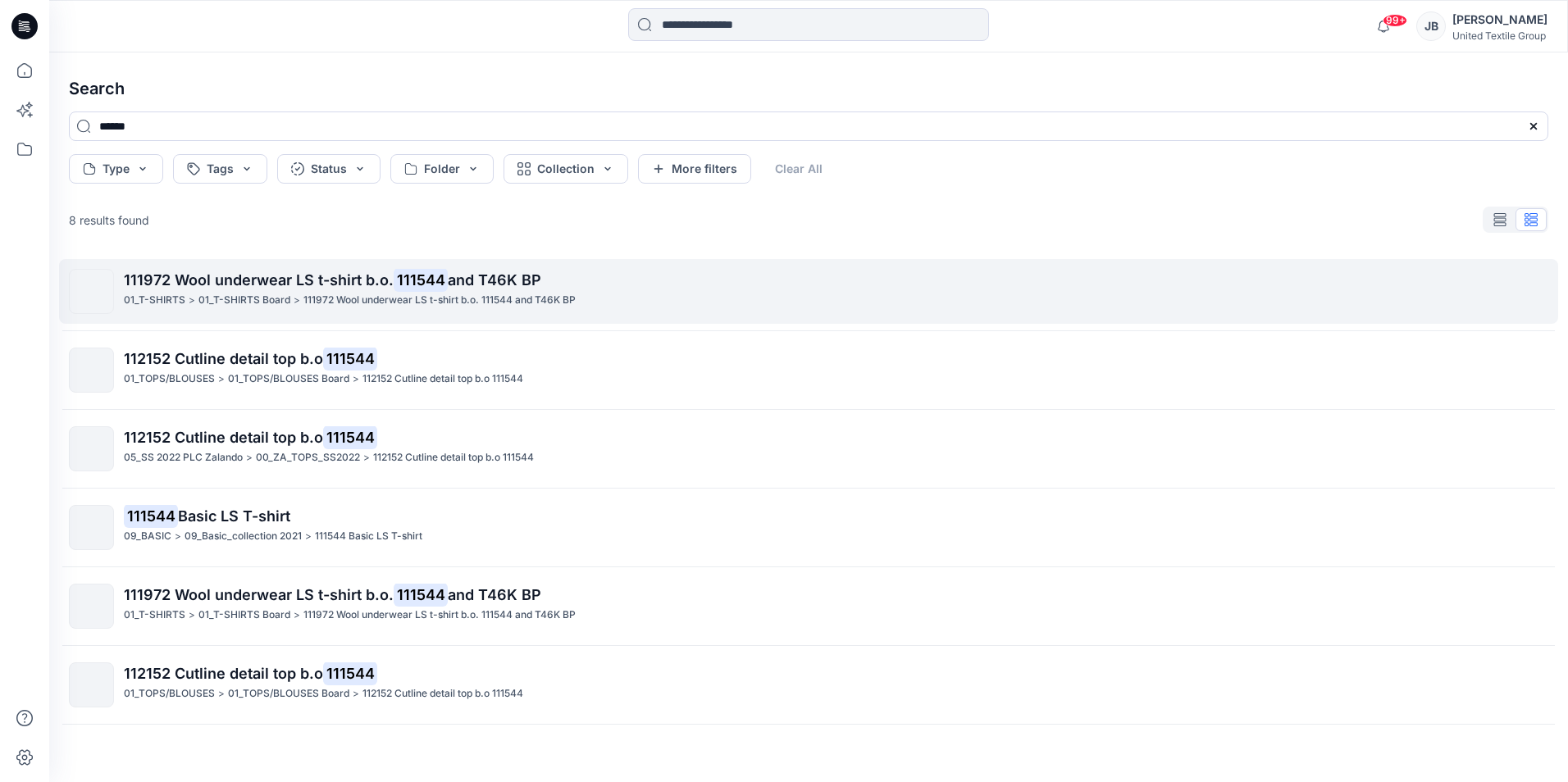
click at [167, 275] on span "111972 Wool underwear LS t-shirt b.o." at bounding box center [258, 280] width 270 height 18
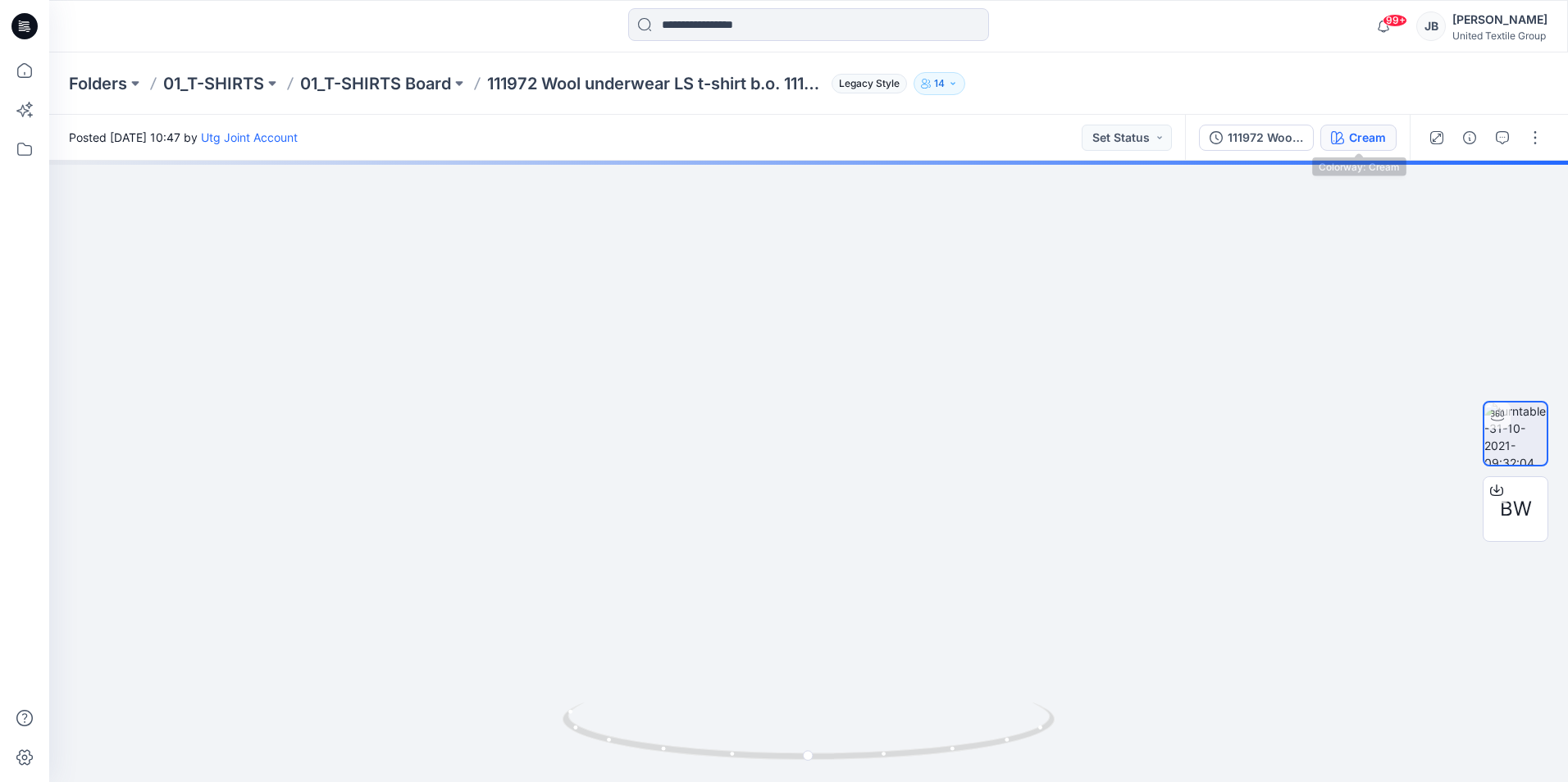
click at [1343, 137] on icon "button" at bounding box center [1337, 137] width 13 height 13
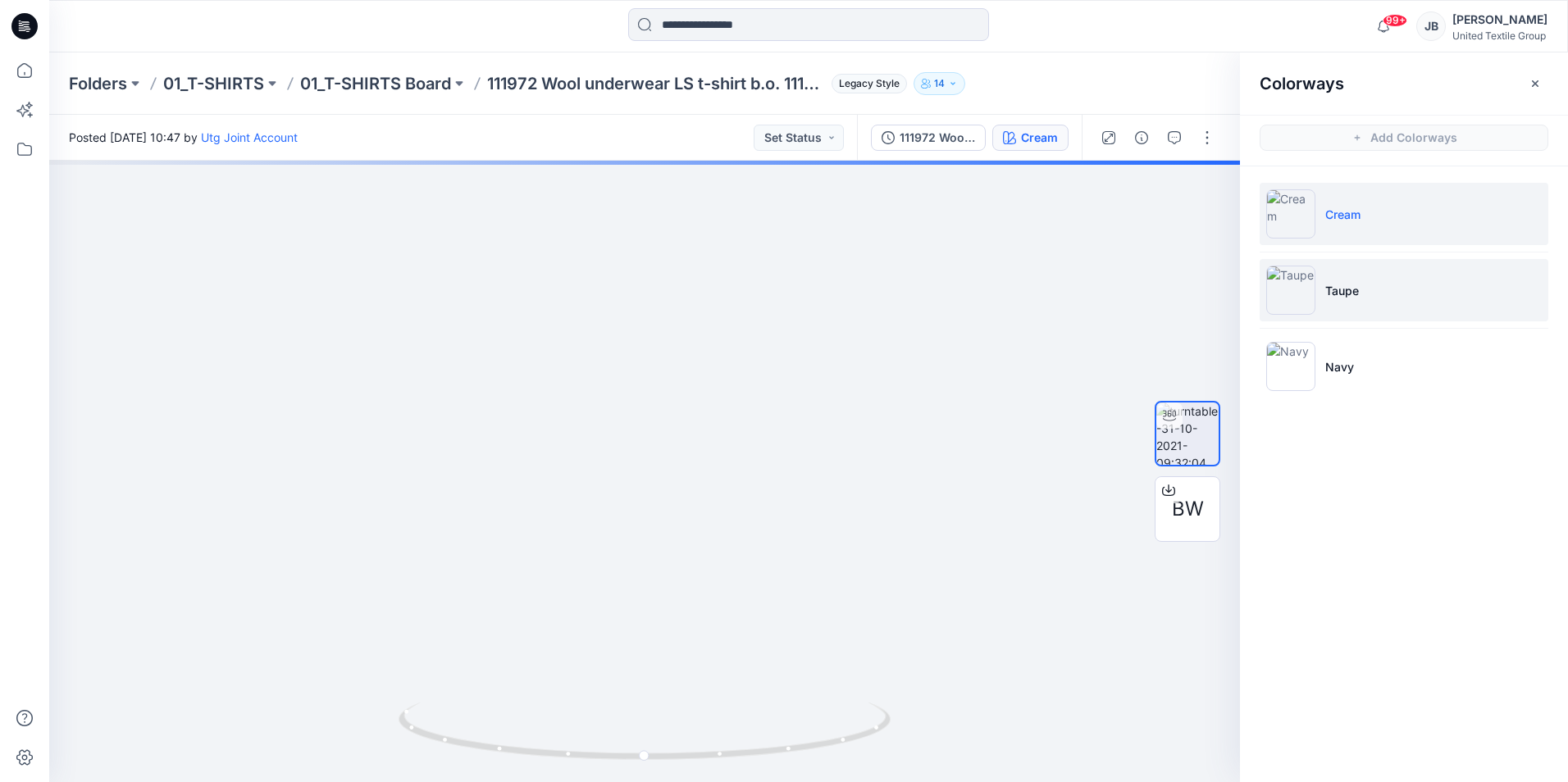
click at [1285, 302] on img at bounding box center [1291, 289] width 49 height 49
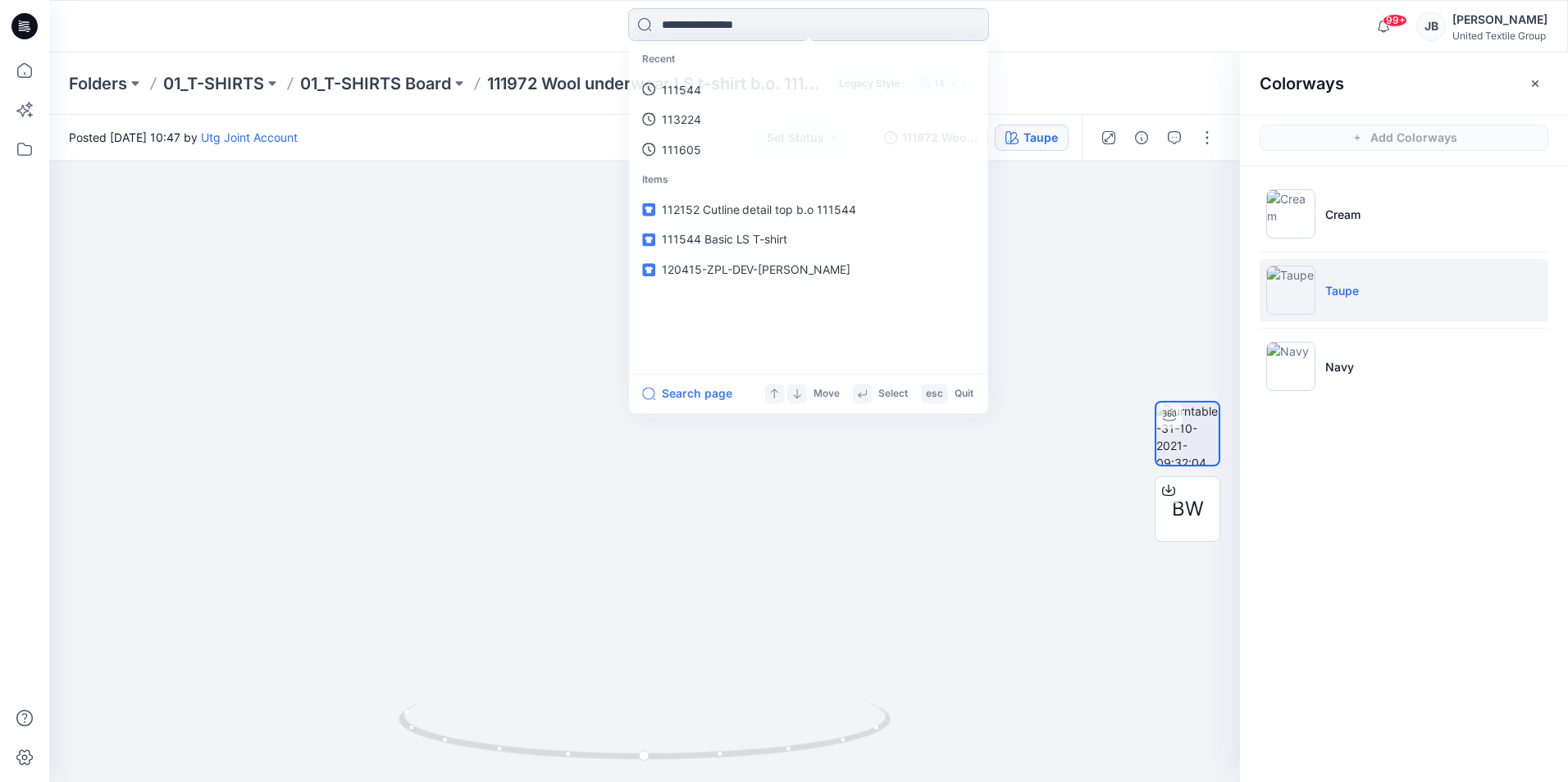
click at [670, 19] on input at bounding box center [808, 24] width 361 height 32
click at [677, 92] on p "111544" at bounding box center [680, 89] width 39 height 18
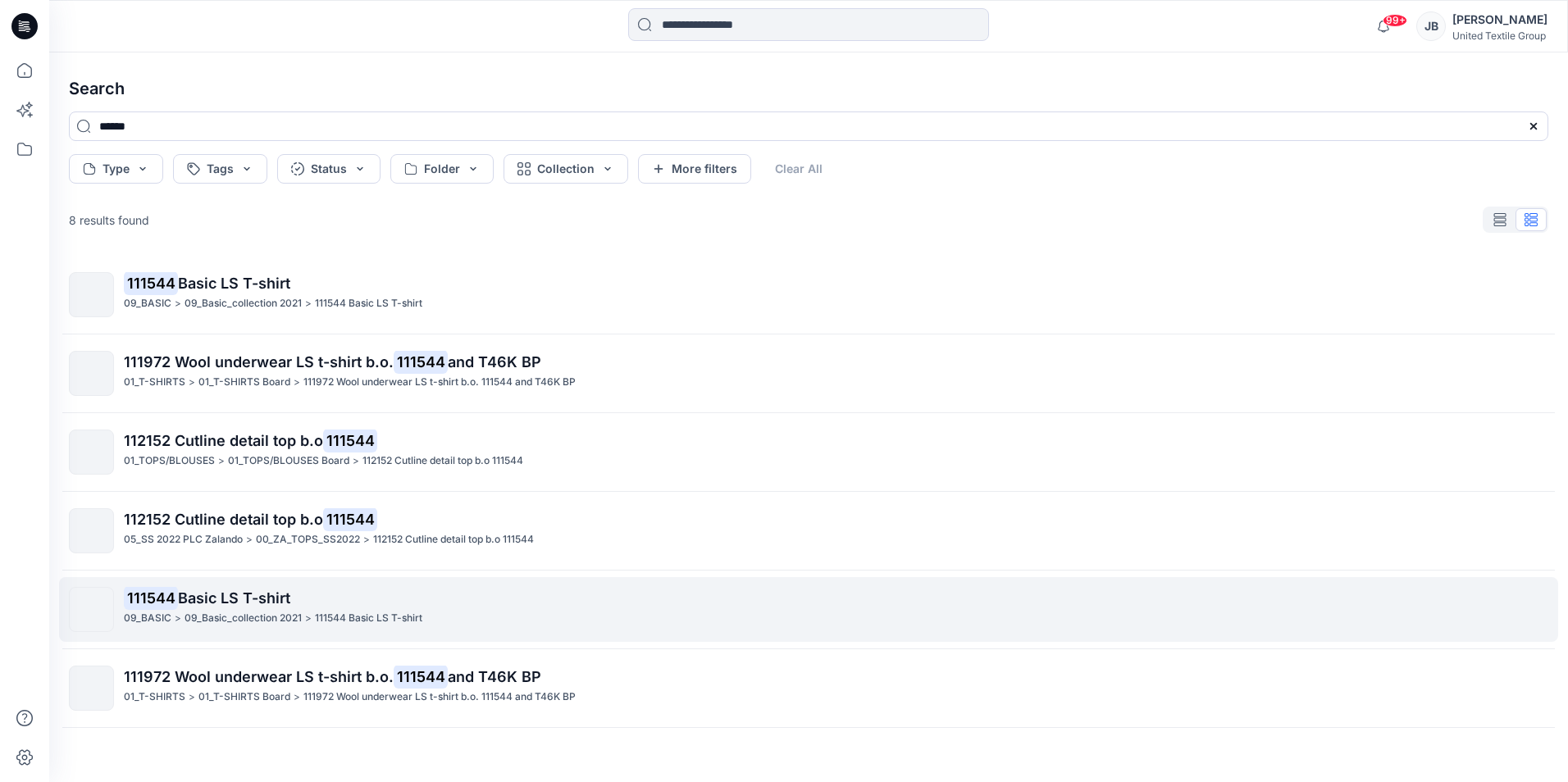
click at [151, 596] on mark "111544" at bounding box center [150, 597] width 54 height 23
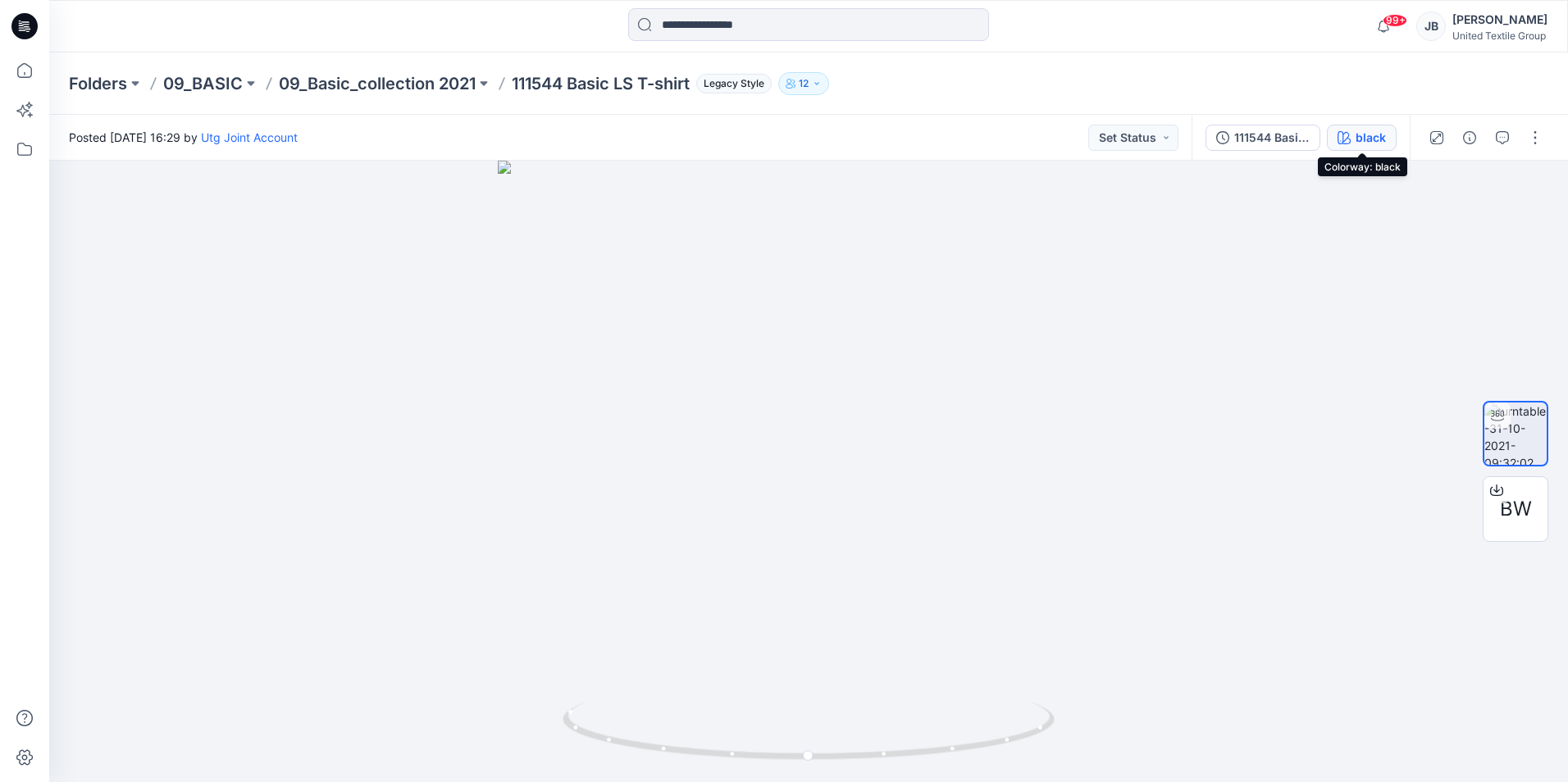
click at [1358, 131] on div "black" at bounding box center [1370, 137] width 31 height 18
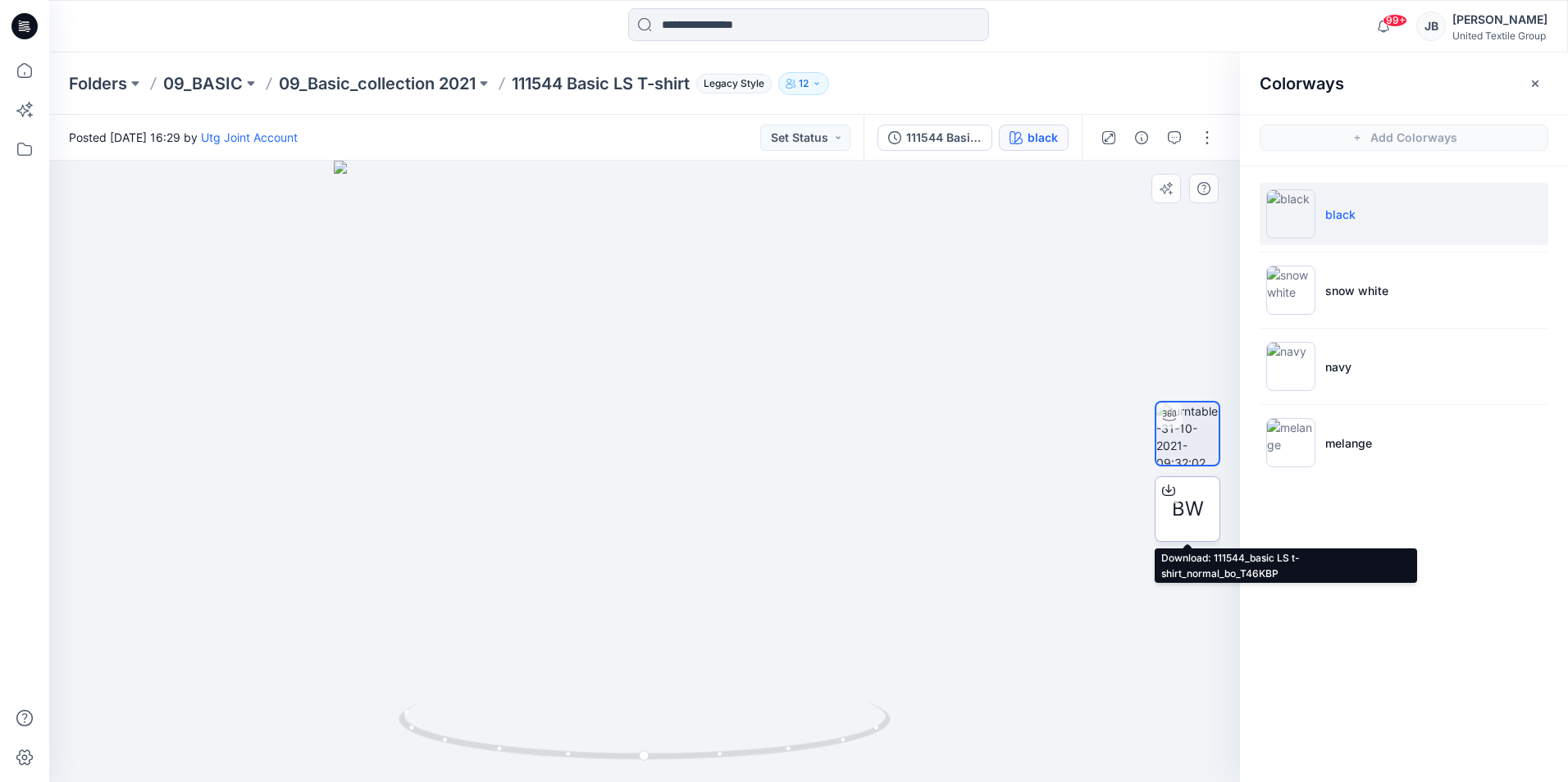
click at [1179, 498] on div at bounding box center [1168, 490] width 26 height 26
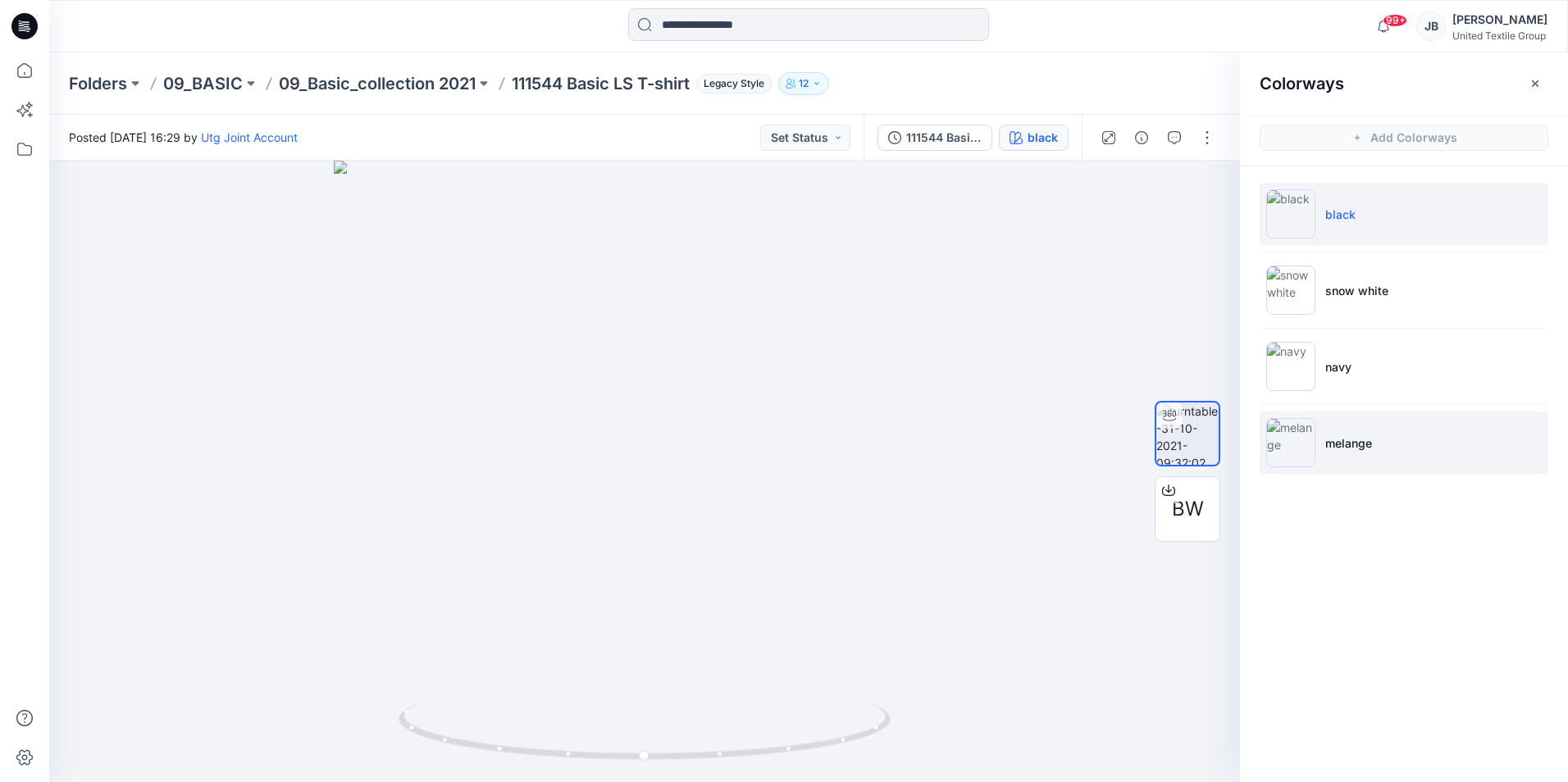
click at [1302, 450] on img at bounding box center [1291, 442] width 49 height 49
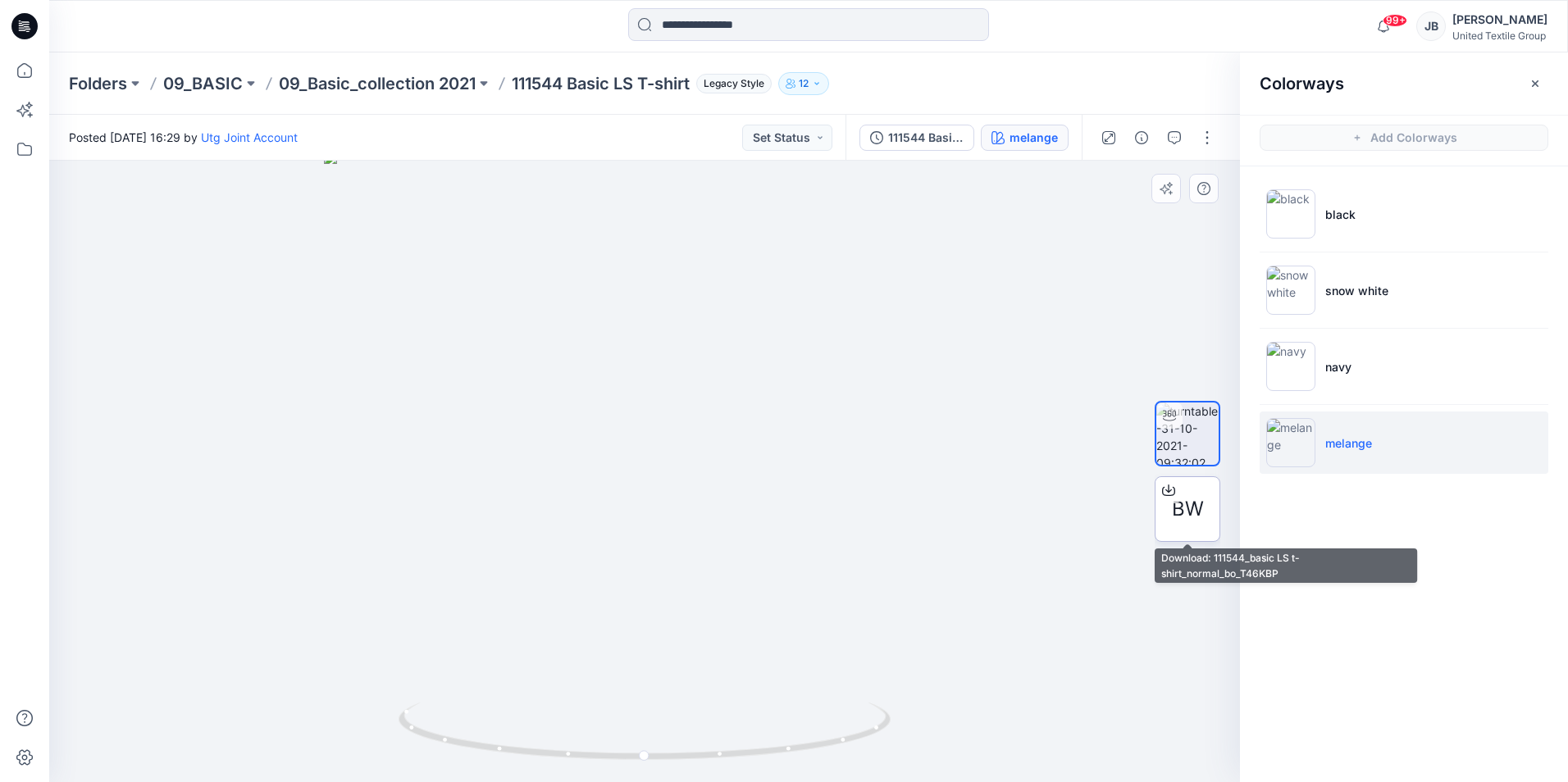
click at [1165, 508] on div "BW" at bounding box center [1187, 508] width 66 height 66
click at [1059, 327] on div at bounding box center [644, 471] width 1190 height 622
click at [700, 35] on input at bounding box center [808, 24] width 361 height 32
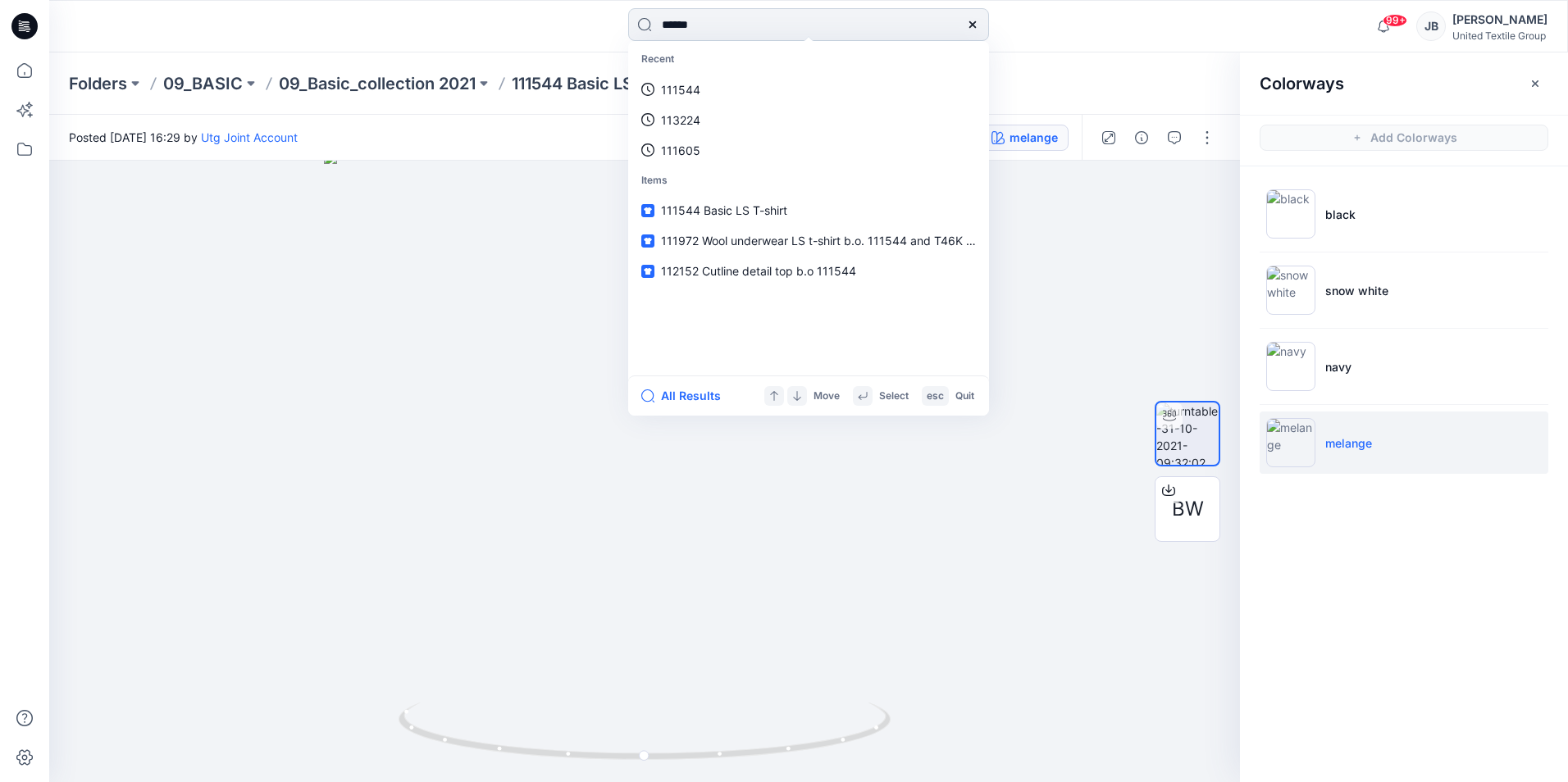
type input "*******"
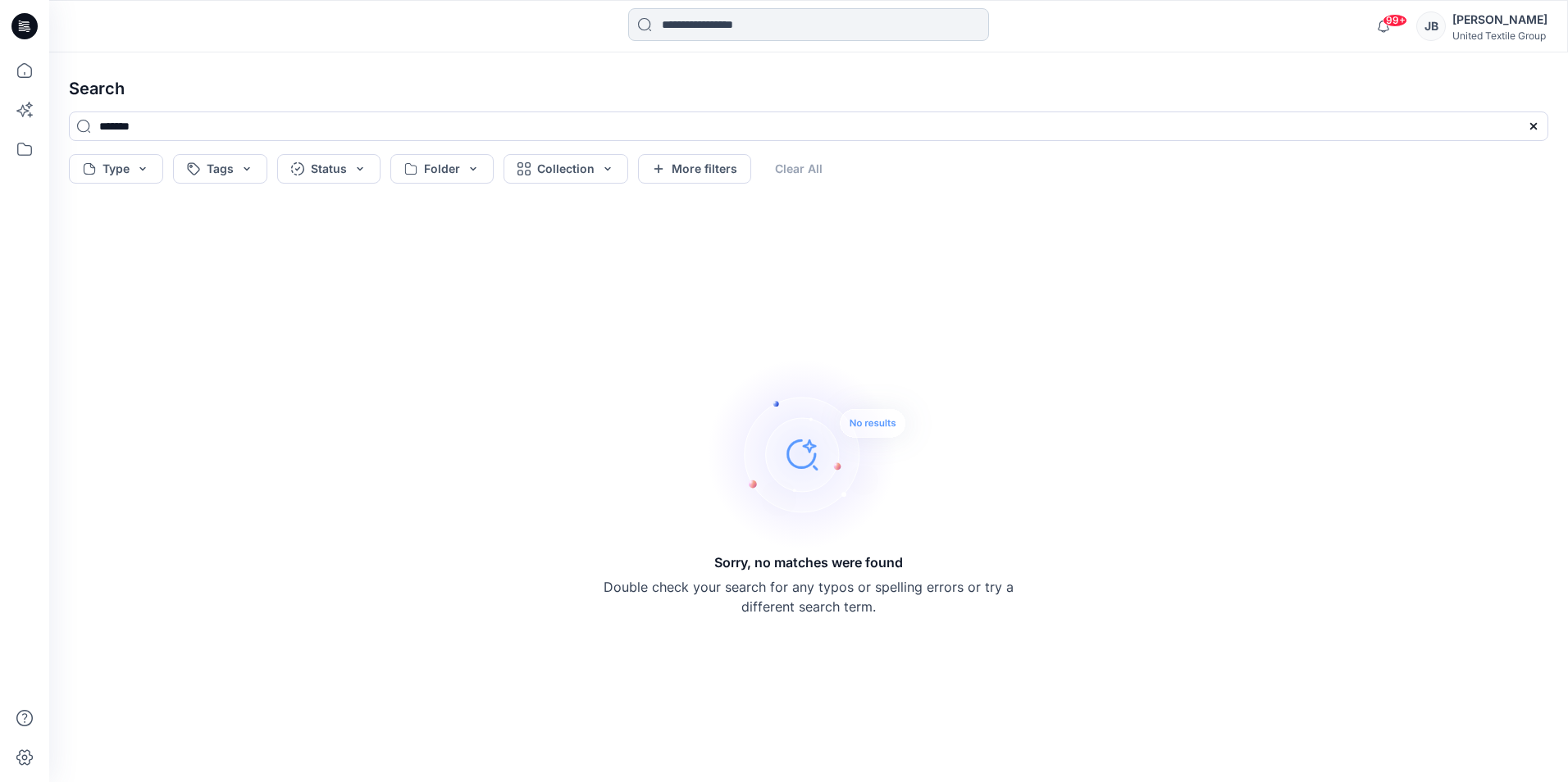
click at [701, 18] on input at bounding box center [808, 24] width 361 height 32
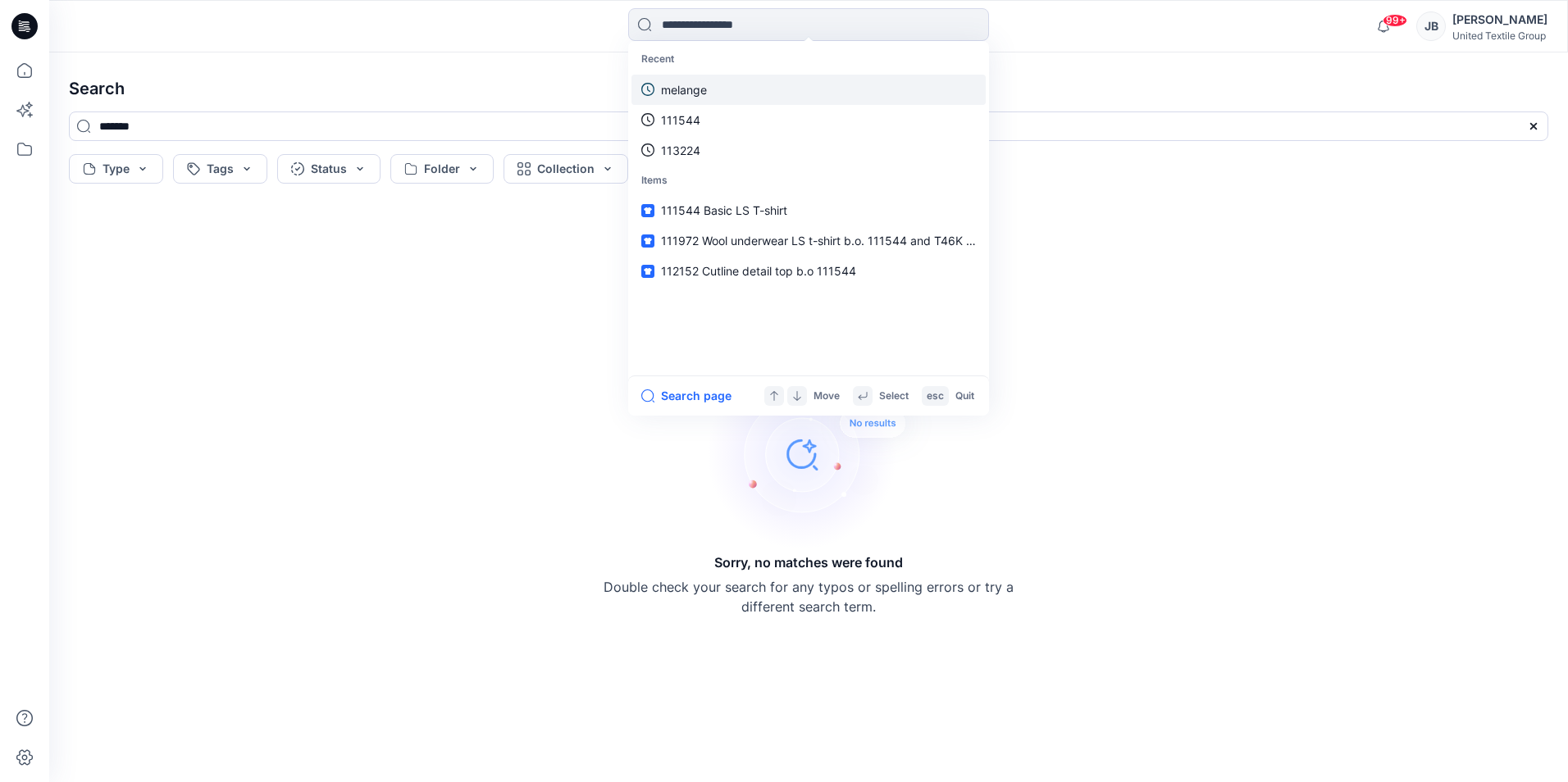
click at [695, 87] on p "melange" at bounding box center [683, 89] width 45 height 18
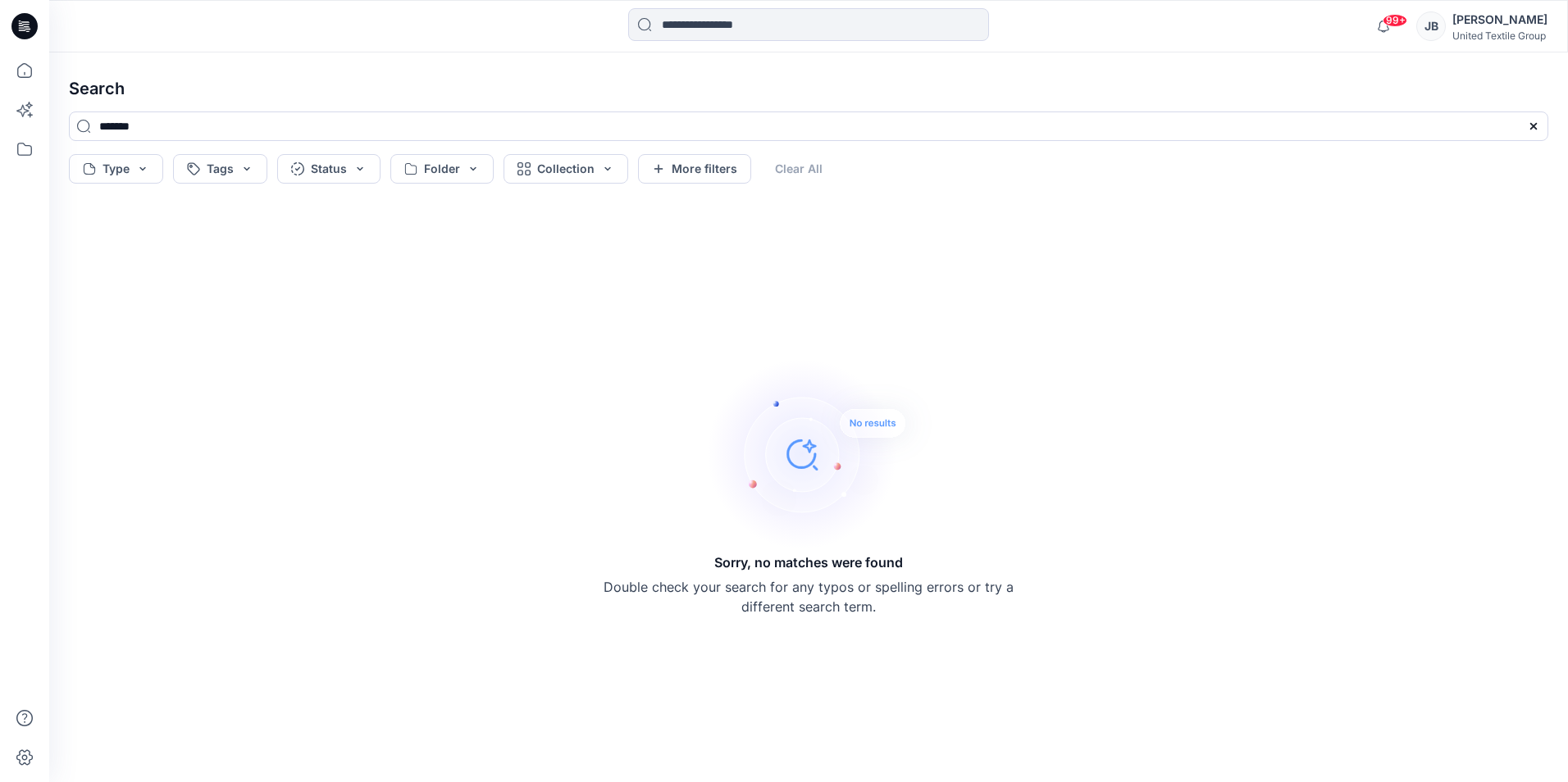
click at [30, 22] on icon at bounding box center [24, 26] width 26 height 26
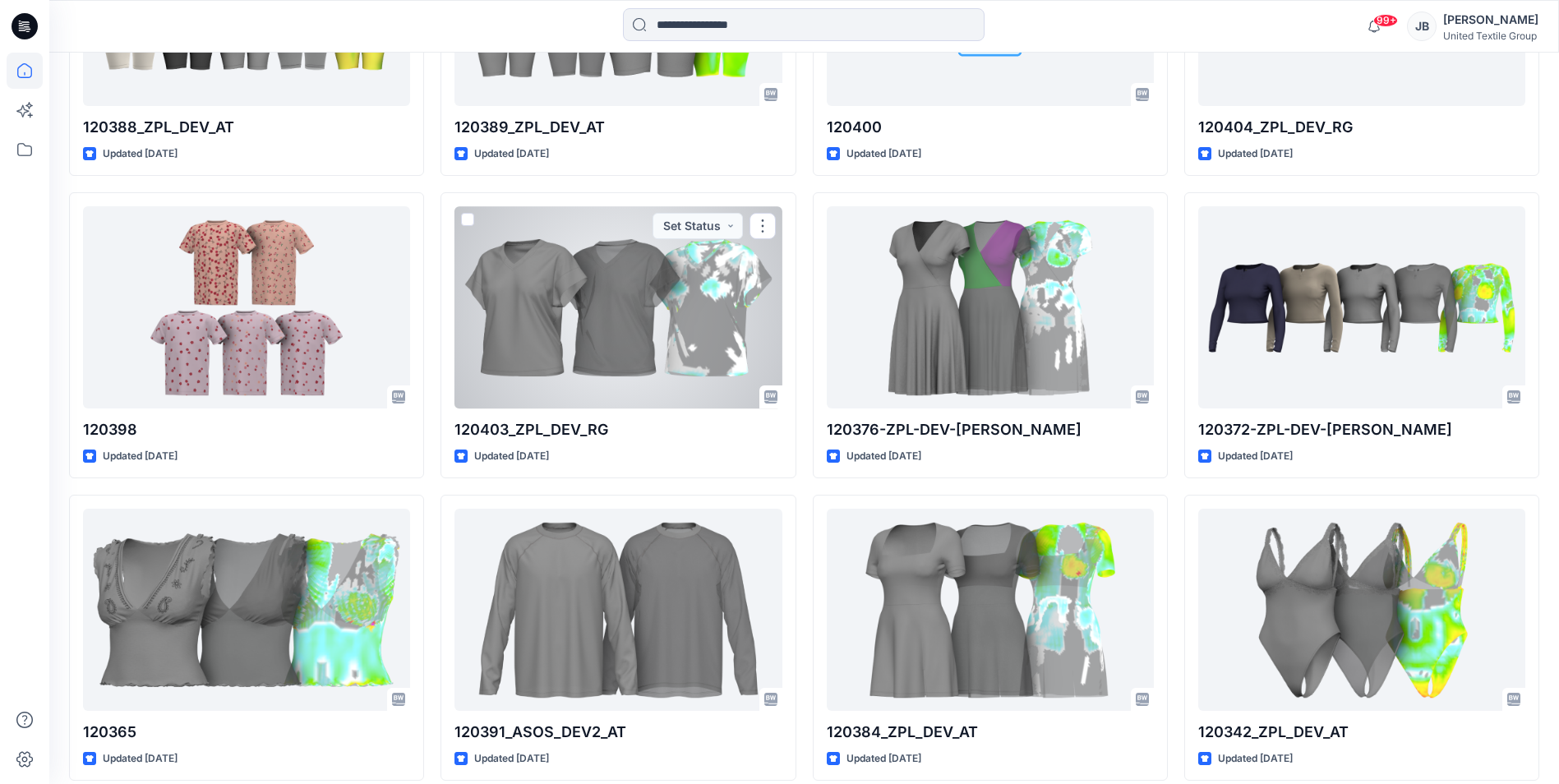
scroll to position [3475, 0]
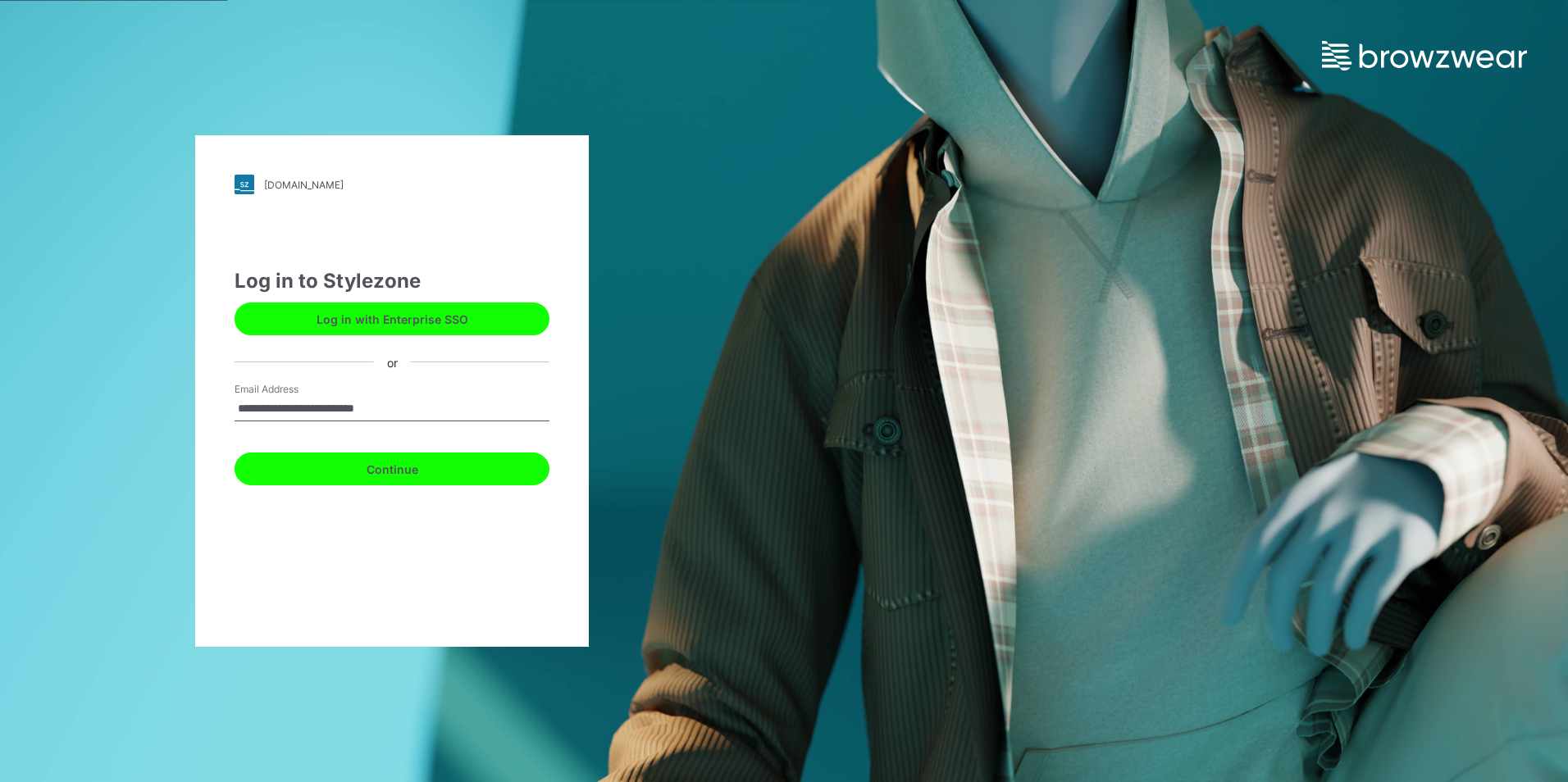
click at [406, 473] on button "Continue" at bounding box center [392, 468] width 315 height 32
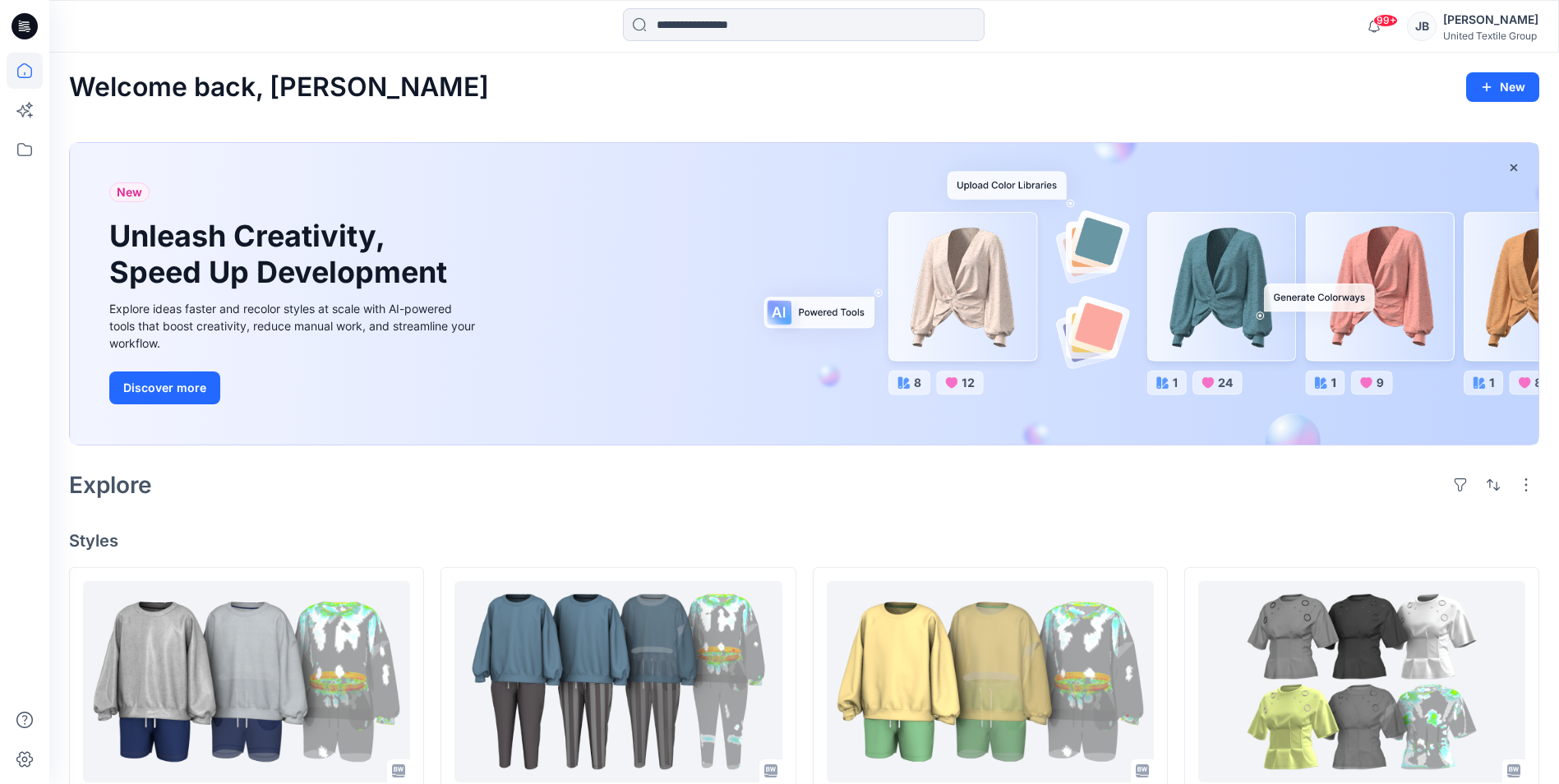
scroll to position [3475, 0]
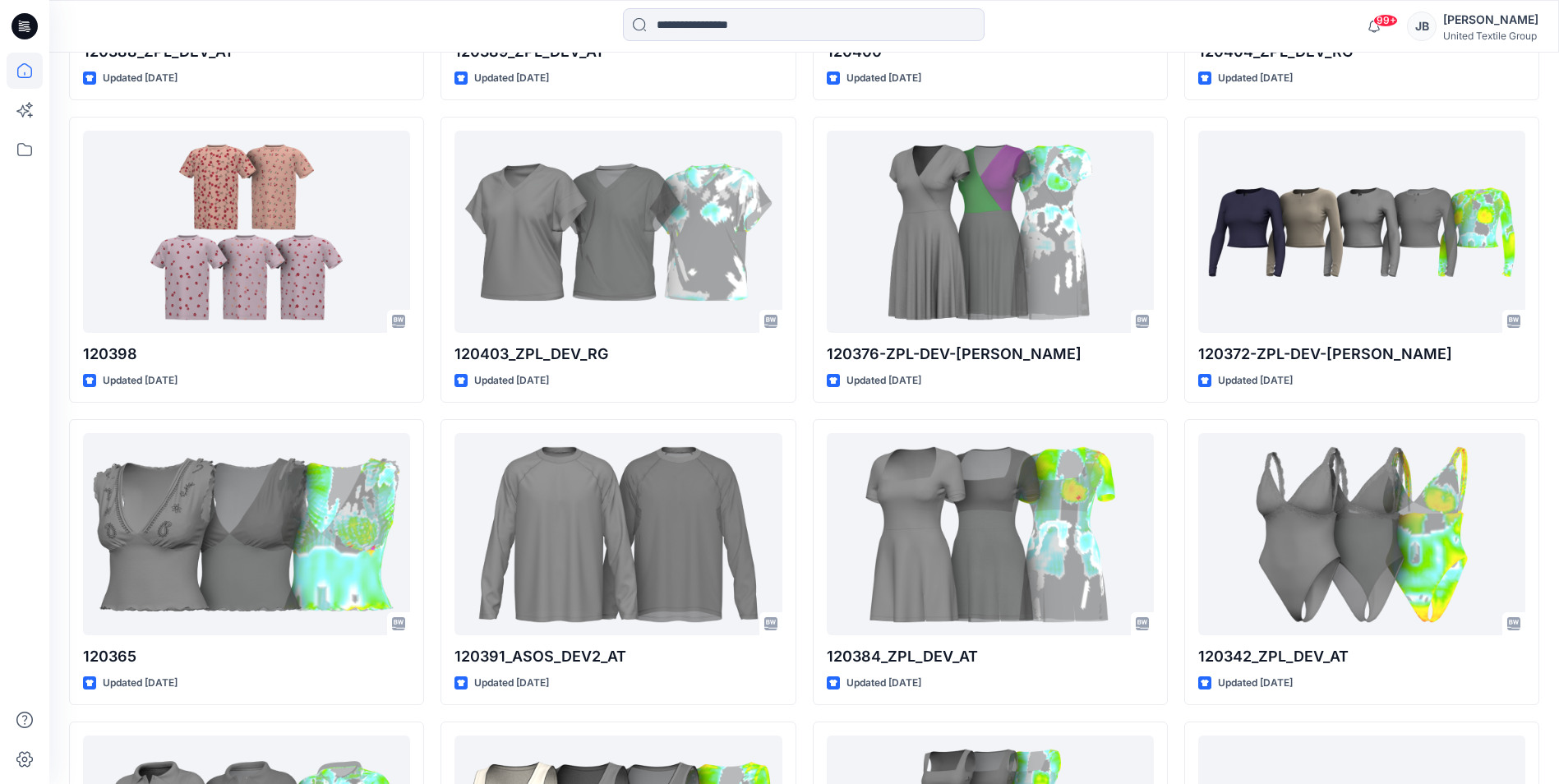
click at [18, 20] on icon at bounding box center [24, 26] width 26 height 26
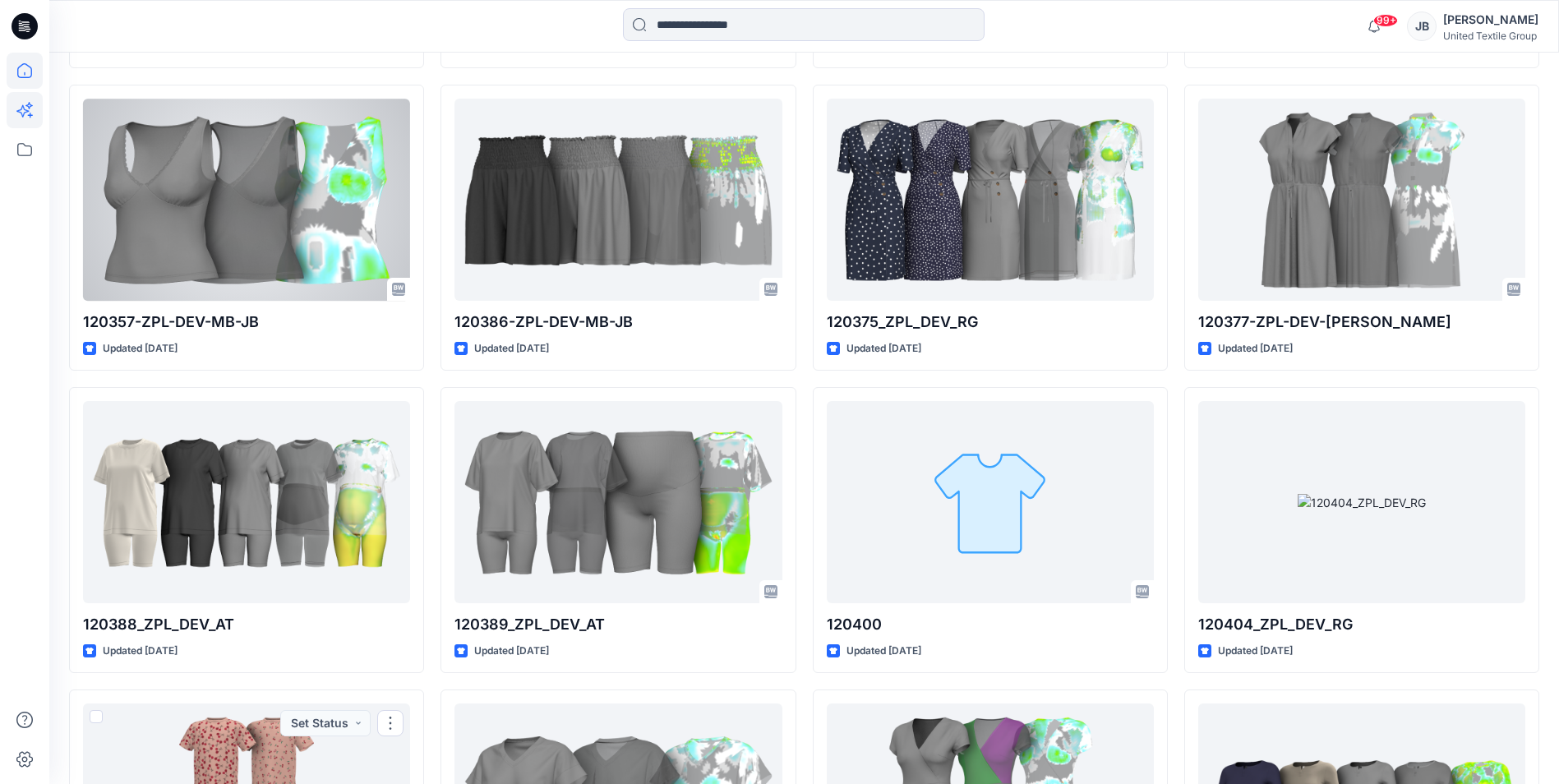
scroll to position [2899, 0]
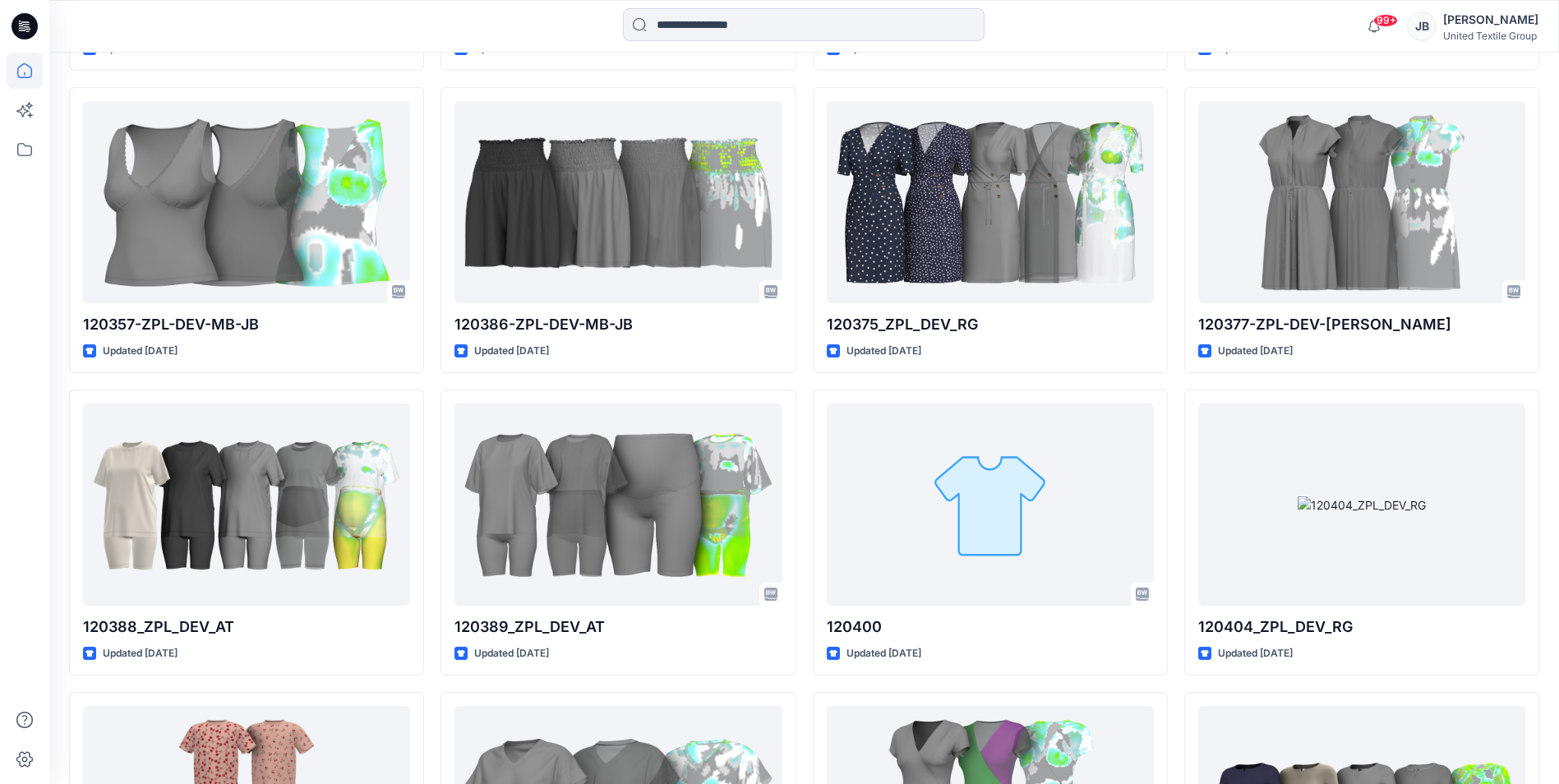
click at [30, 26] on icon at bounding box center [24, 26] width 26 height 26
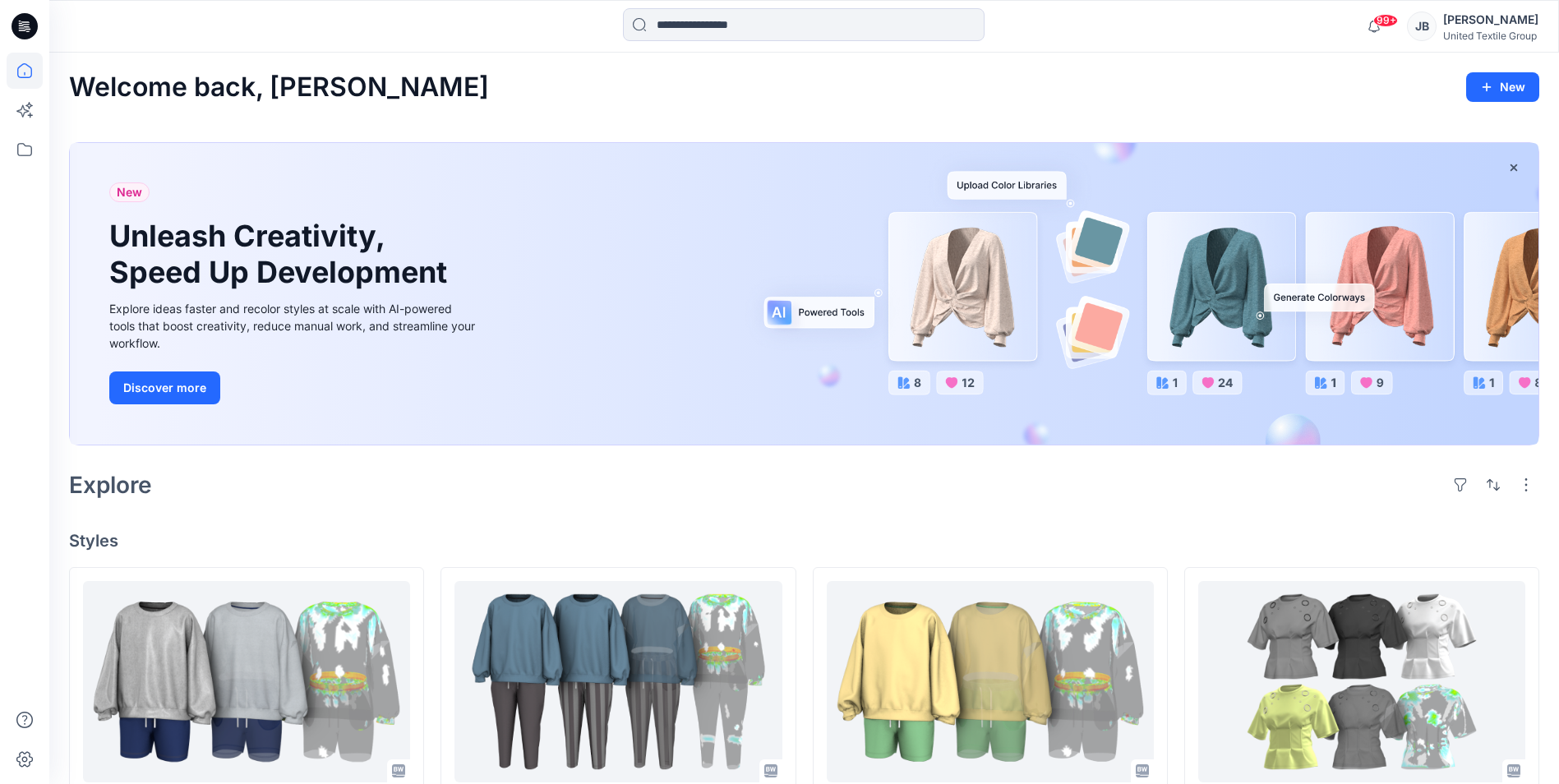
scroll to position [246, 0]
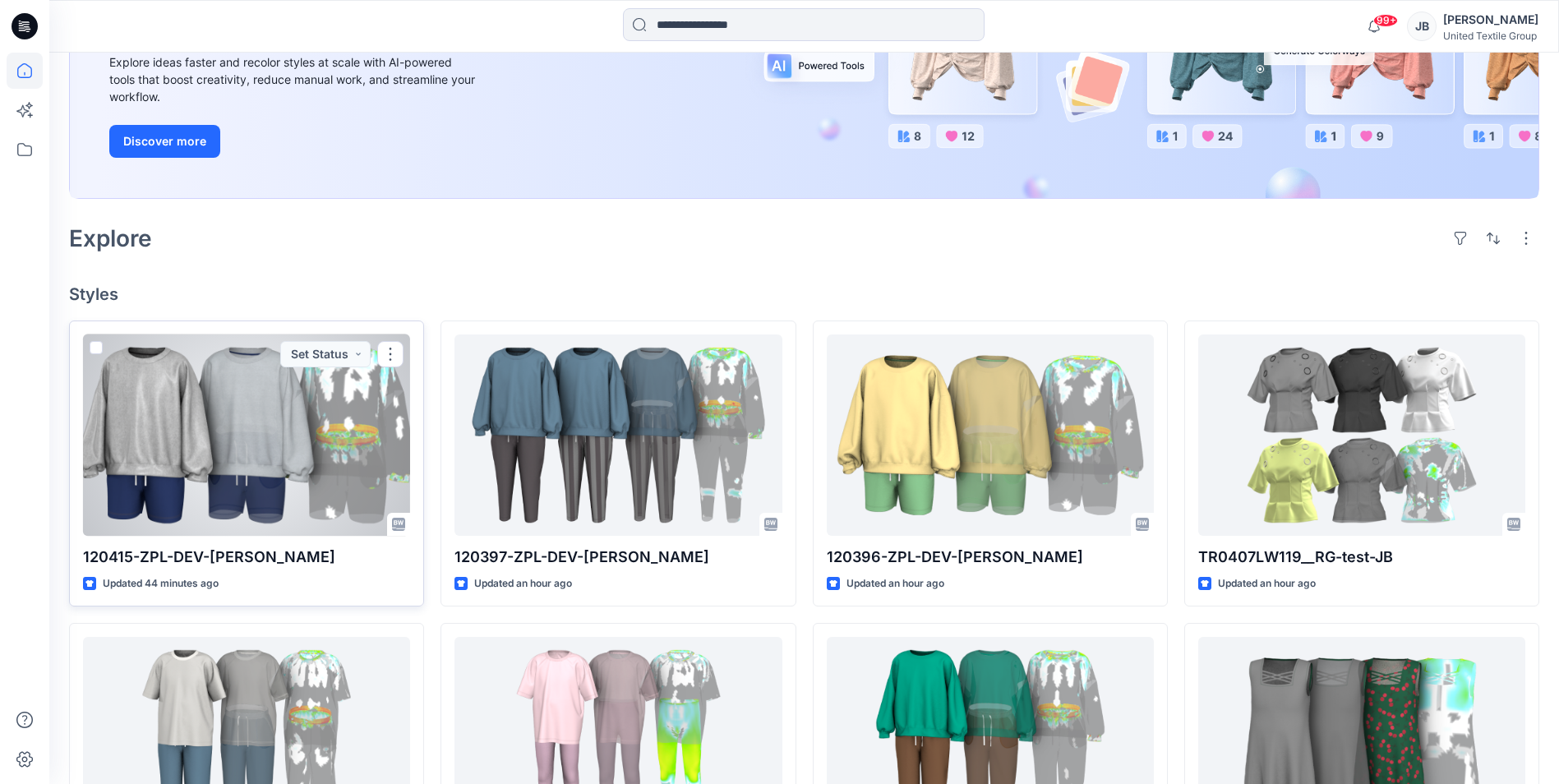
click at [196, 429] on div at bounding box center [247, 435] width 327 height 202
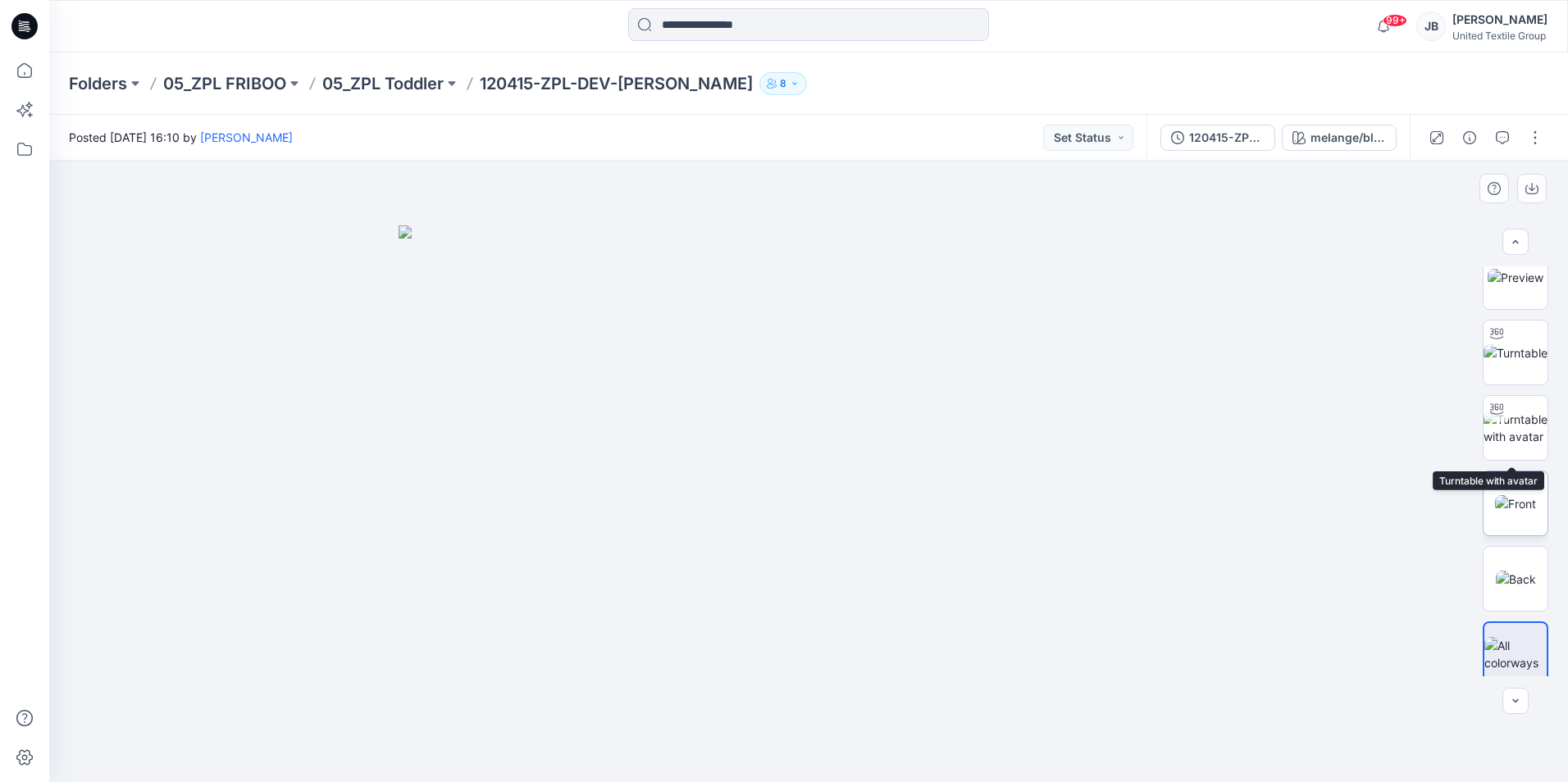
scroll to position [32, 0]
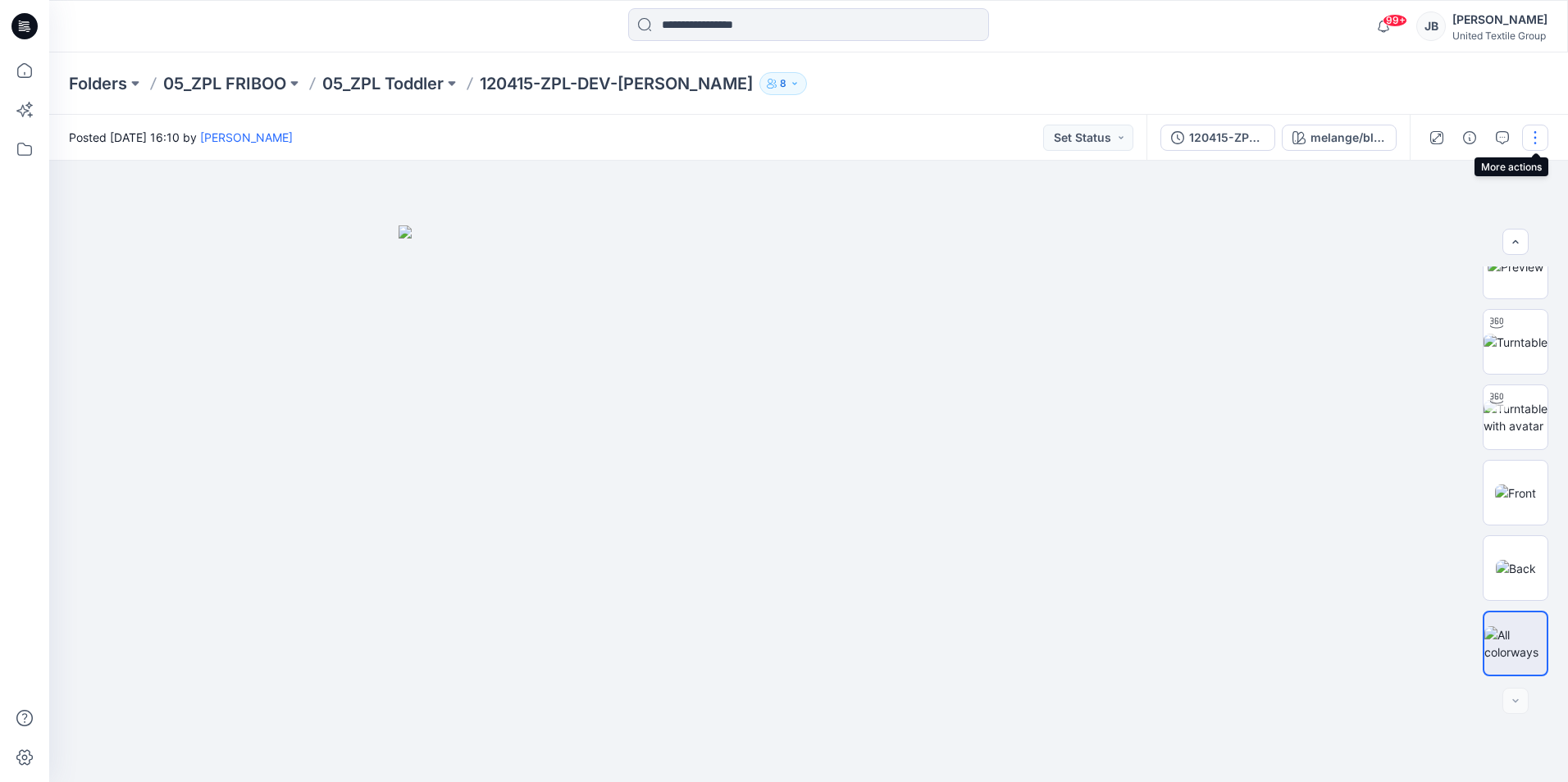
click at [1535, 131] on button "button" at bounding box center [1535, 137] width 26 height 26
click at [1432, 222] on p "Edit" at bounding box center [1431, 222] width 20 height 18
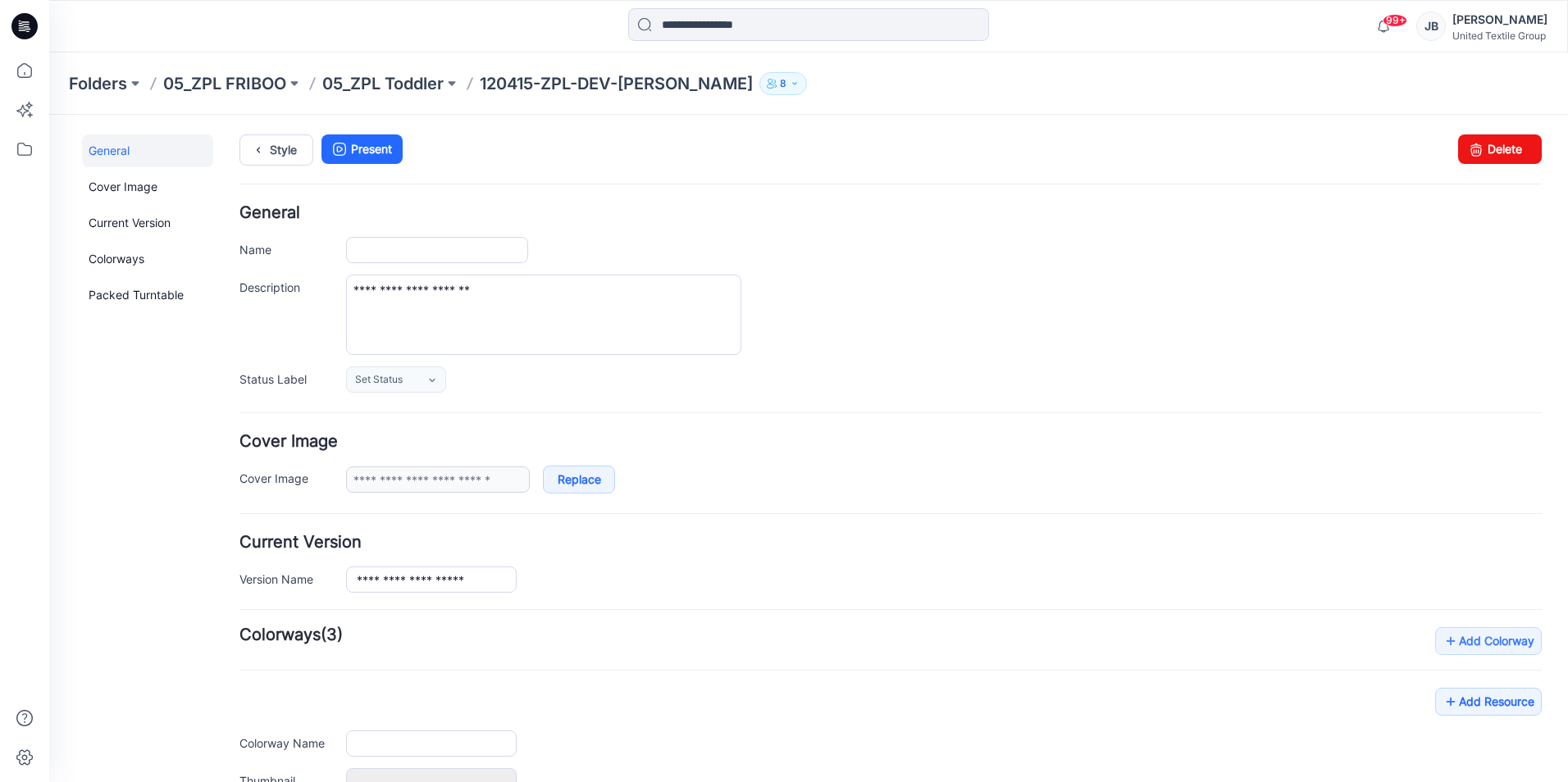
type input "**********"
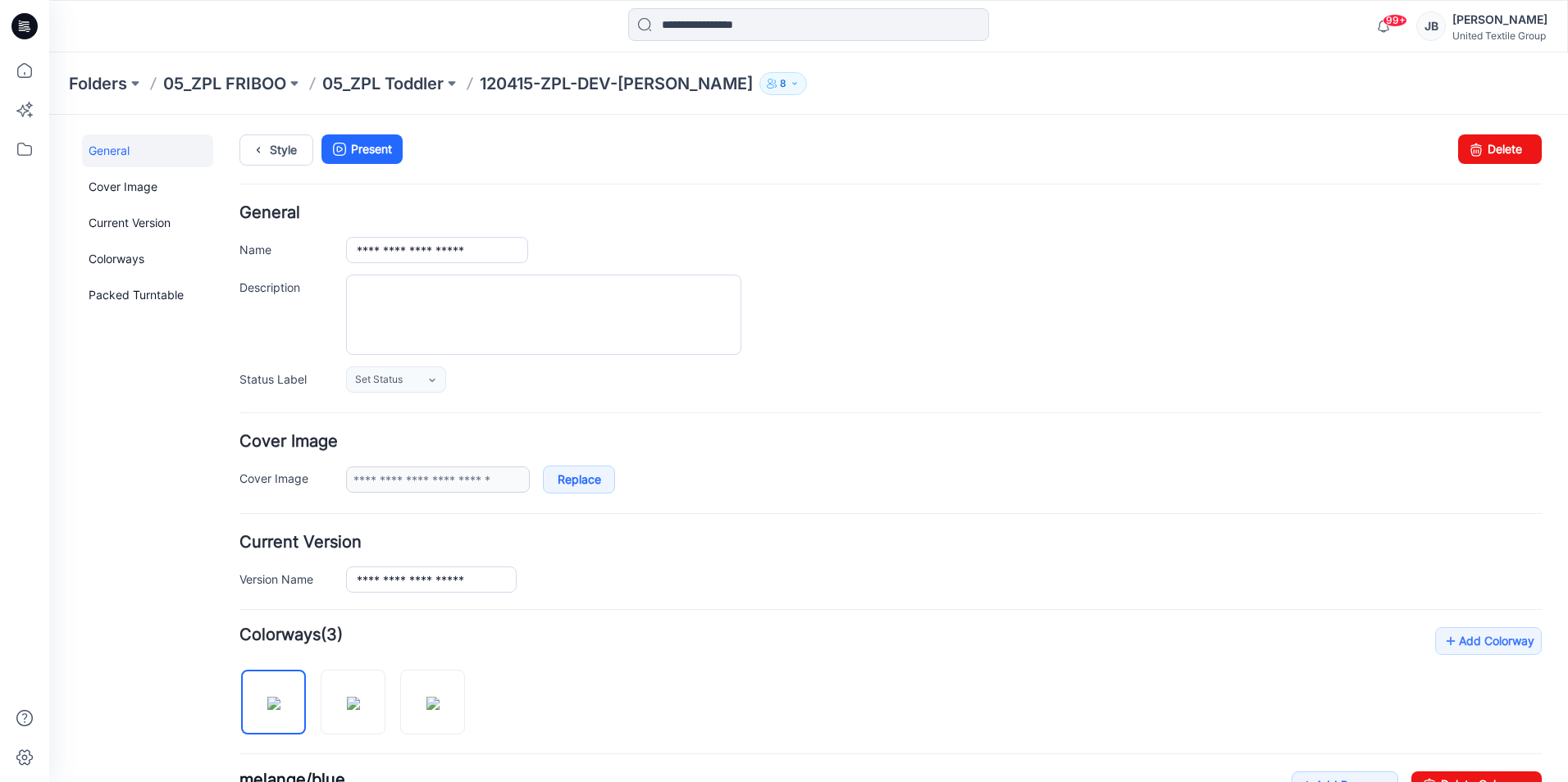
scroll to position [410, 0]
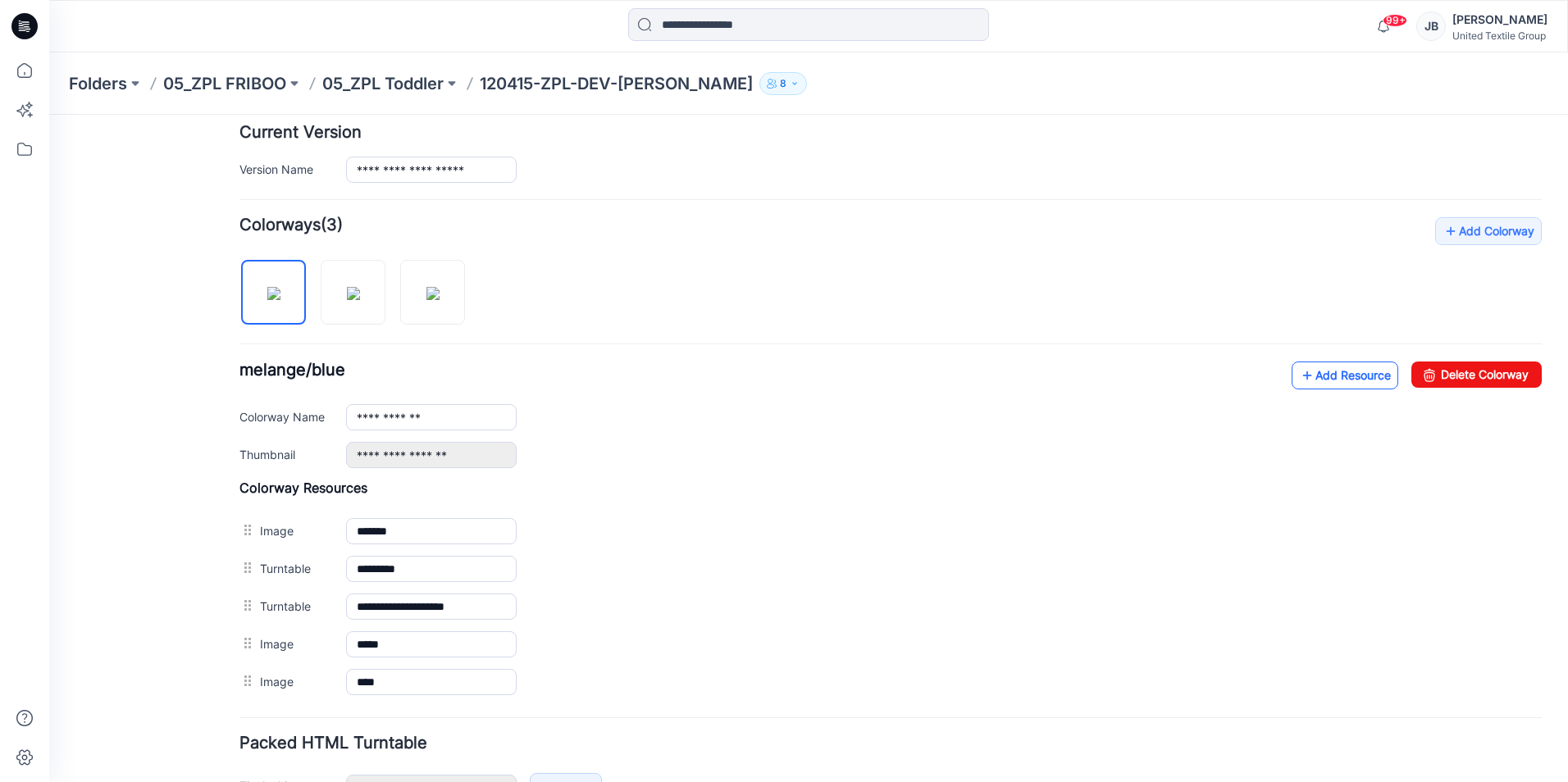
click at [1299, 368] on icon at bounding box center [1307, 376] width 17 height 26
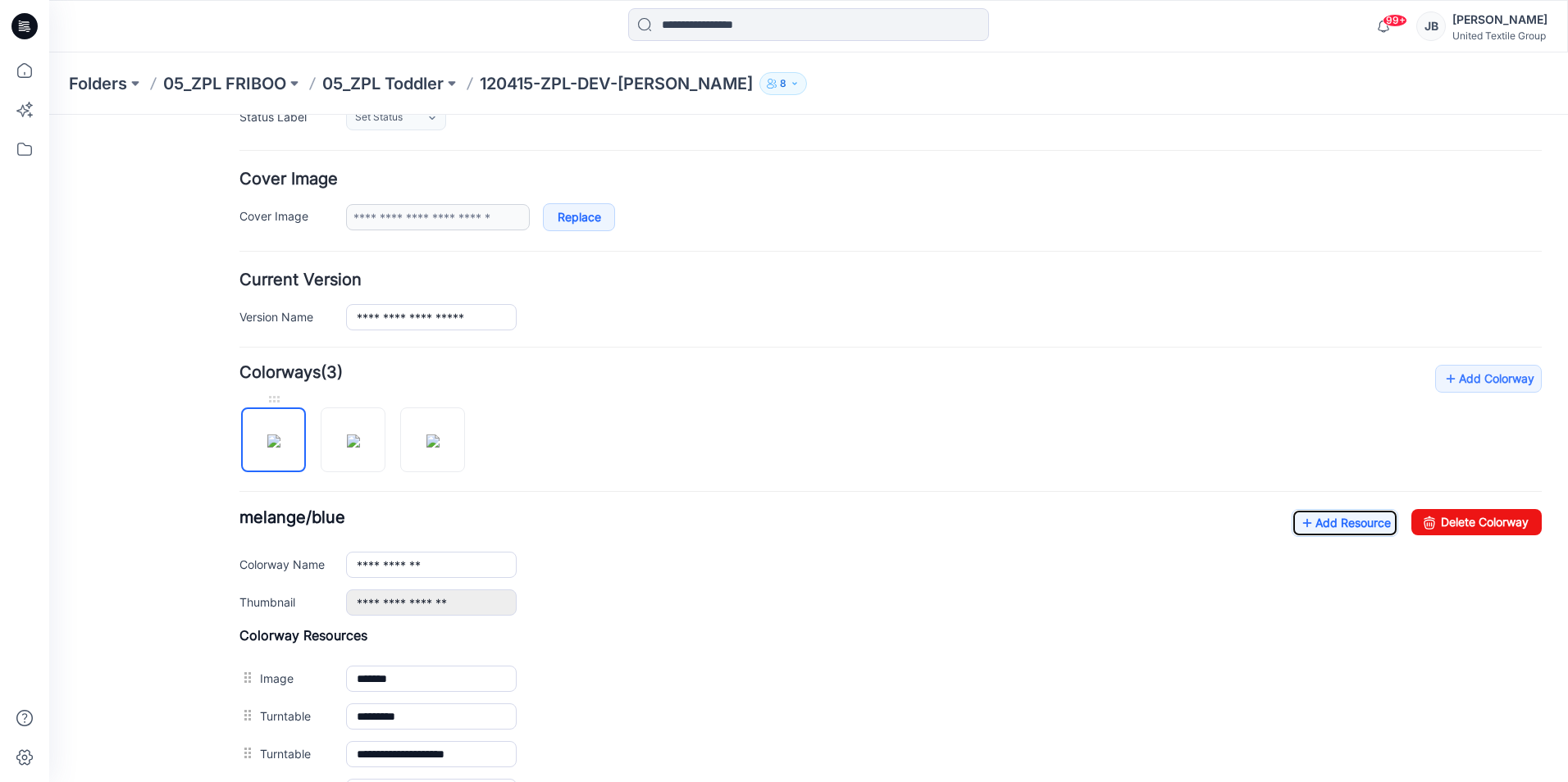
scroll to position [0, 0]
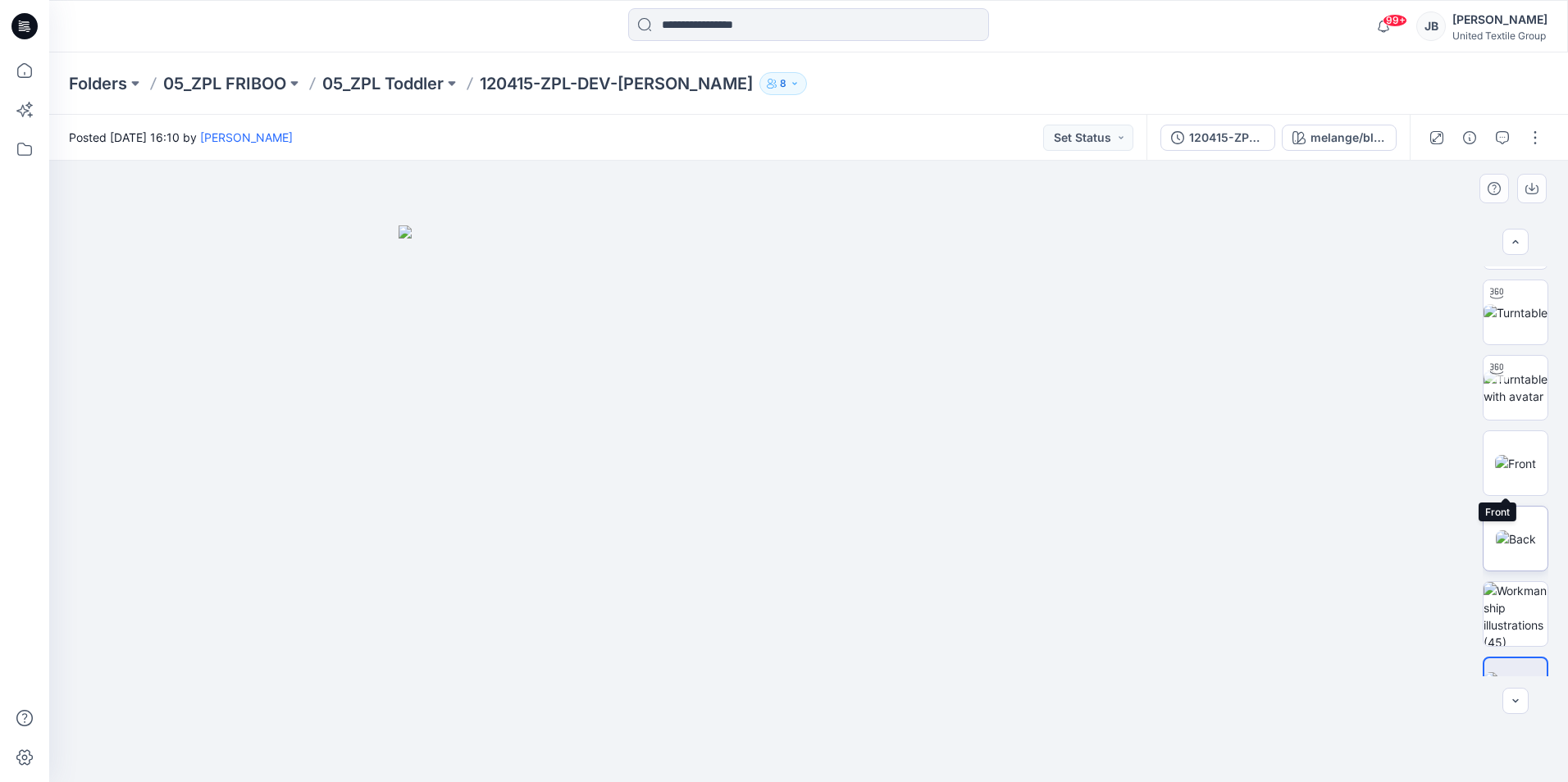
scroll to position [109, 0]
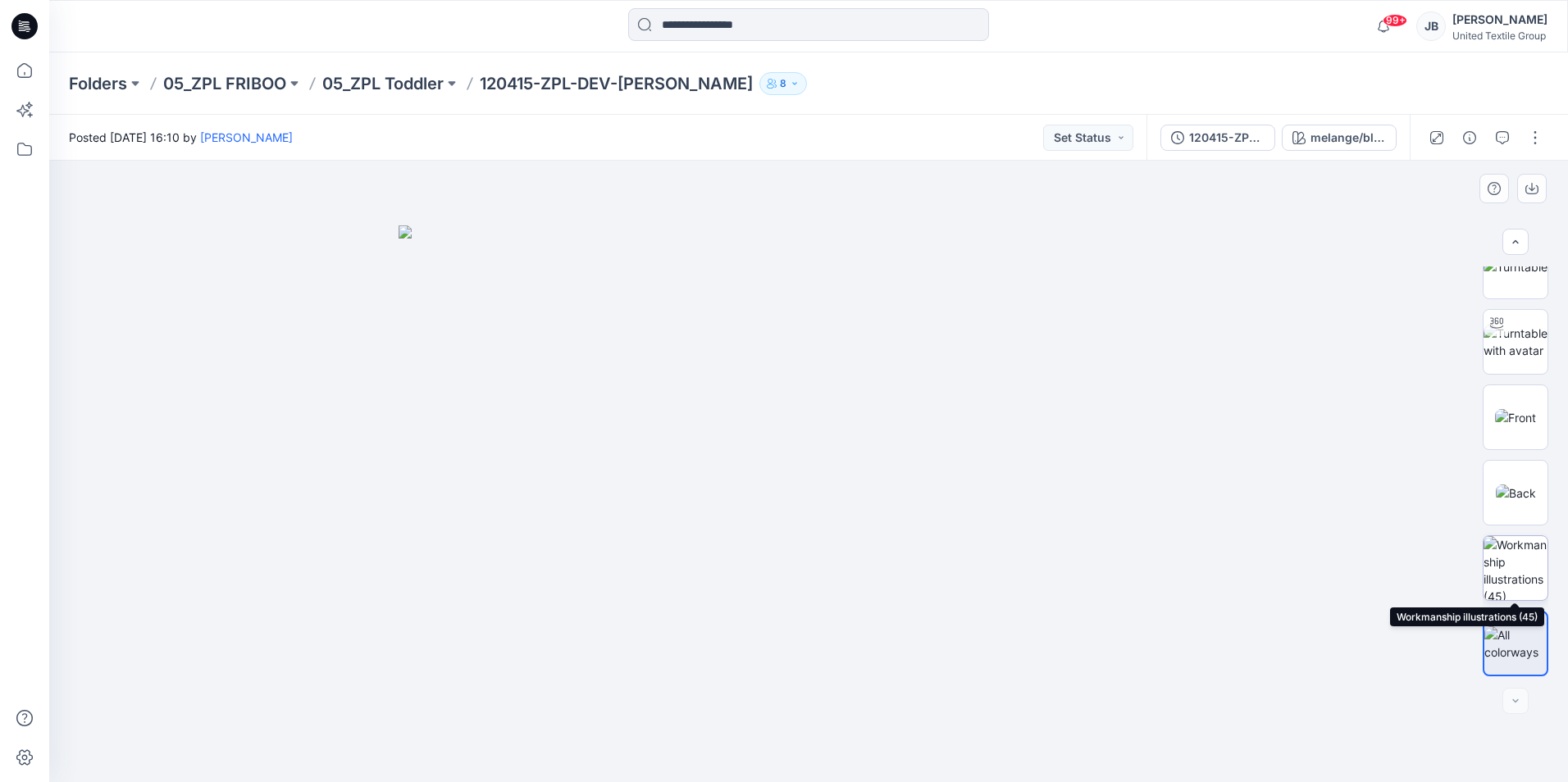
click at [1512, 564] on img at bounding box center [1515, 568] width 64 height 64
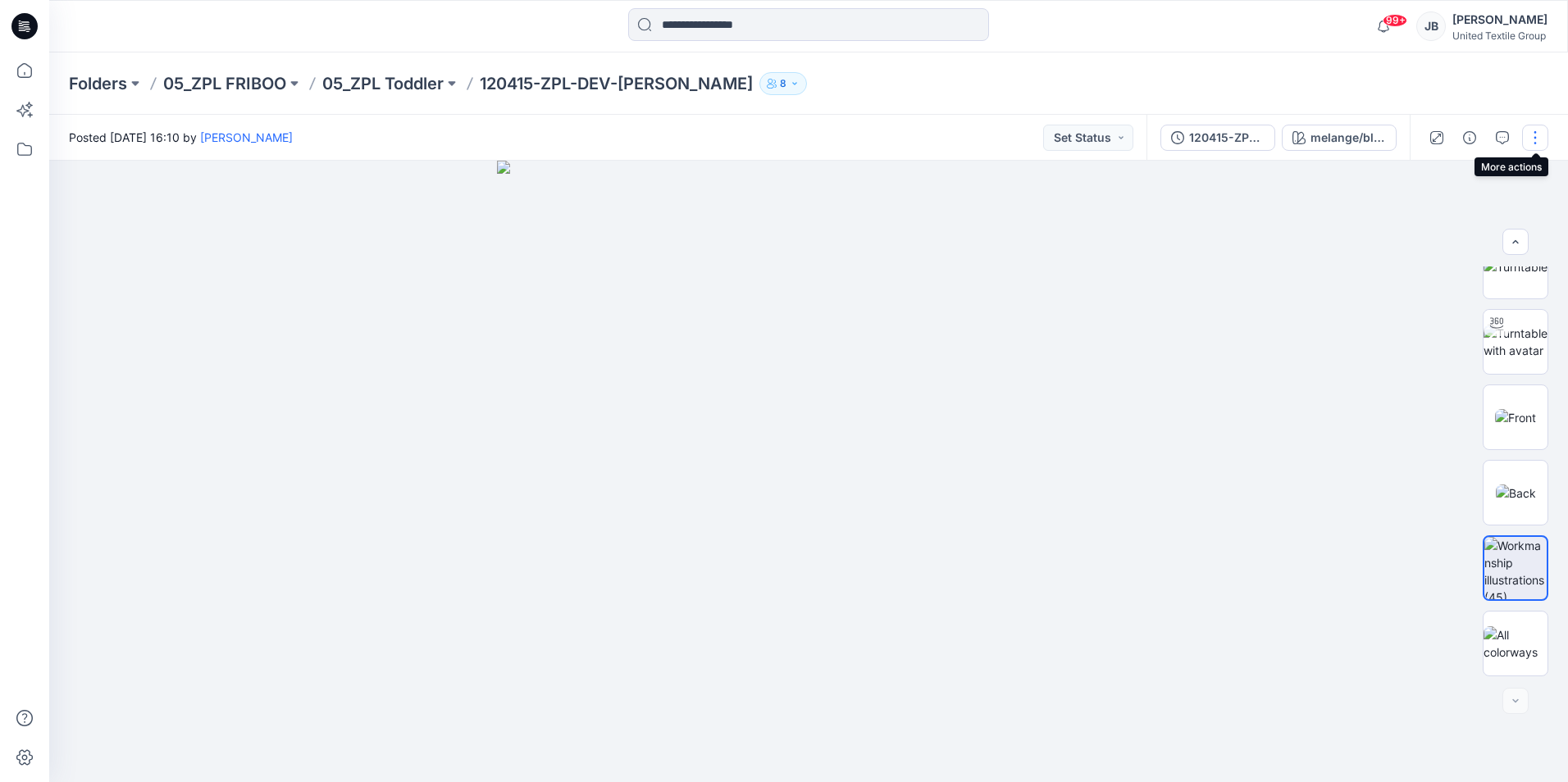
click at [1535, 139] on button "button" at bounding box center [1535, 137] width 26 height 26
click at [1433, 218] on p "Edit" at bounding box center [1431, 222] width 20 height 18
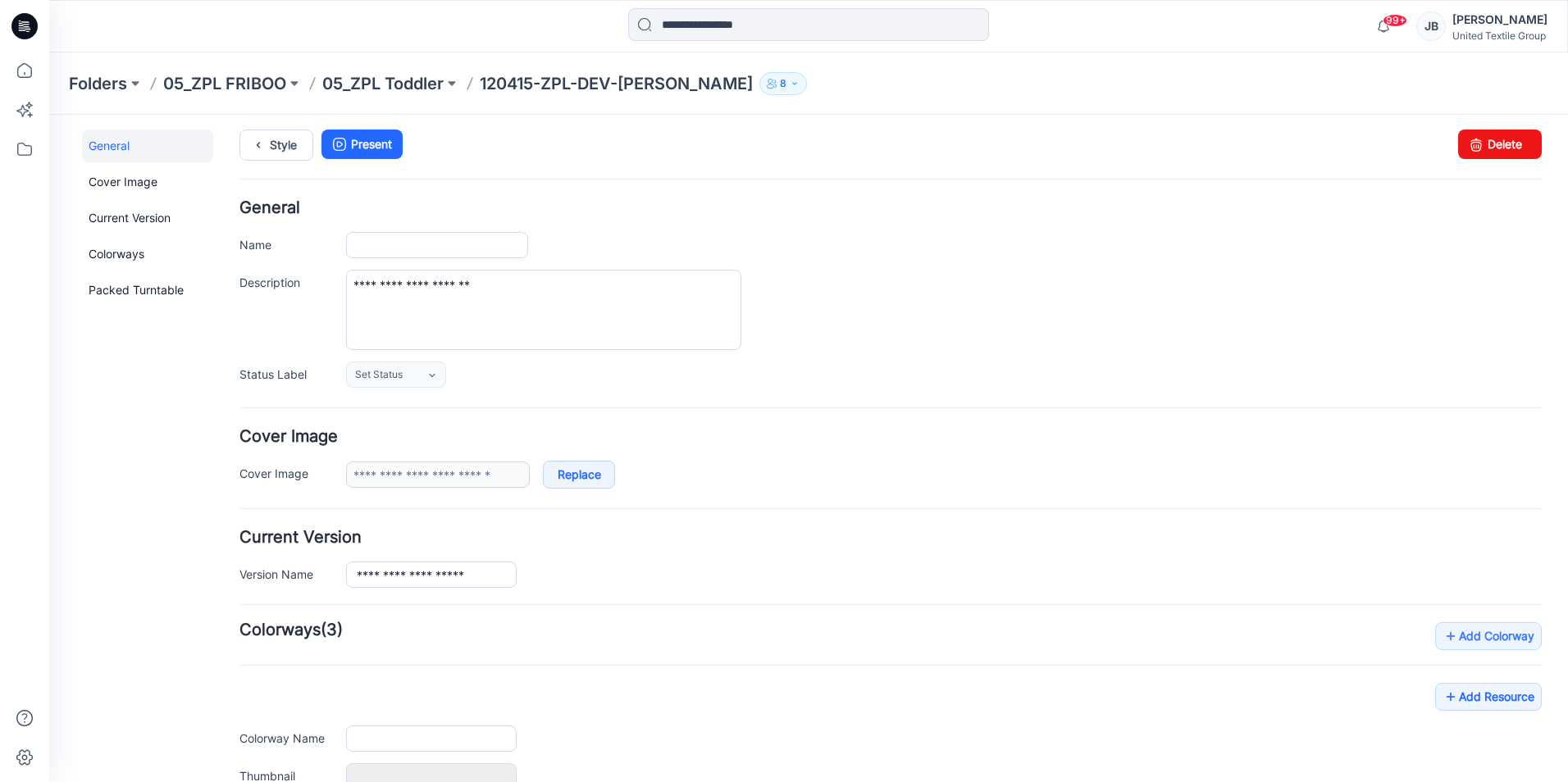
type input "**********"
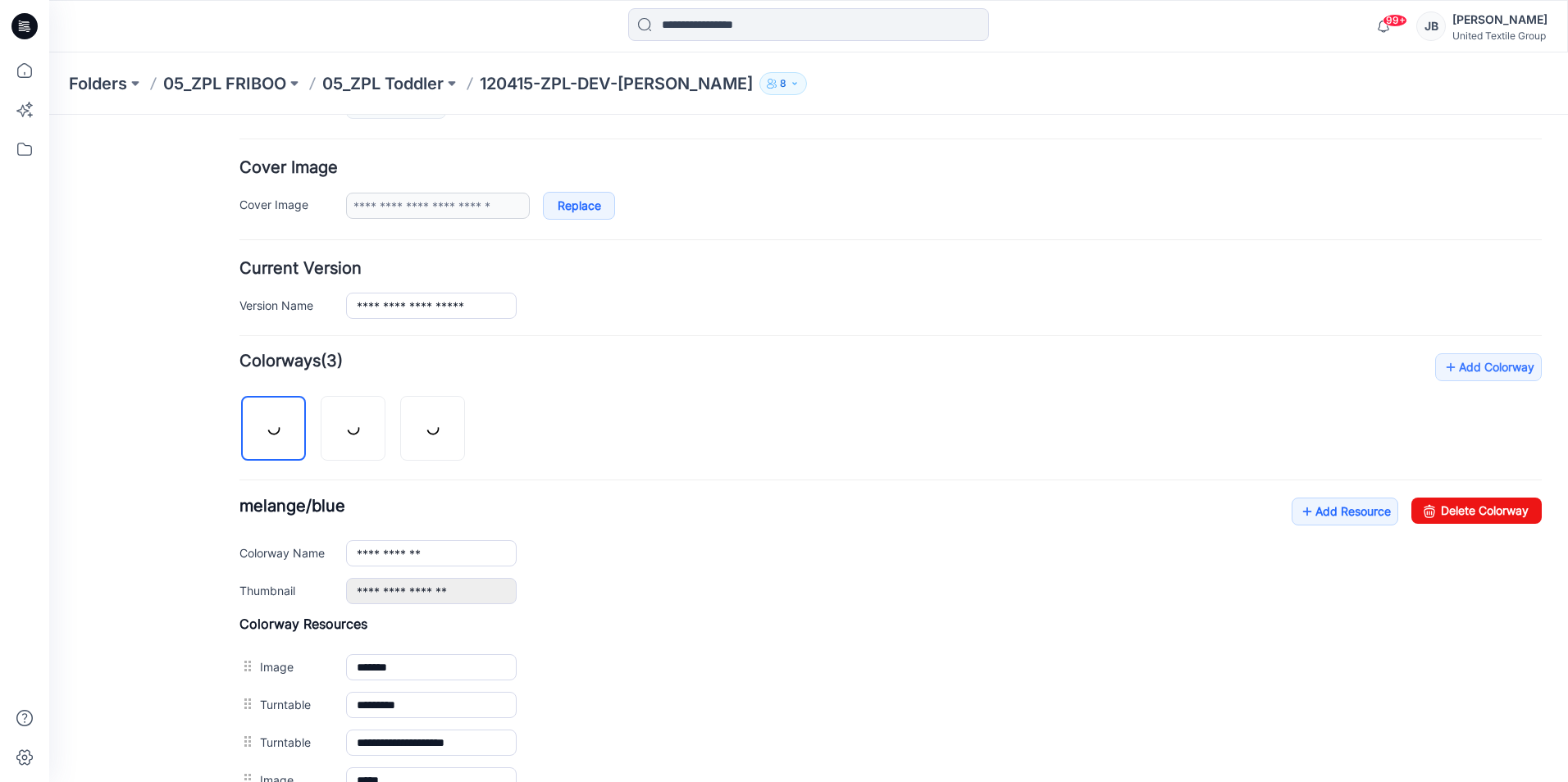
scroll to position [282, 0]
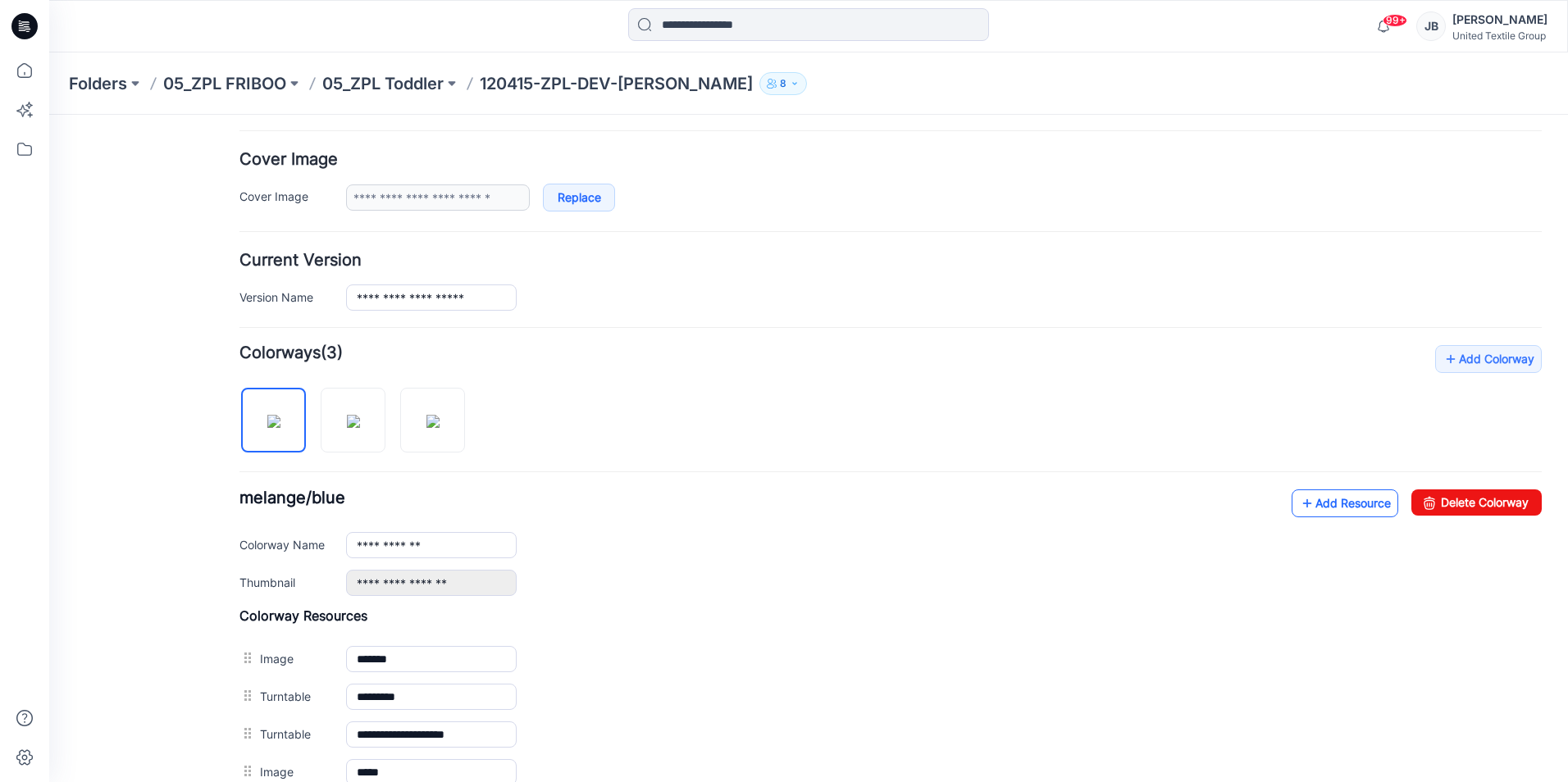
click at [1299, 504] on icon at bounding box center [1307, 503] width 17 height 26
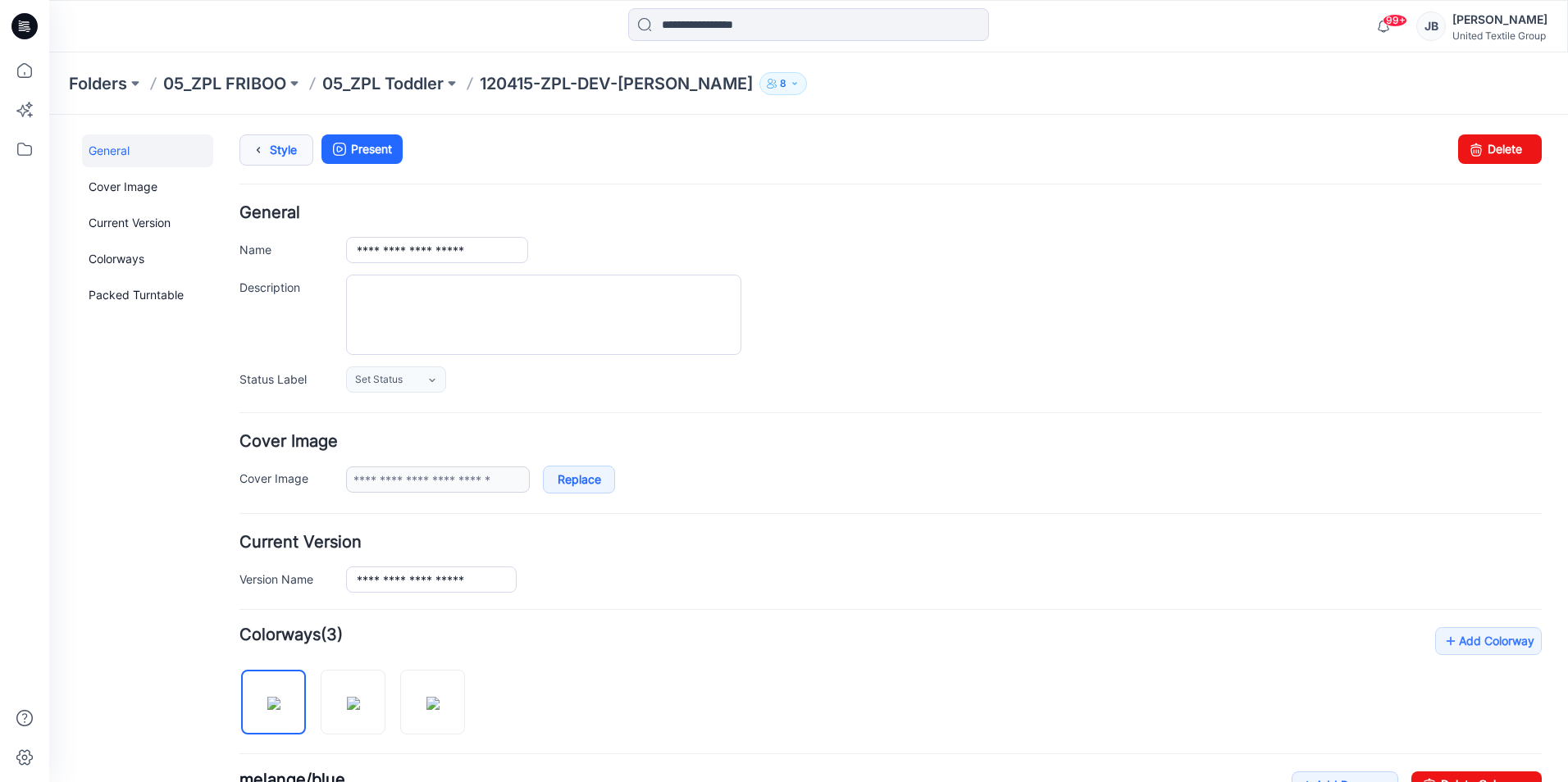
click at [267, 145] on icon at bounding box center [258, 150] width 23 height 30
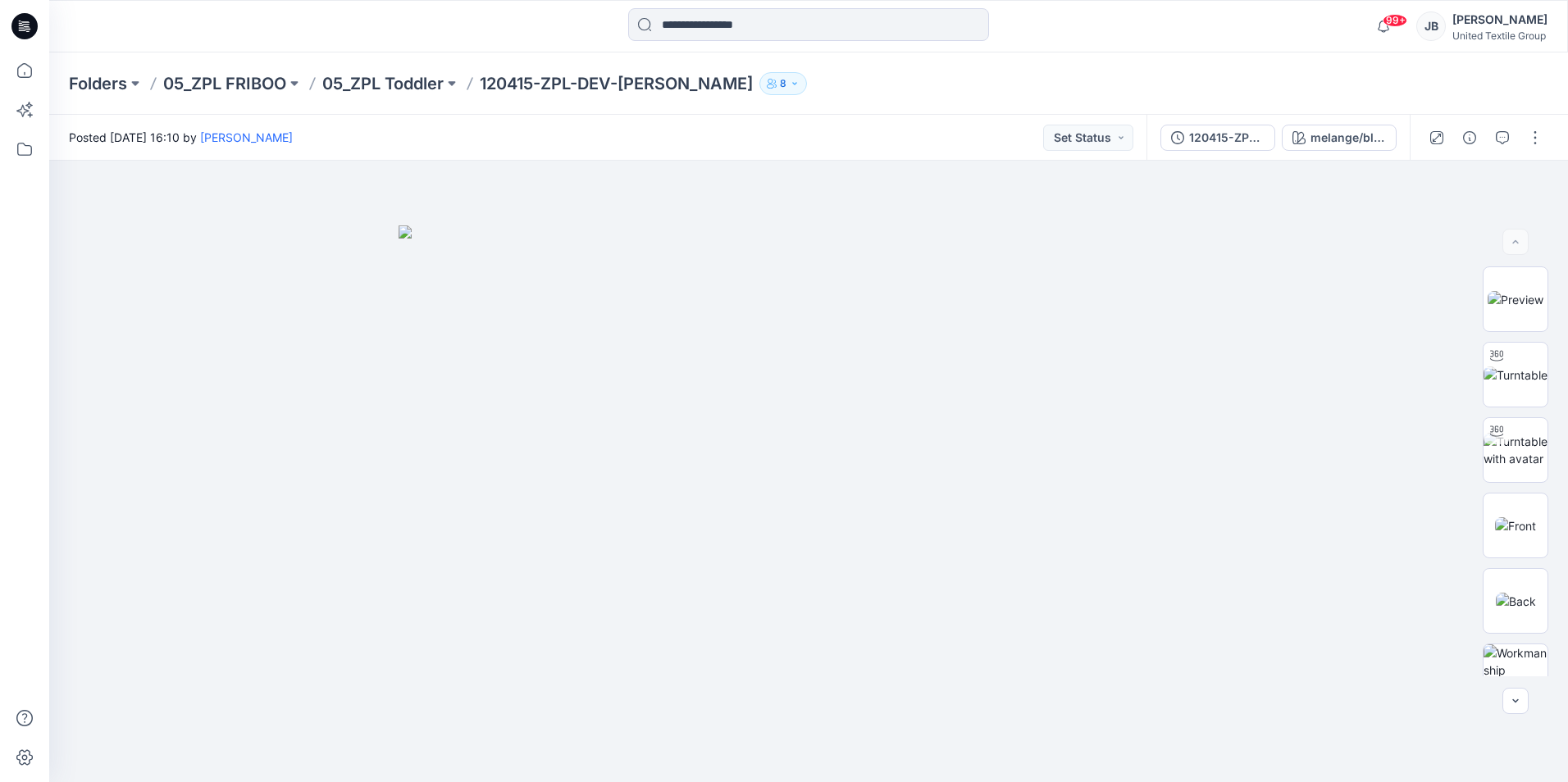
click at [24, 19] on icon at bounding box center [24, 26] width 26 height 26
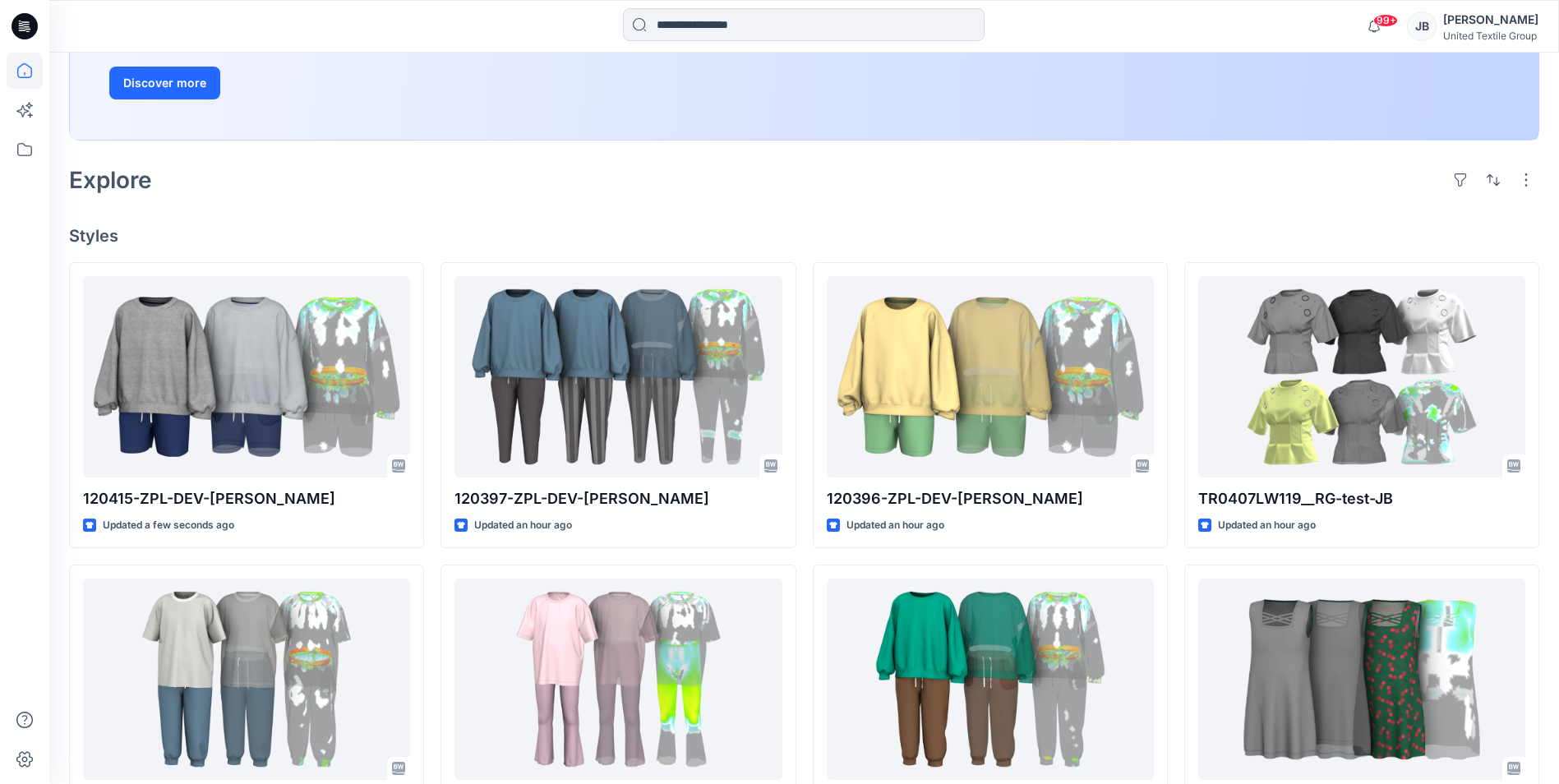
scroll to position [328, 0]
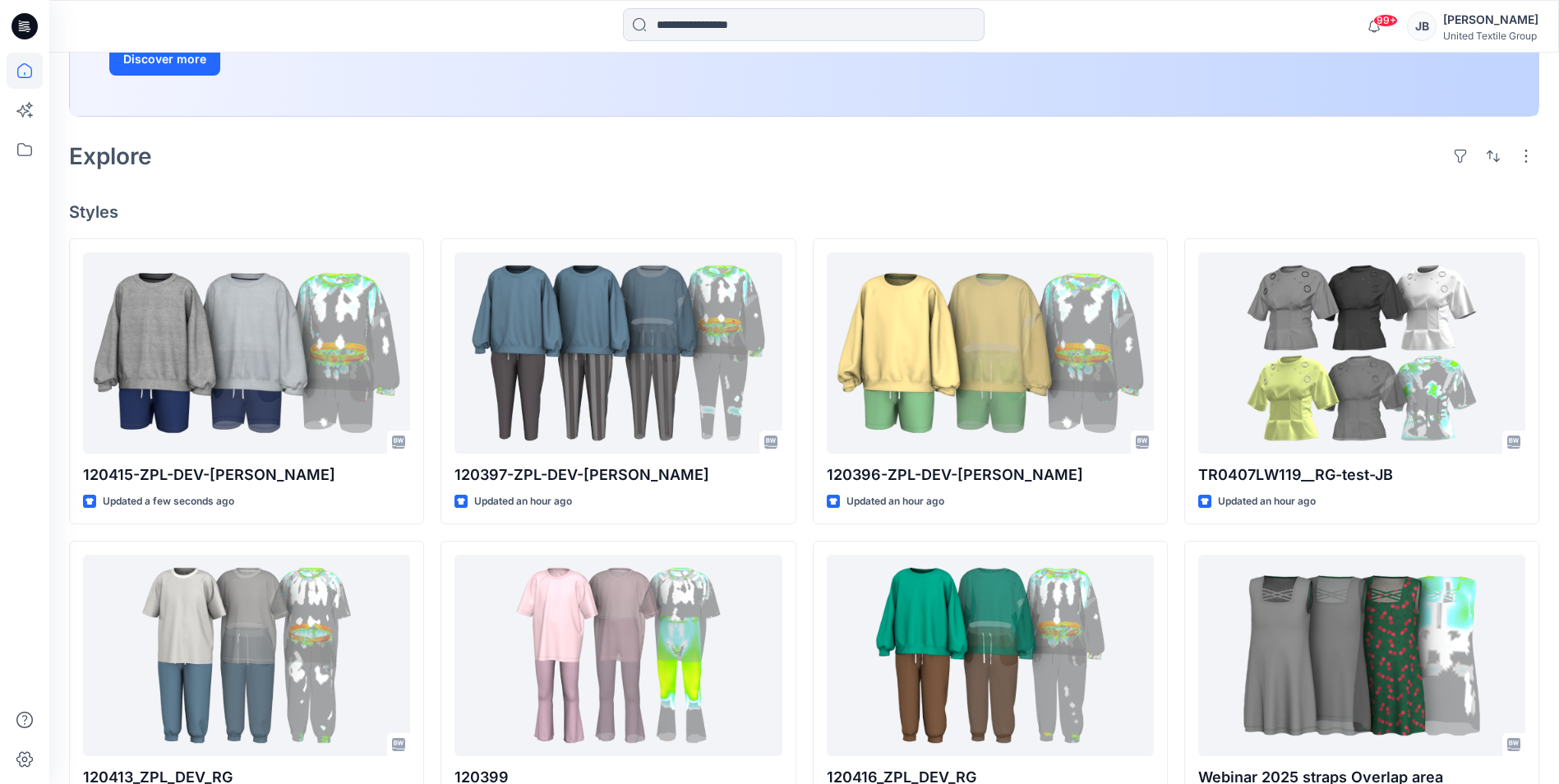
click at [1429, 198] on div "Welcome back, [PERSON_NAME] New New Unleash Creativity, Speed Up Development Ex…" at bounding box center [804, 466] width 1510 height 1484
click at [662, 20] on input at bounding box center [804, 24] width 362 height 33
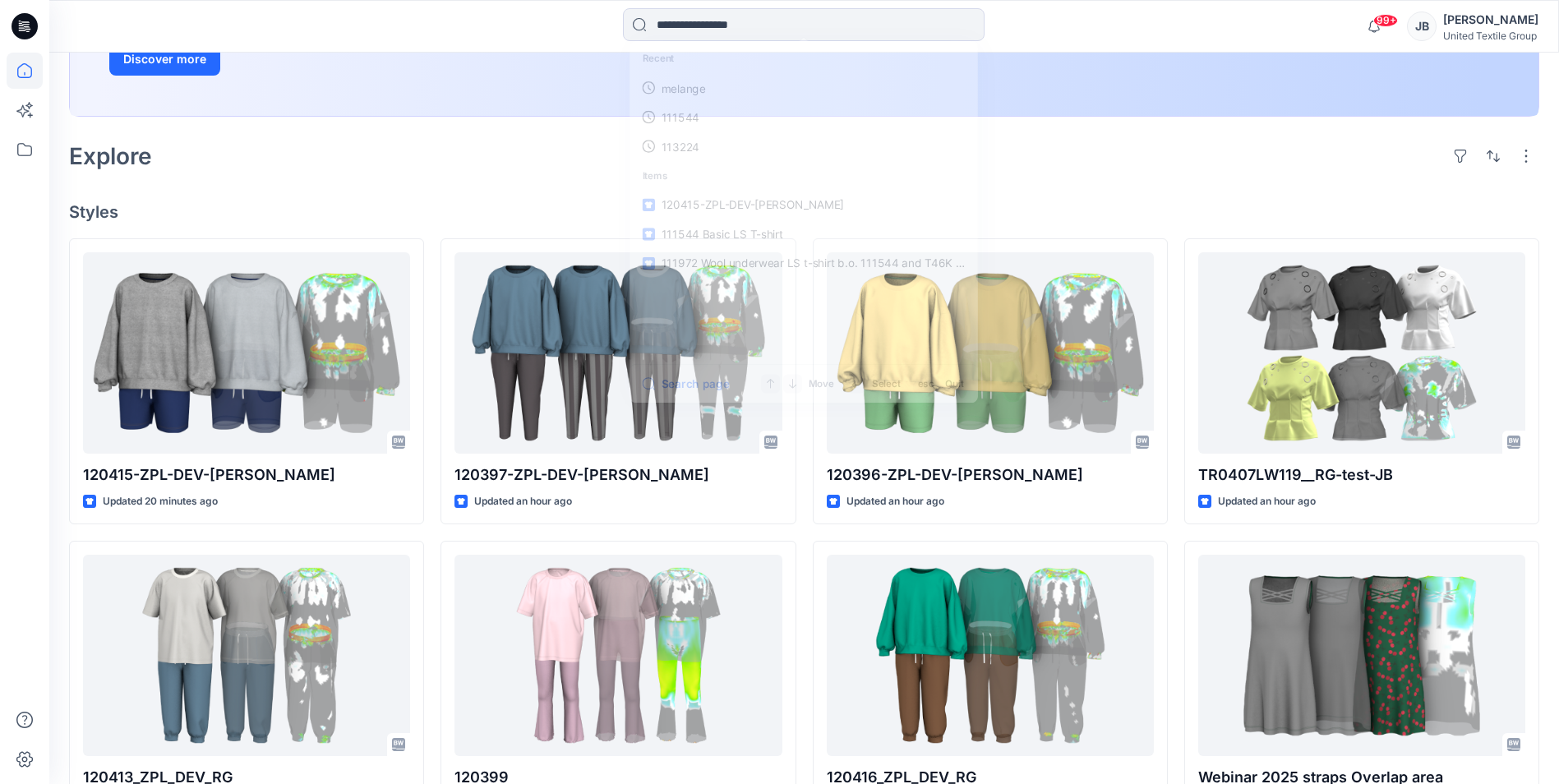
click at [377, 180] on div "Welcome back, [PERSON_NAME] New New Unleash Creativity, Speed Up Development Ex…" at bounding box center [804, 466] width 1510 height 1484
